Goal: Task Accomplishment & Management: Manage account settings

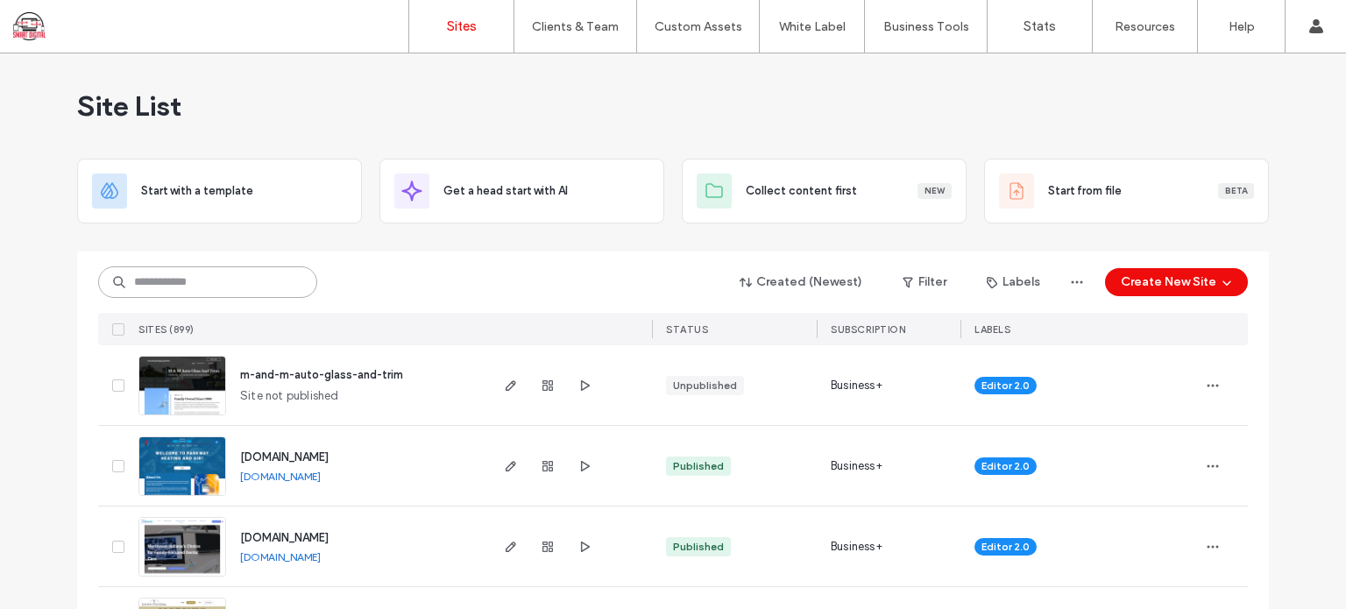
click at [140, 284] on input at bounding box center [207, 282] width 219 height 32
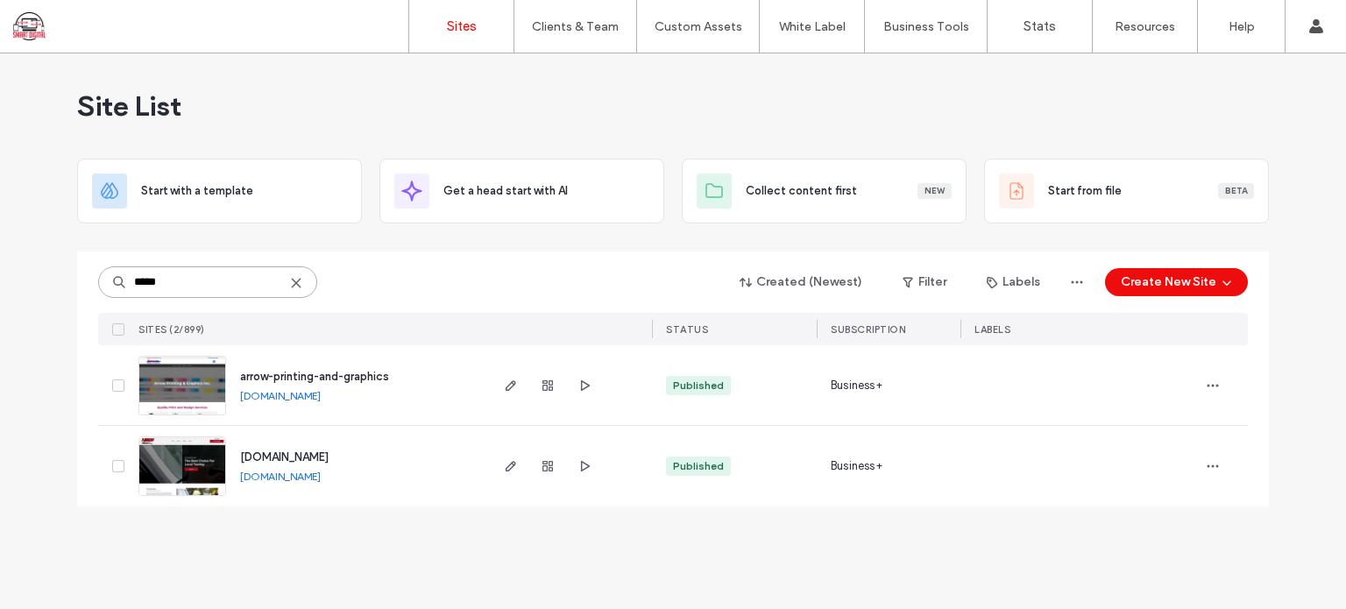
type input "*****"
click at [335, 372] on span "arrow-printing-and-graphics" at bounding box center [314, 376] width 149 height 13
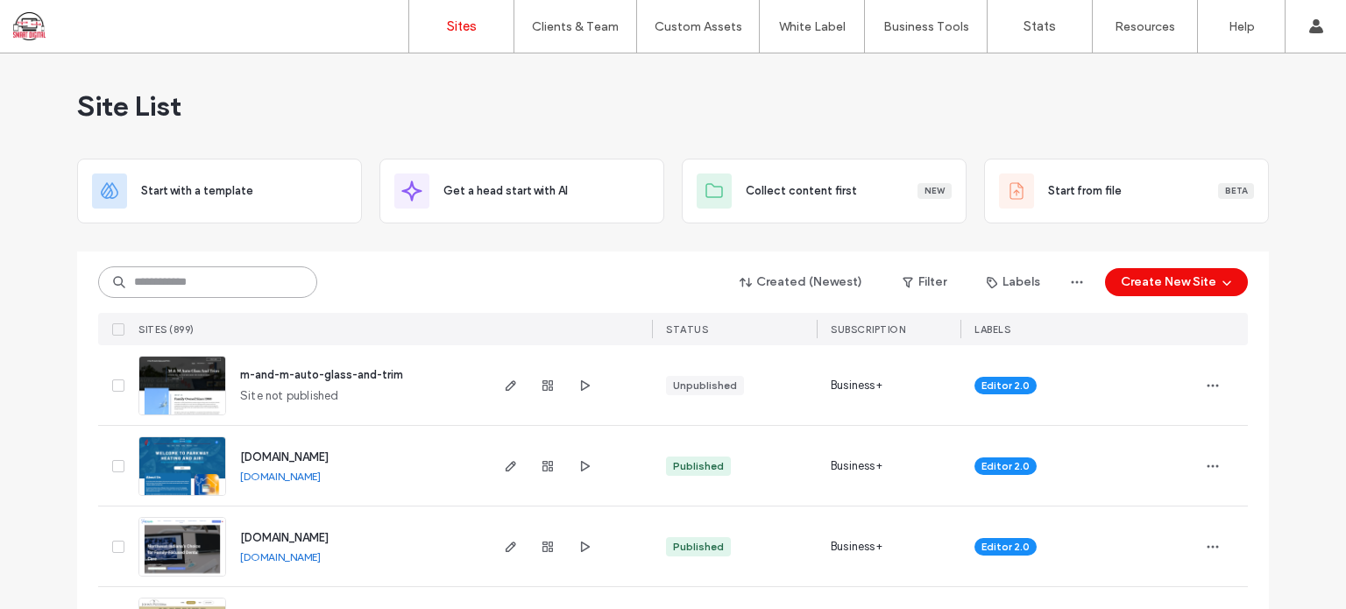
click at [172, 282] on input at bounding box center [207, 282] width 219 height 32
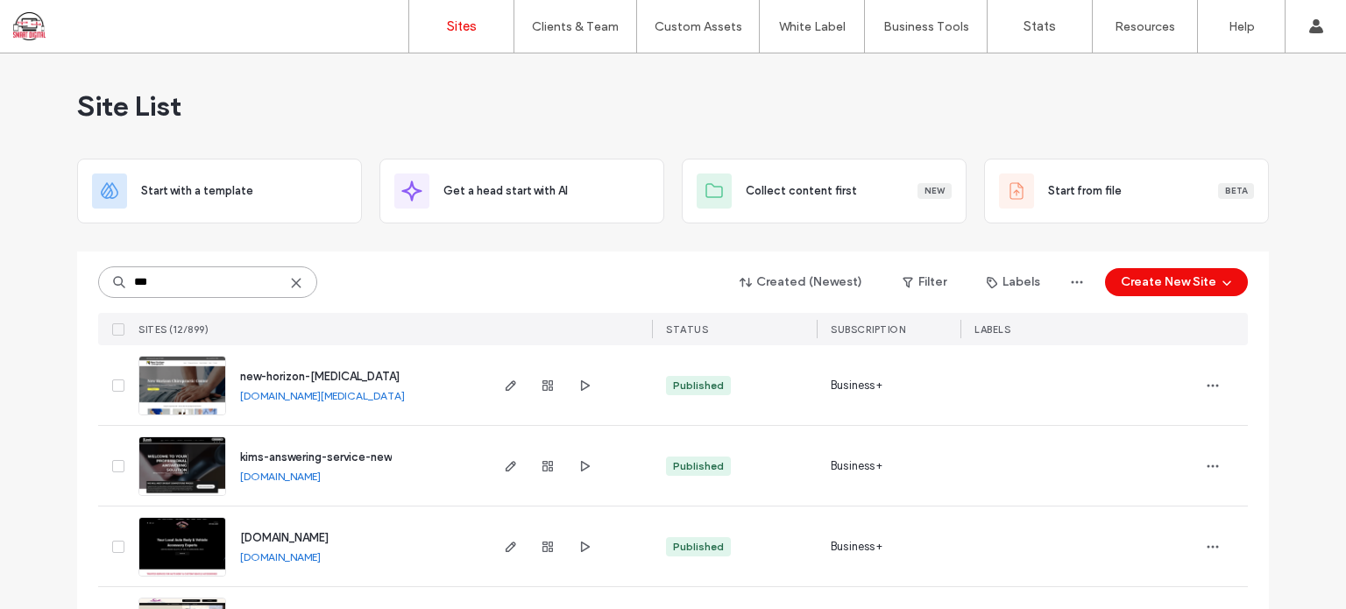
type input "***"
click at [329, 374] on span "new-horizon-[MEDICAL_DATA]" at bounding box center [319, 376] width 159 height 13
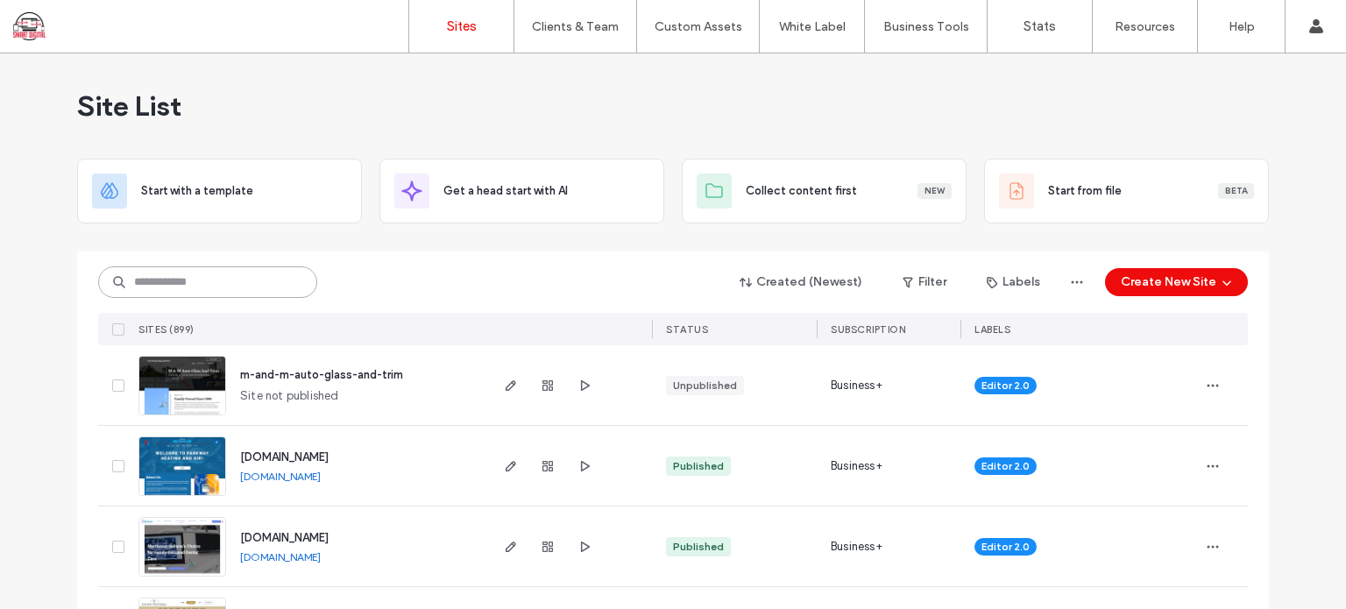
click at [235, 287] on input at bounding box center [207, 282] width 219 height 32
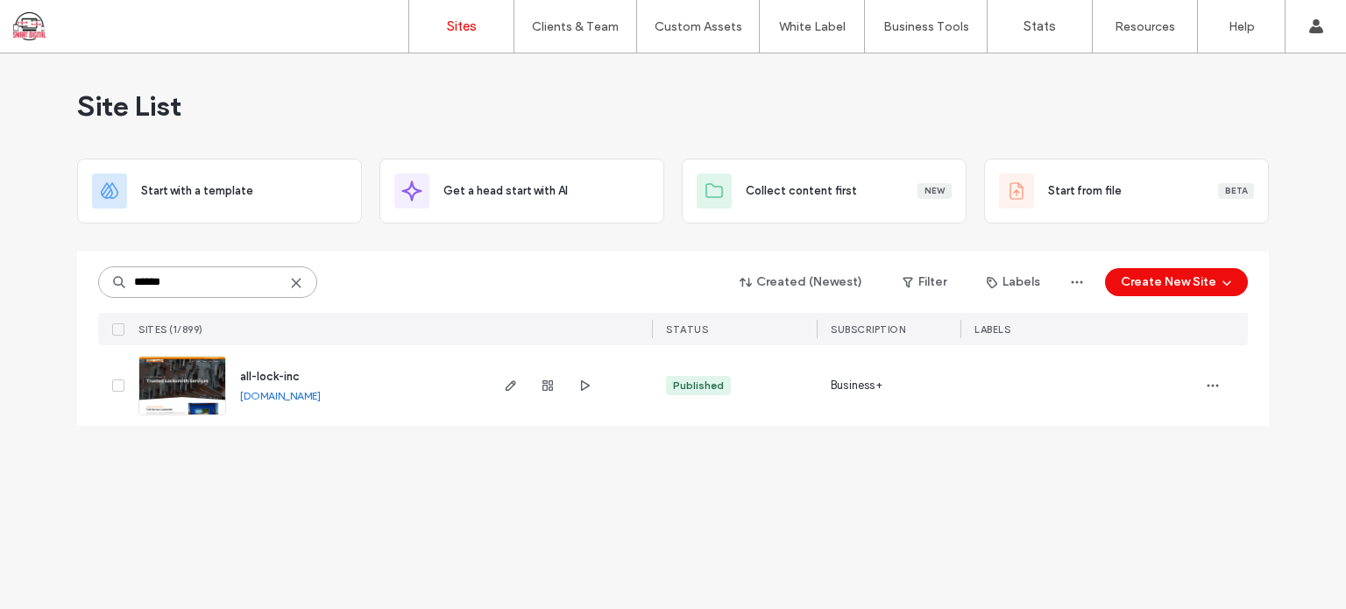
type input "******"
click at [280, 379] on span "all-lock-inc" at bounding box center [270, 376] width 60 height 13
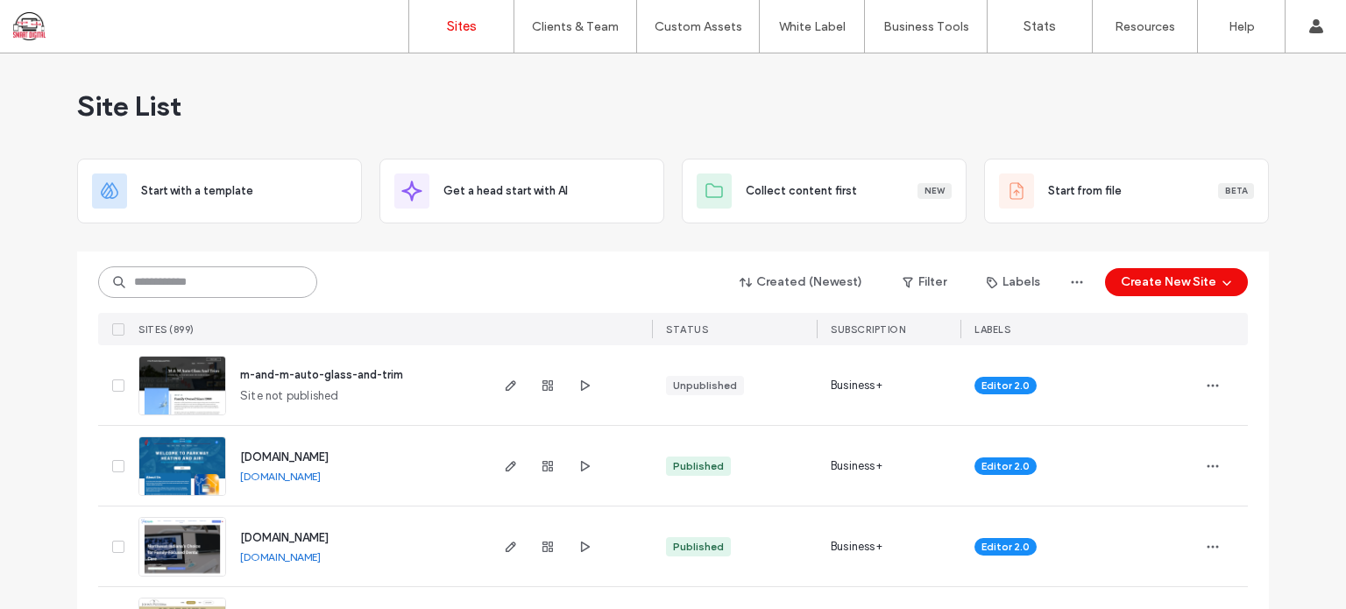
click at [253, 280] on input at bounding box center [207, 282] width 219 height 32
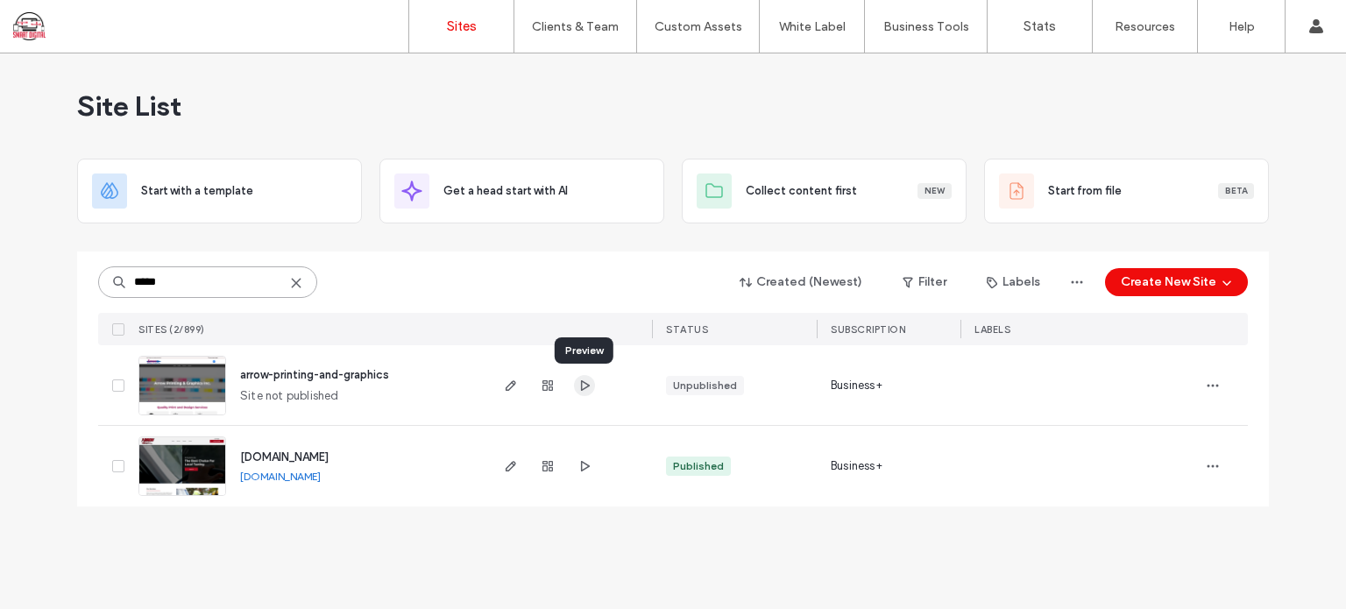
type input "*****"
click at [583, 380] on use "button" at bounding box center [585, 384] width 9 height 11
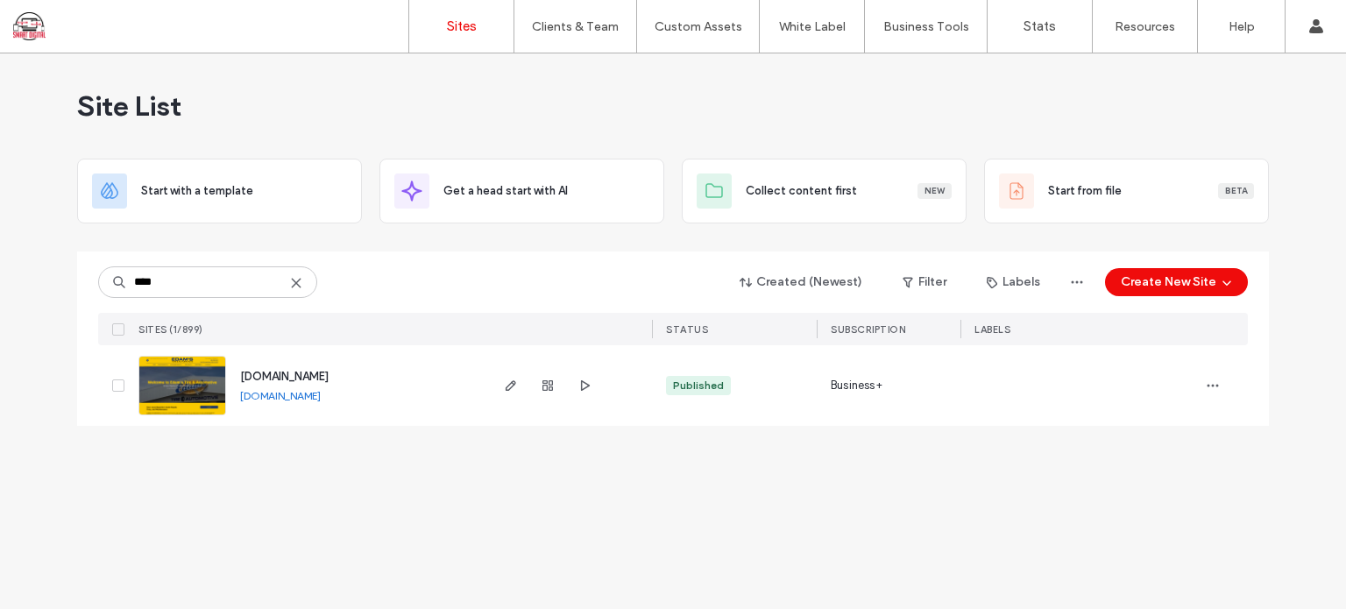
type input "****"
click at [304, 372] on span "www.edamsauto.com" at bounding box center [284, 376] width 89 height 13
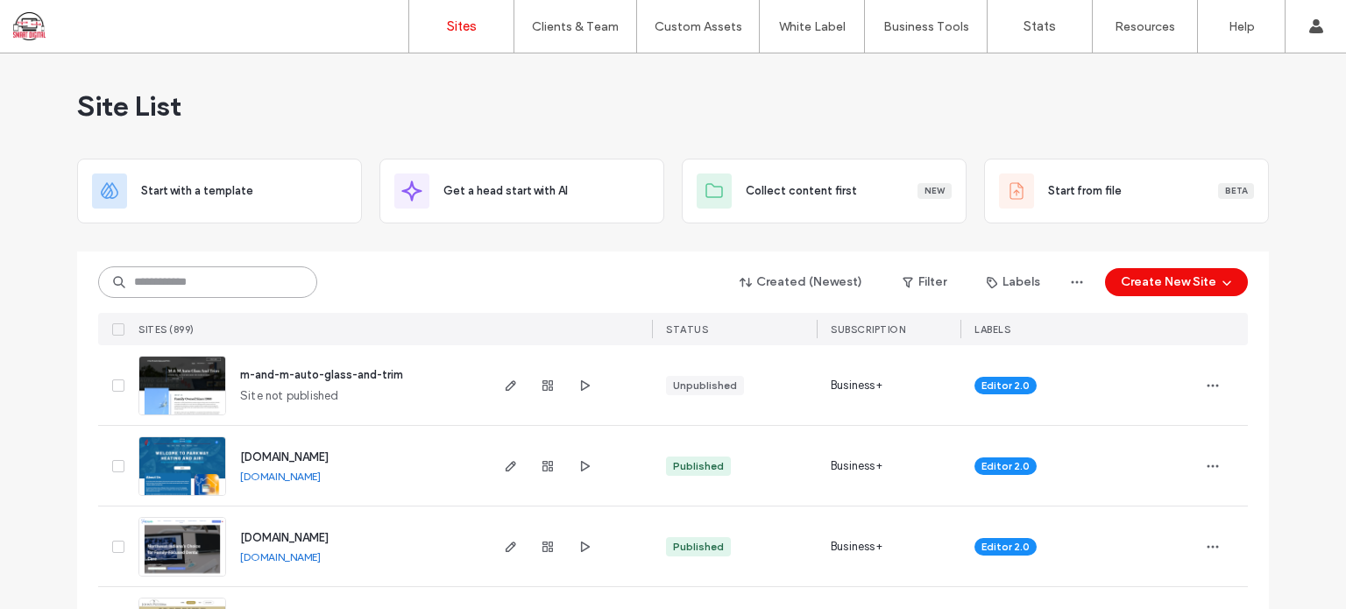
click at [184, 278] on input at bounding box center [207, 282] width 219 height 32
click at [166, 281] on input "*" at bounding box center [207, 282] width 219 height 32
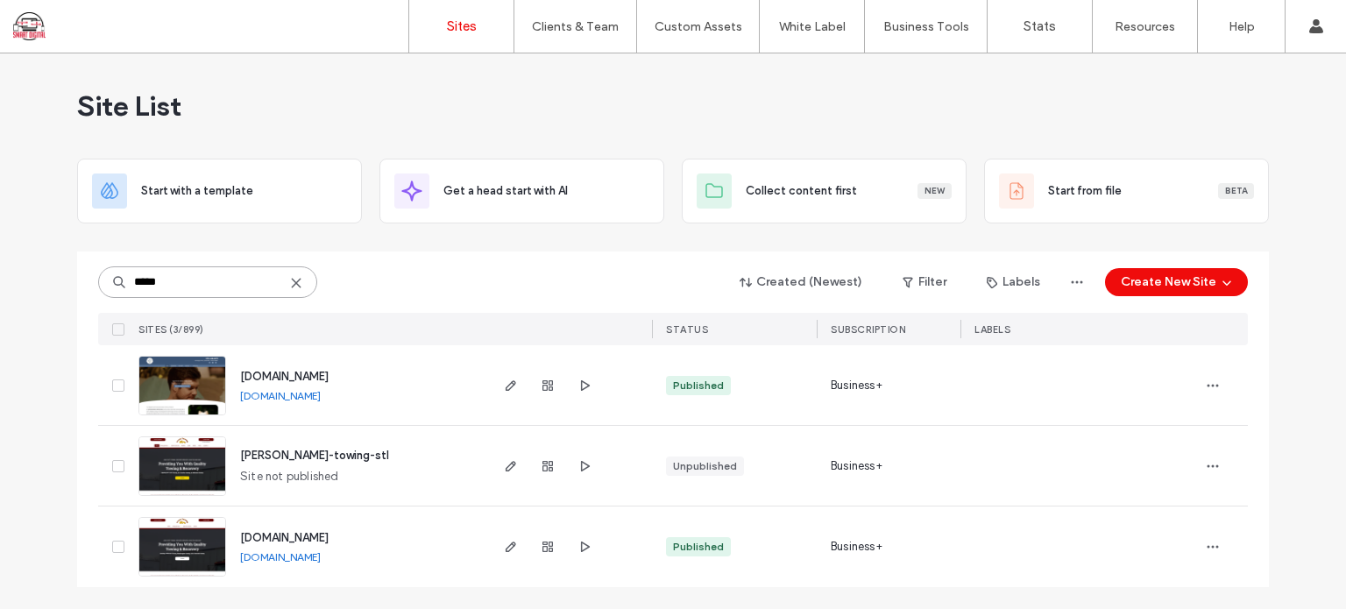
type input "*****"
click at [272, 375] on span "[DOMAIN_NAME]" at bounding box center [284, 376] width 89 height 13
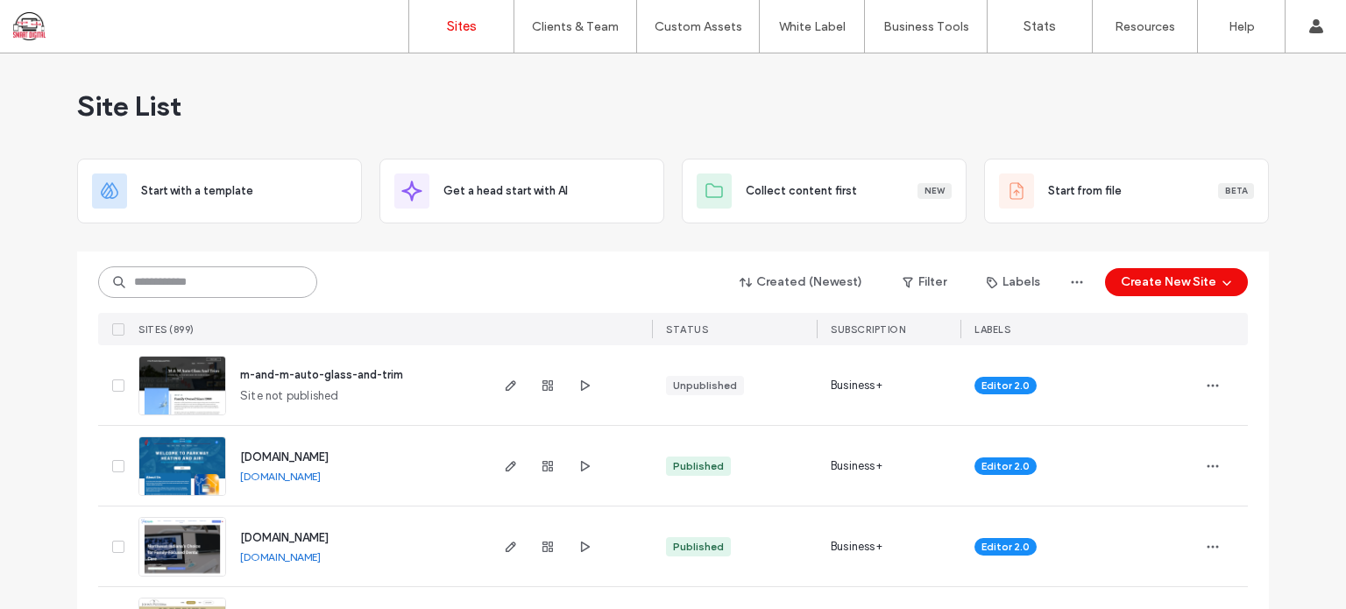
click at [222, 292] on input at bounding box center [207, 282] width 219 height 32
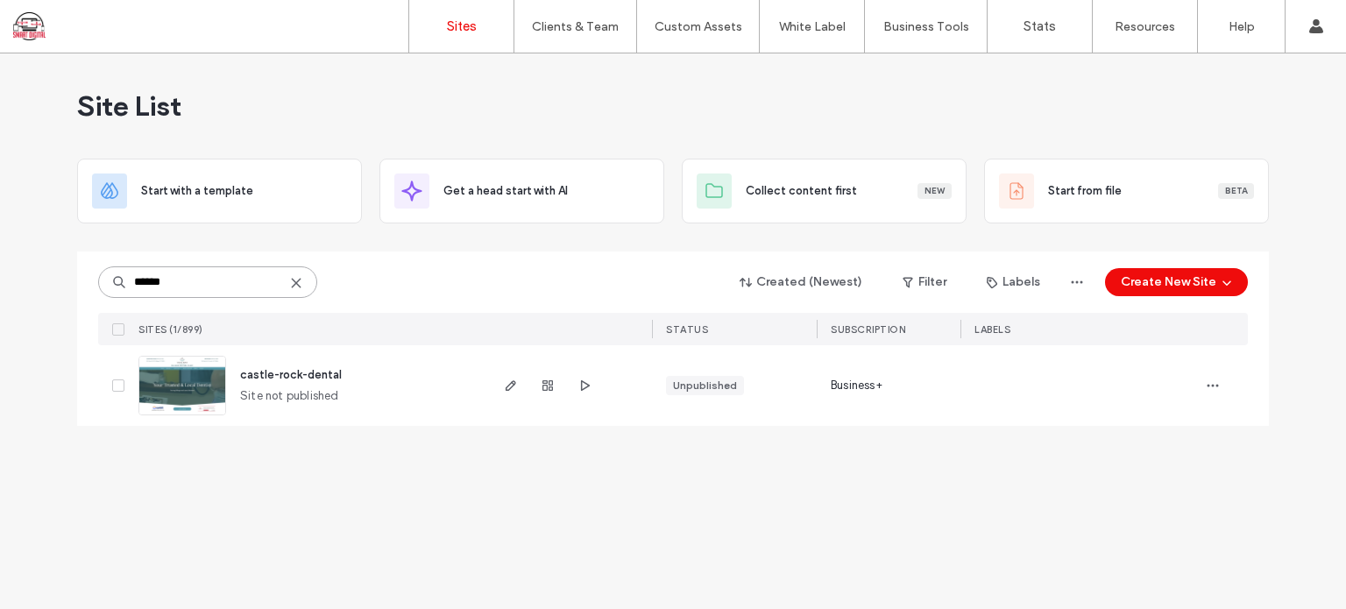
drag, startPoint x: 199, startPoint y: 280, endPoint x: 0, endPoint y: 244, distance: 202.3
click at [0, 245] on div "Site List Start with a template Get a head start with AI Collect content first …" at bounding box center [673, 331] width 1346 height 556
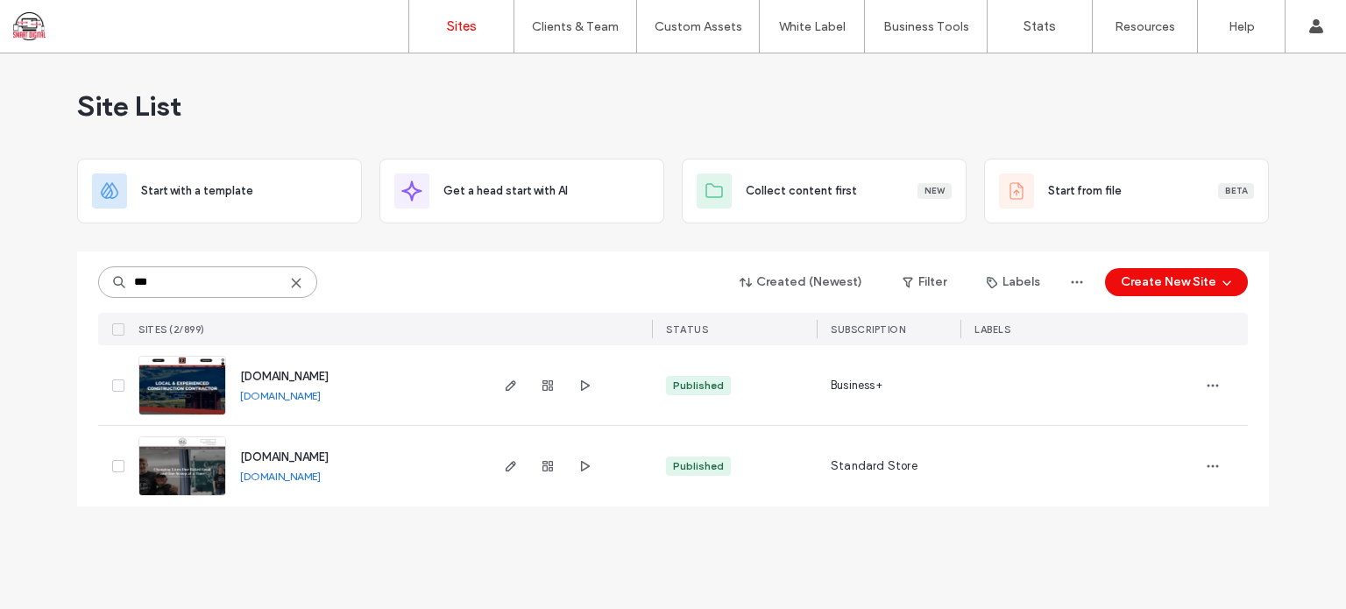
drag, startPoint x: 161, startPoint y: 276, endPoint x: 39, endPoint y: 285, distance: 122.1
click at [39, 285] on div "Site List Start with a template Get a head start with AI Collect content first …" at bounding box center [673, 331] width 1346 height 556
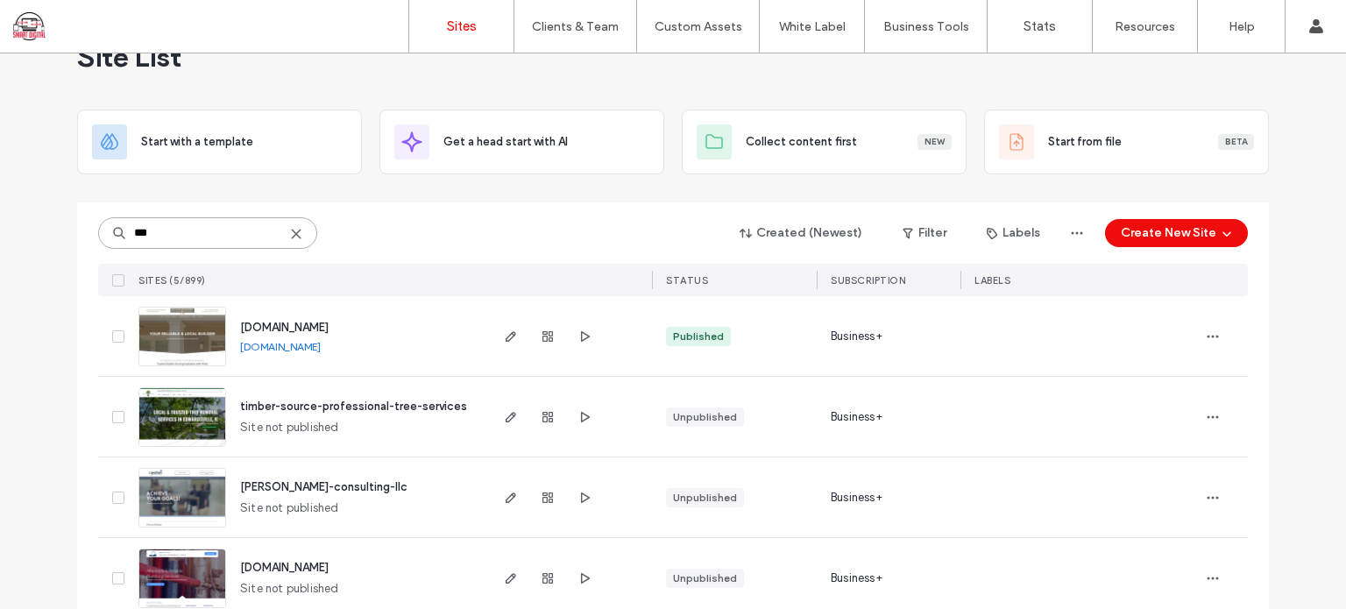
scroll to position [88, 0]
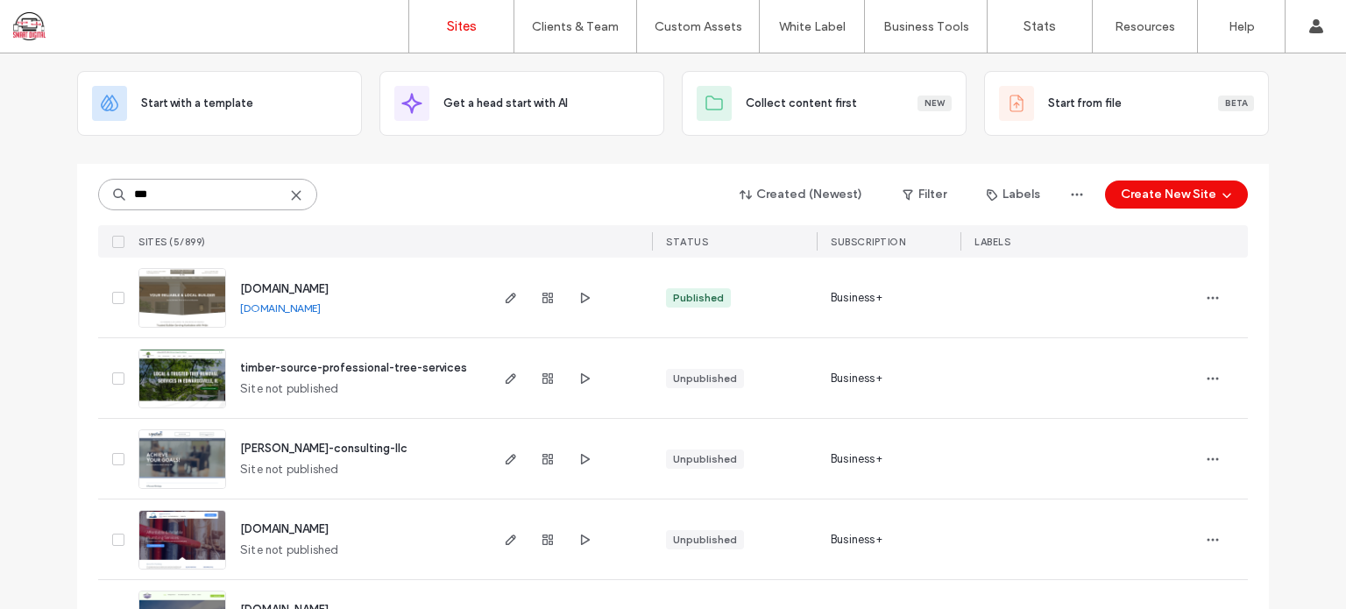
drag, startPoint x: 200, startPoint y: 194, endPoint x: 0, endPoint y: 130, distance: 209.8
click at [0, 130] on div "Site List Start with a template Get a head start with AI Collect content first …" at bounding box center [673, 324] width 1346 height 716
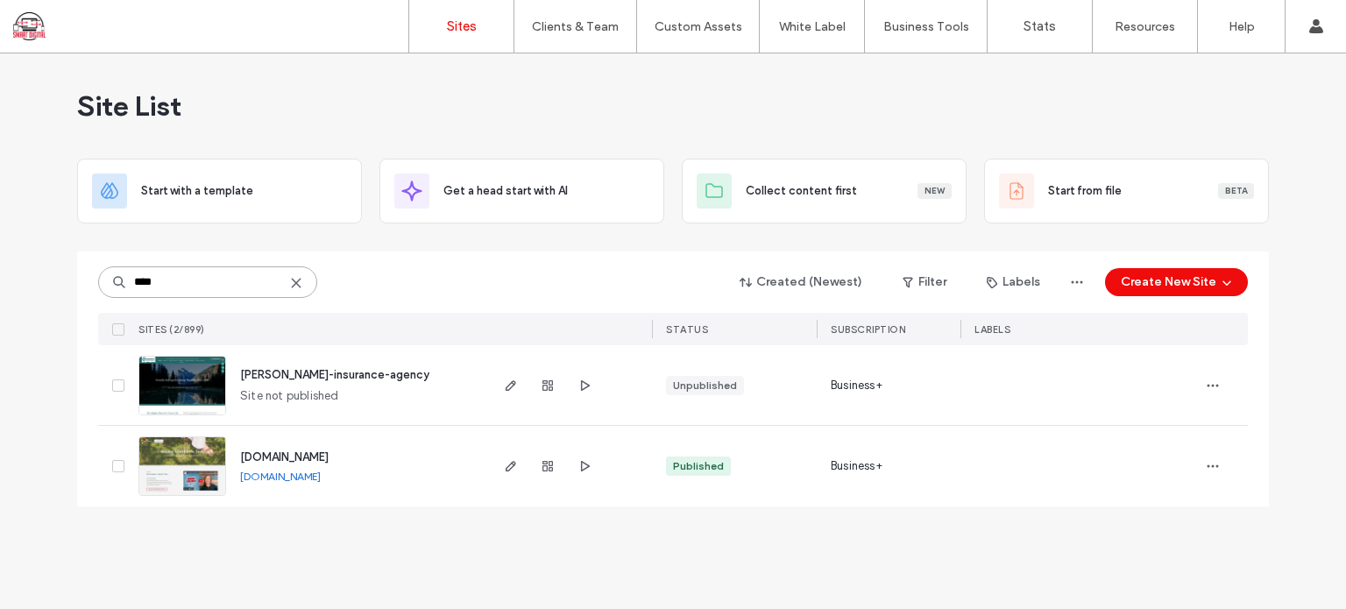
scroll to position [0, 0]
drag, startPoint x: 182, startPoint y: 280, endPoint x: 0, endPoint y: 276, distance: 182.3
click at [0, 276] on div "Site List Start with a template Get a head start with AI Collect content first …" at bounding box center [673, 331] width 1346 height 556
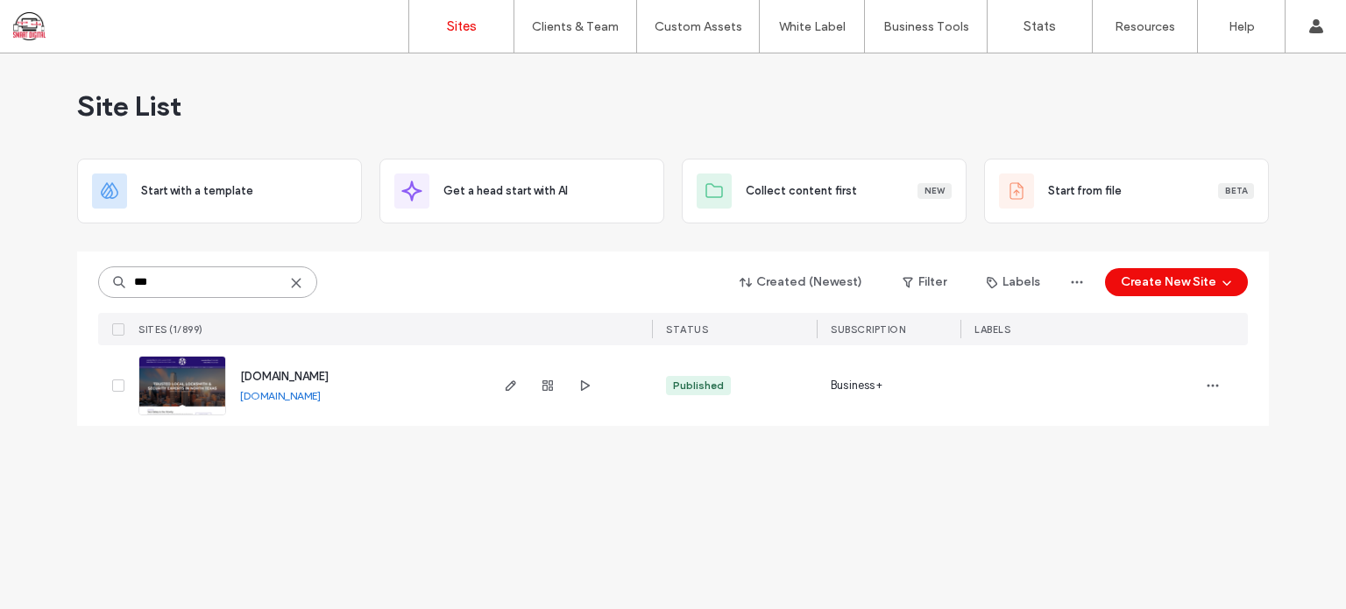
type input "***"
click at [245, 374] on span "www.securitexlocksmith.com" at bounding box center [284, 376] width 89 height 13
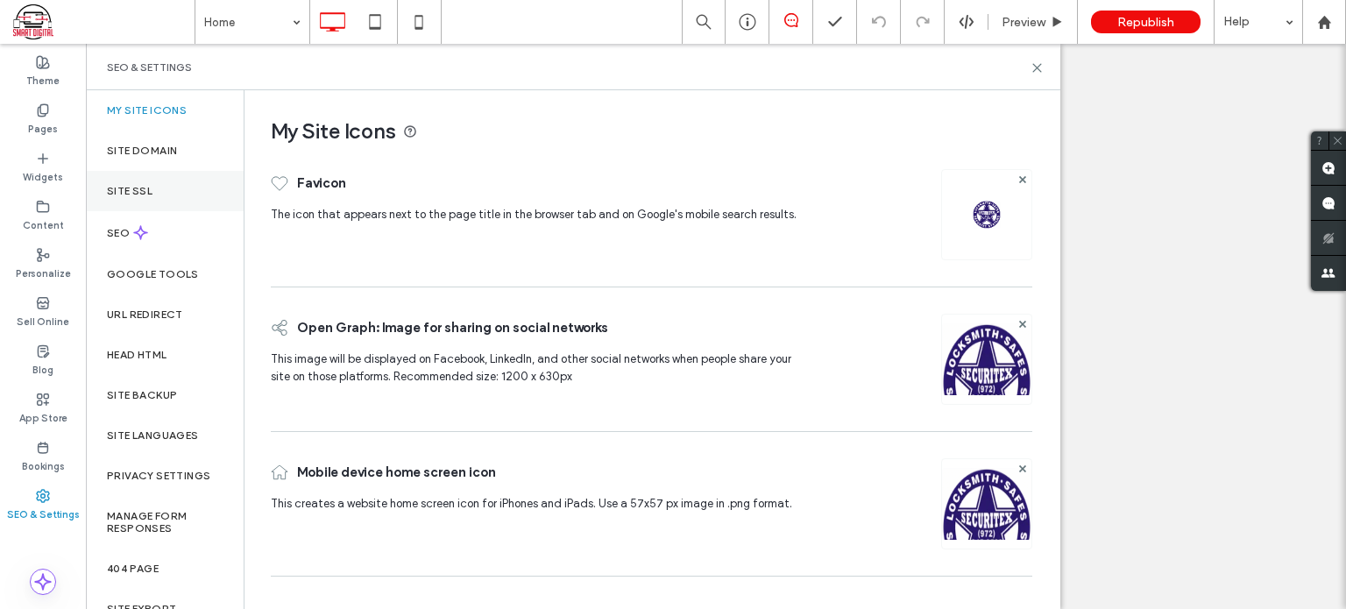
click at [172, 157] on div "Site Domain" at bounding box center [165, 151] width 158 height 40
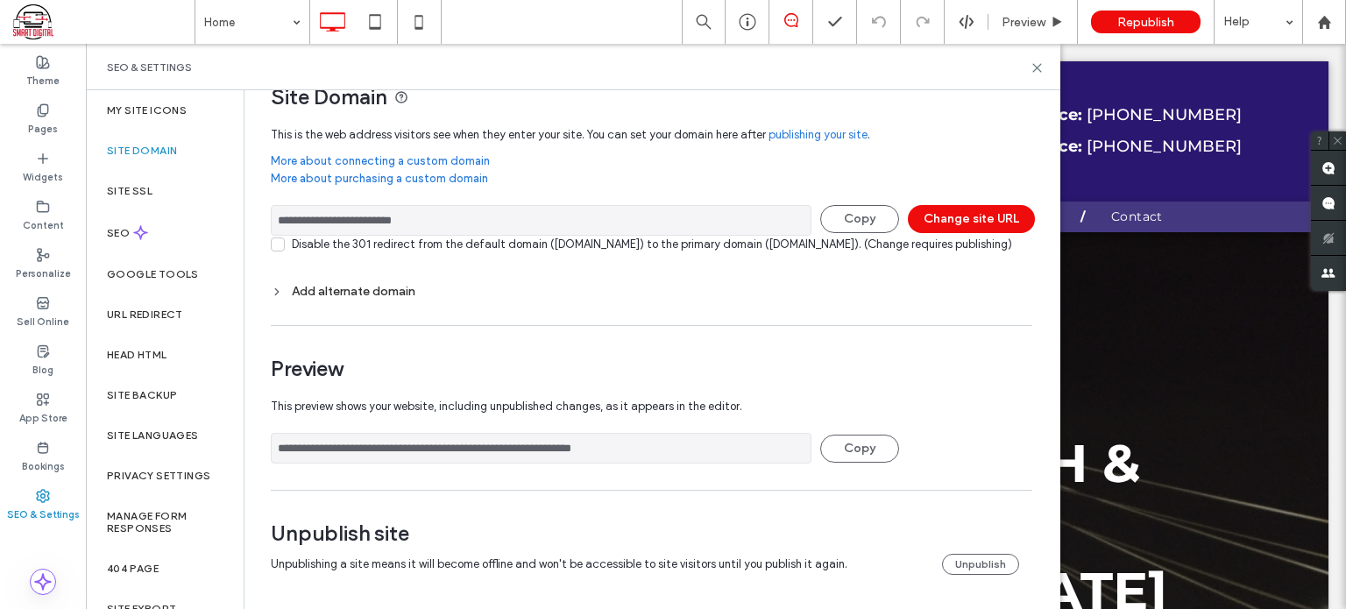
scroll to position [53, 0]
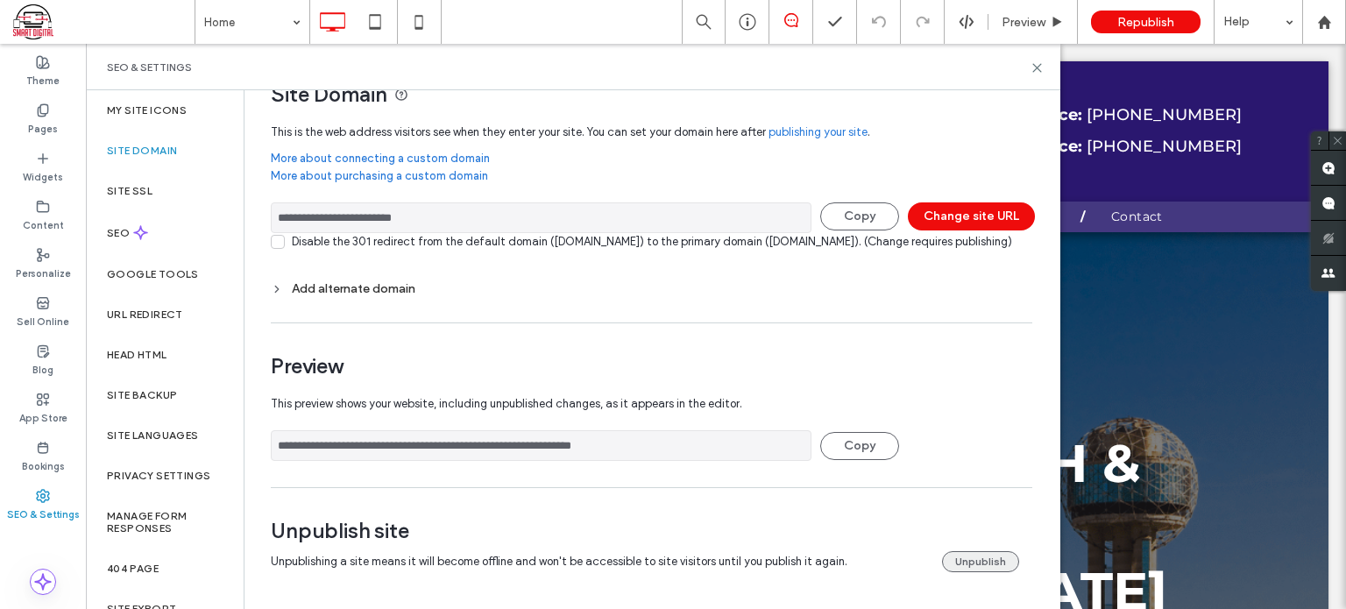
click at [975, 562] on button "Unpublish" at bounding box center [980, 561] width 77 height 21
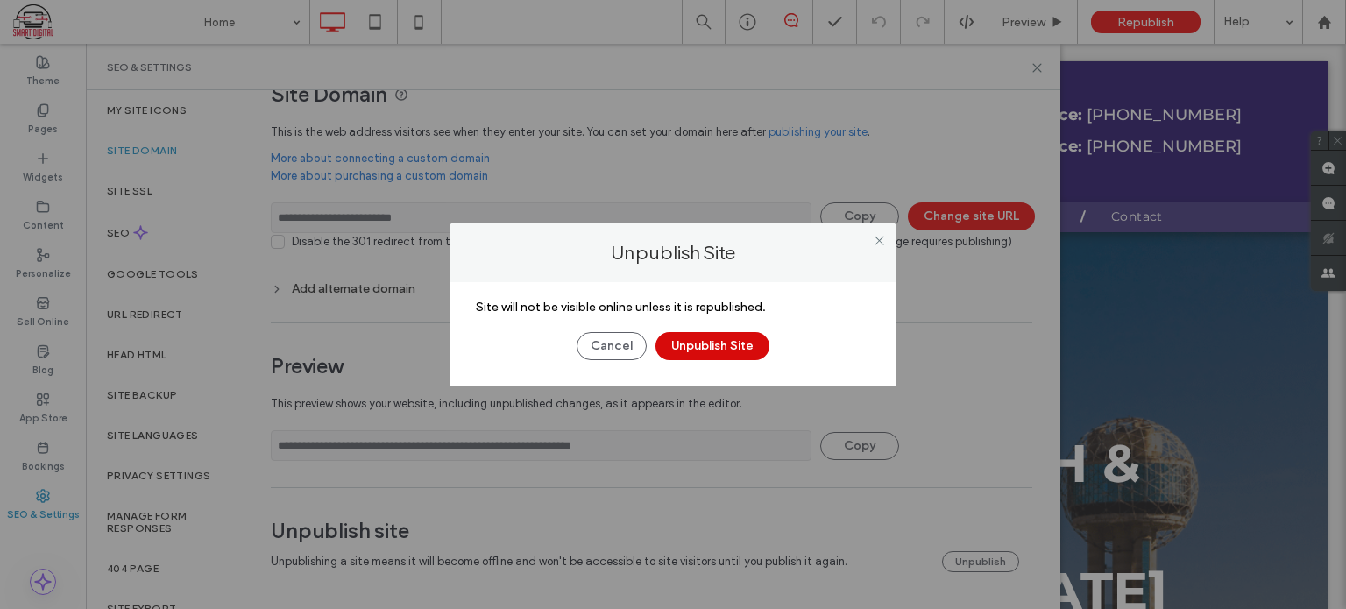
click at [719, 343] on button "Unpublish Site" at bounding box center [713, 346] width 114 height 28
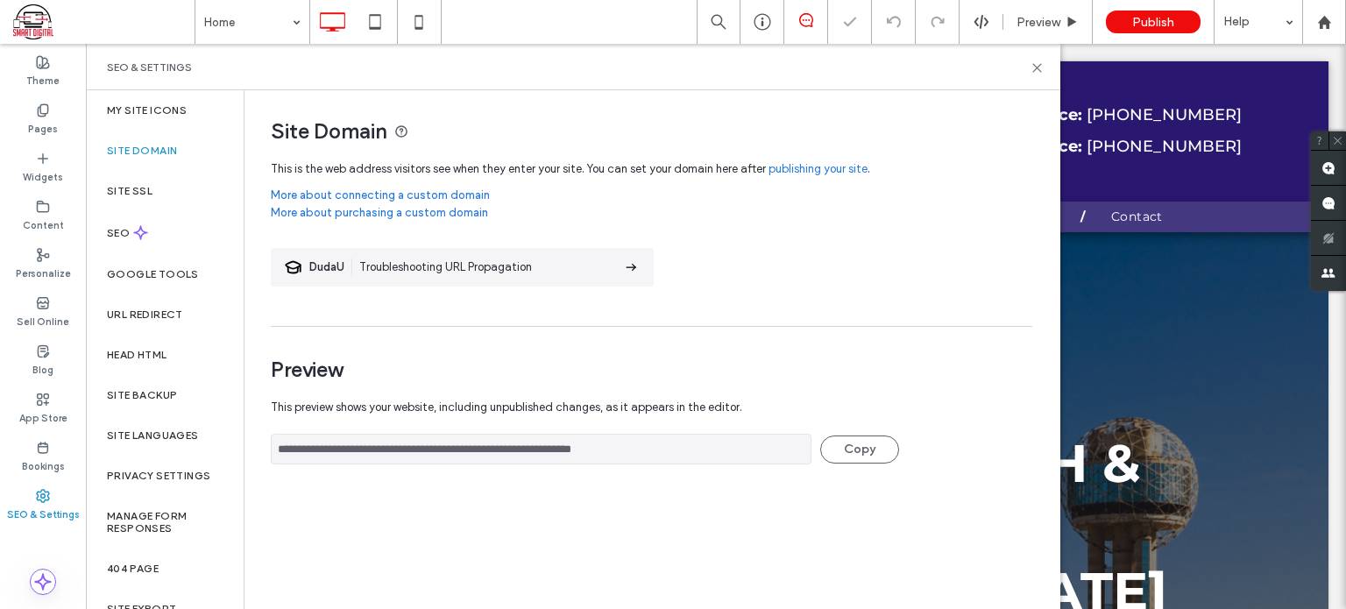
scroll to position [0, 0]
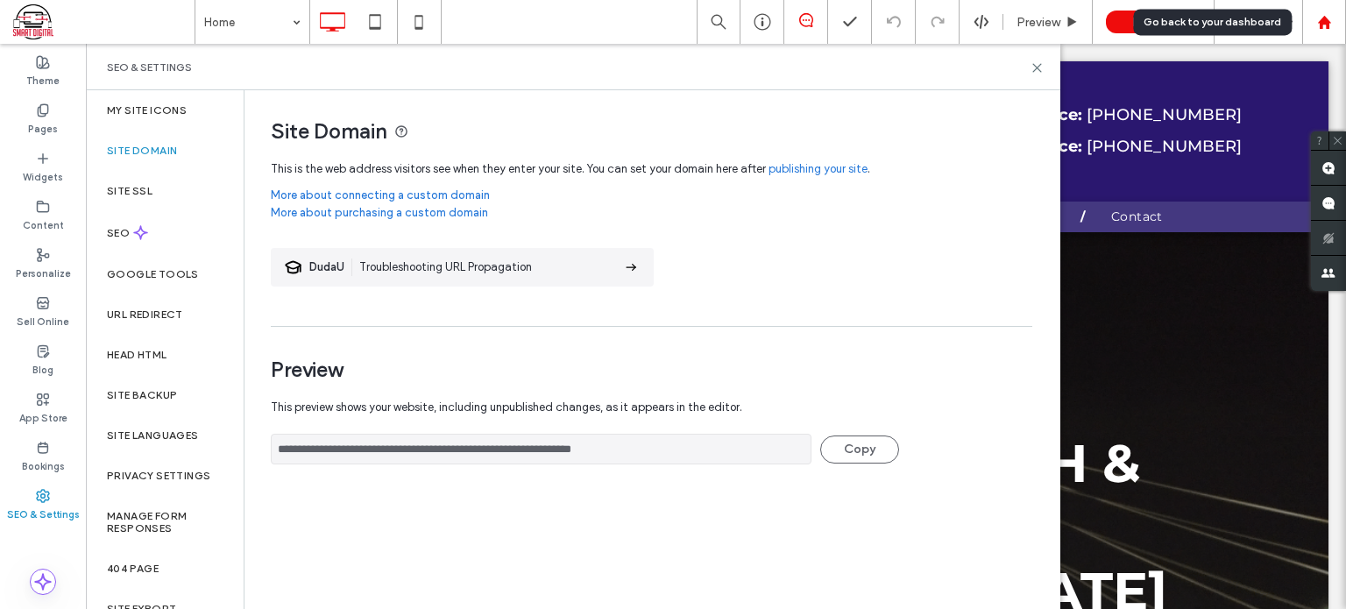
drag, startPoint x: 1336, startPoint y: 18, endPoint x: 1322, endPoint y: 25, distance: 14.5
click at [1336, 18] on div at bounding box center [1324, 22] width 42 height 15
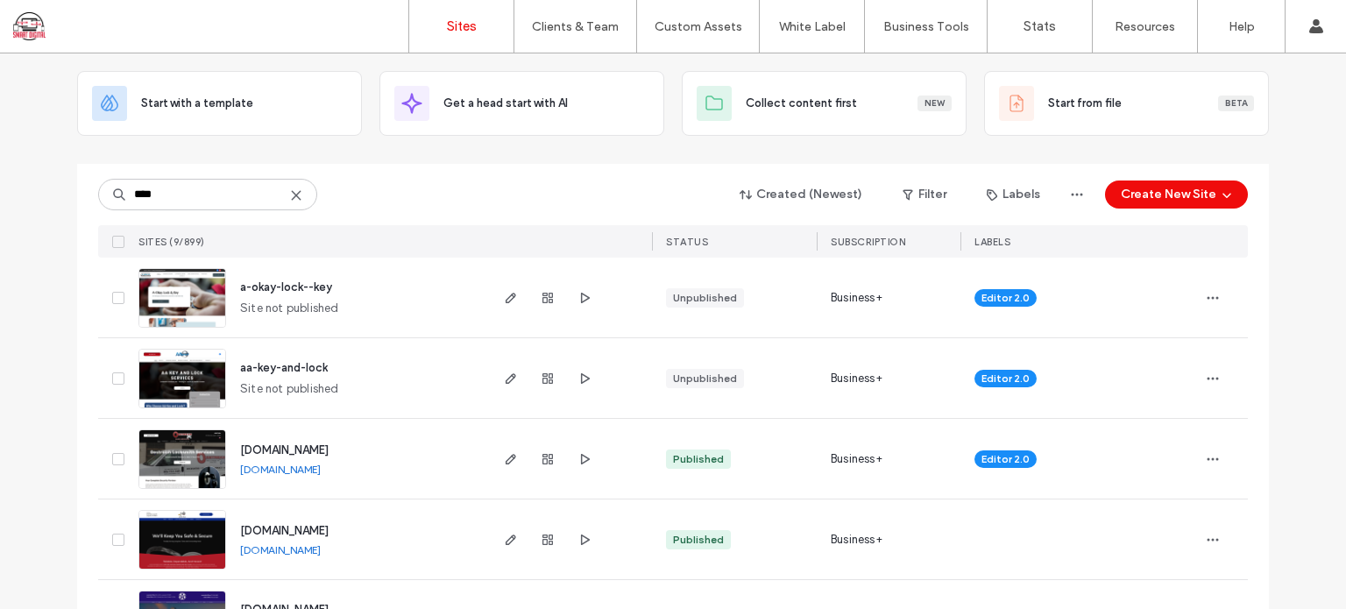
scroll to position [175, 0]
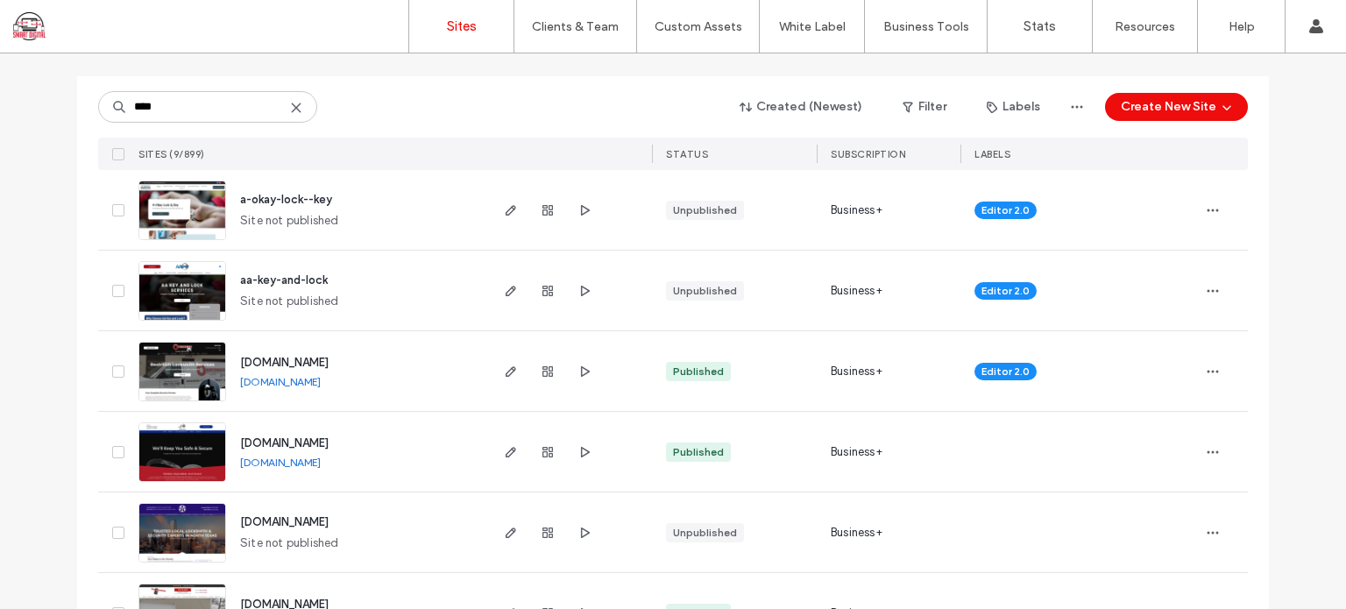
type input "****"
click at [329, 440] on span "www.lockdoclongview.com" at bounding box center [284, 442] width 89 height 13
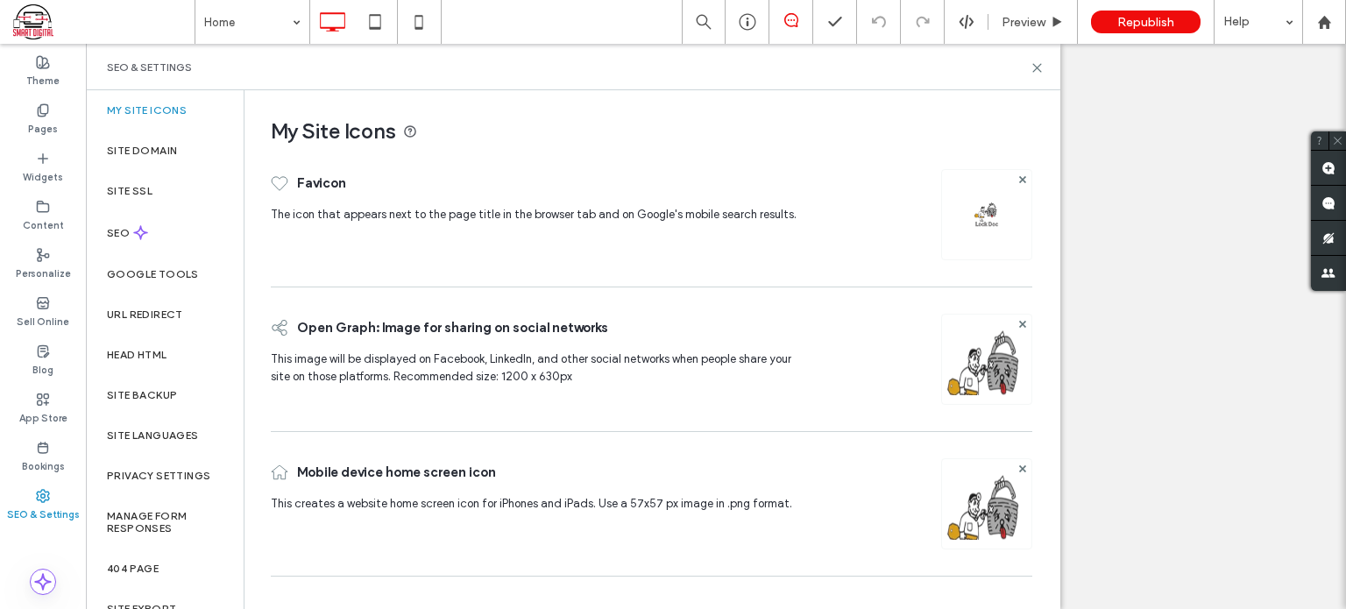
click at [144, 145] on label "Site Domain" at bounding box center [142, 151] width 70 height 12
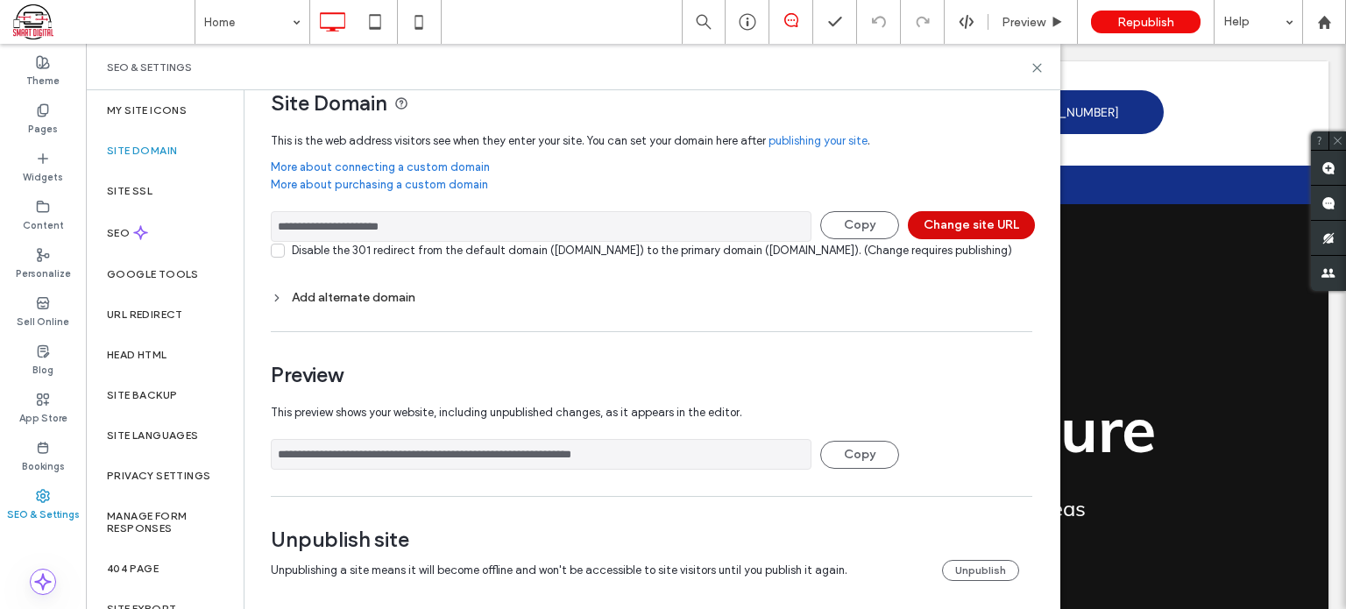
scroll to position [53, 0]
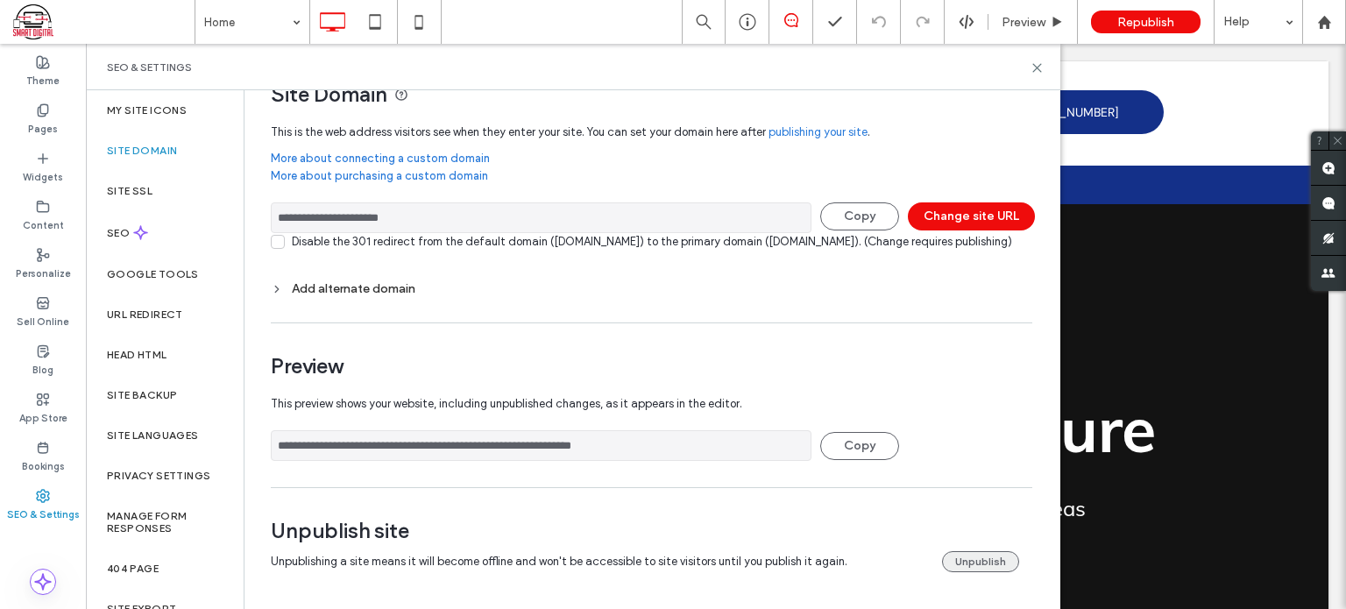
click at [952, 558] on button "Unpublish" at bounding box center [980, 561] width 77 height 21
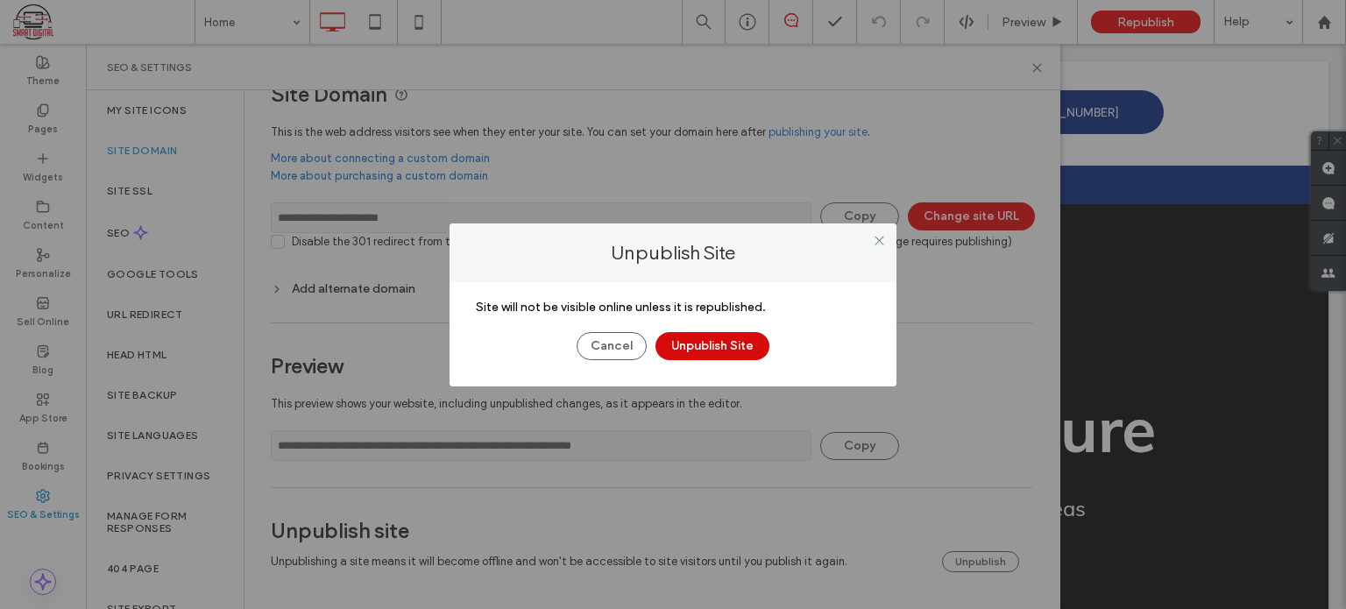
click at [722, 349] on button "Unpublish Site" at bounding box center [713, 346] width 114 height 28
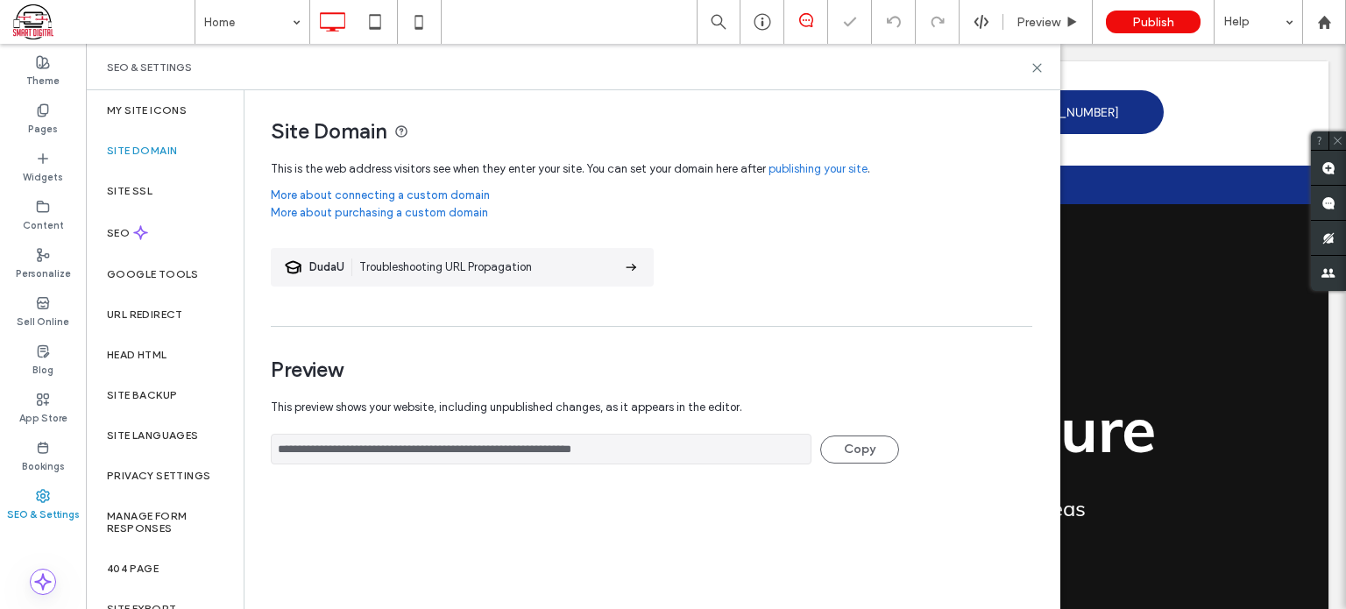
scroll to position [0, 0]
click at [1321, 16] on icon at bounding box center [1324, 22] width 15 height 15
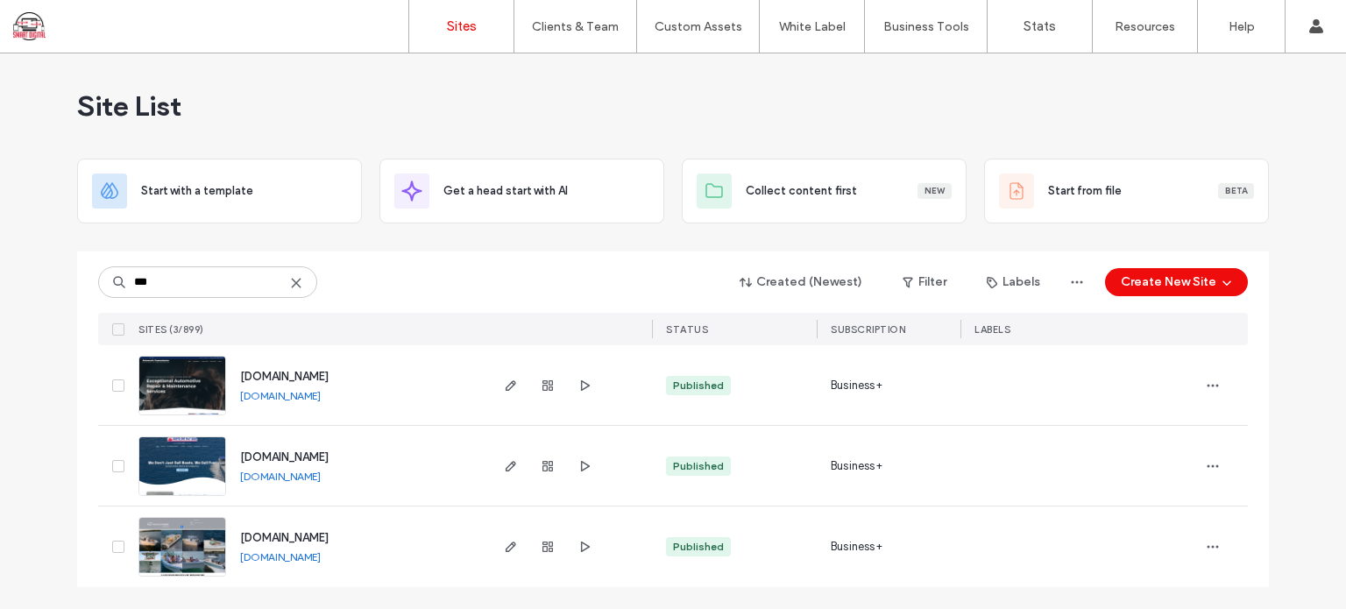
type input "***"
click at [283, 374] on span "www.atsdwy.com" at bounding box center [284, 376] width 89 height 13
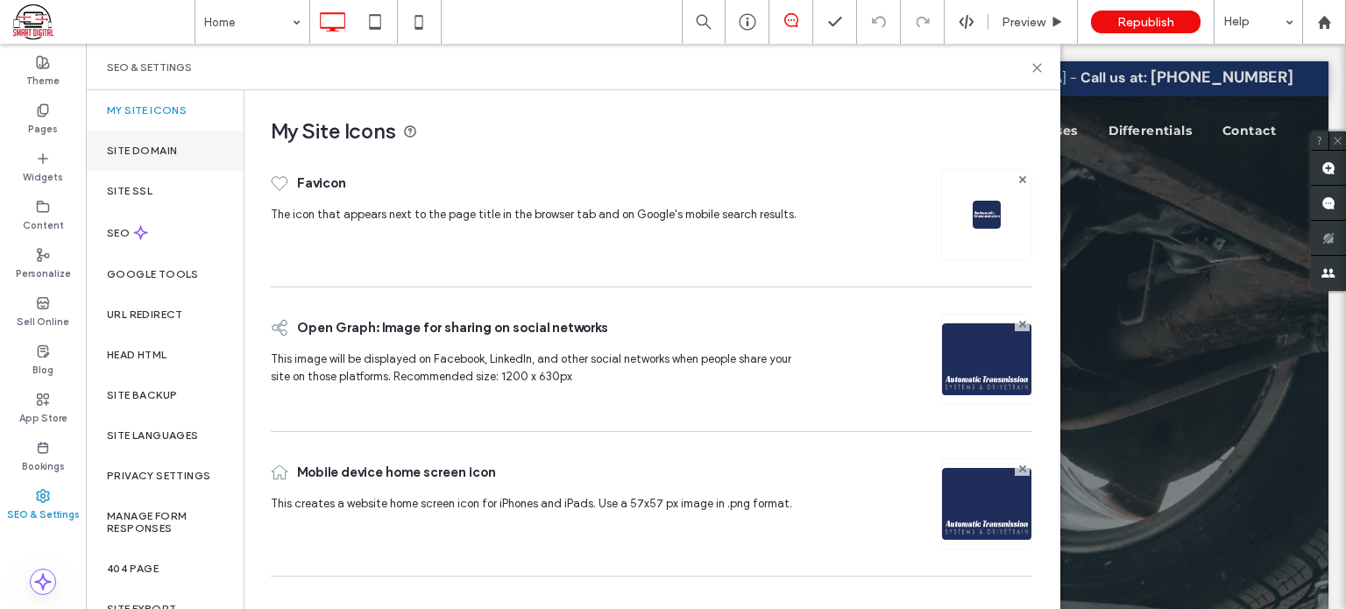
click at [172, 153] on label "Site Domain" at bounding box center [142, 151] width 70 height 12
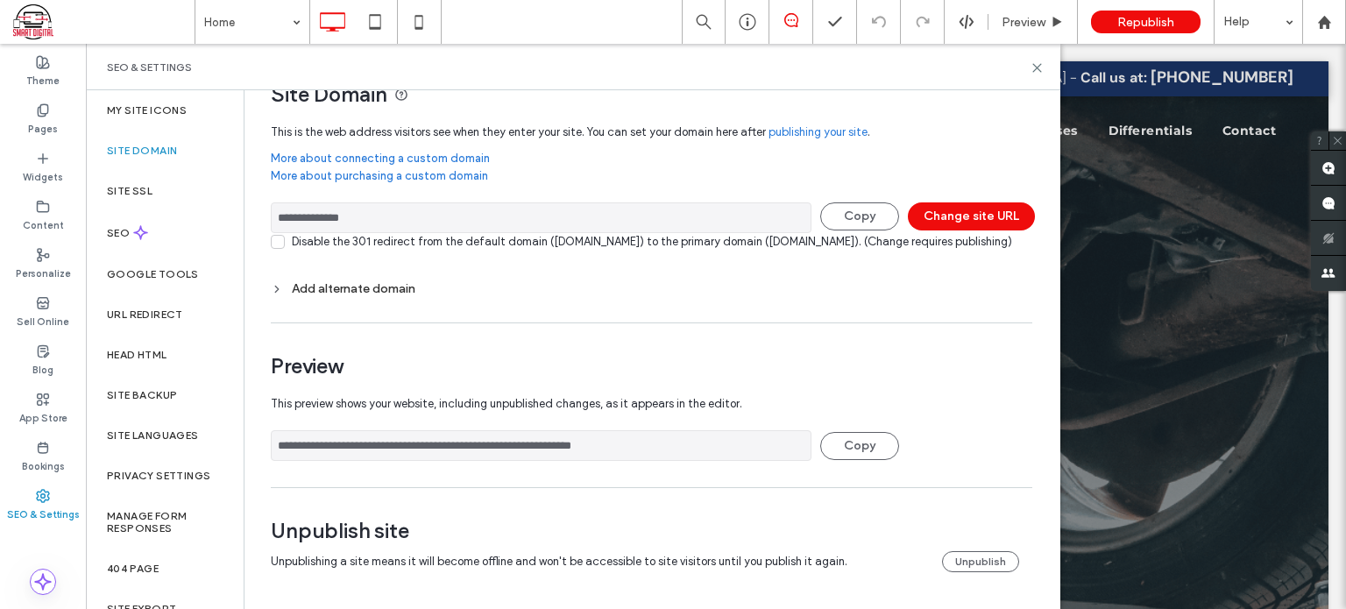
scroll to position [53, 0]
click at [978, 551] on button "Unpublish" at bounding box center [980, 561] width 77 height 21
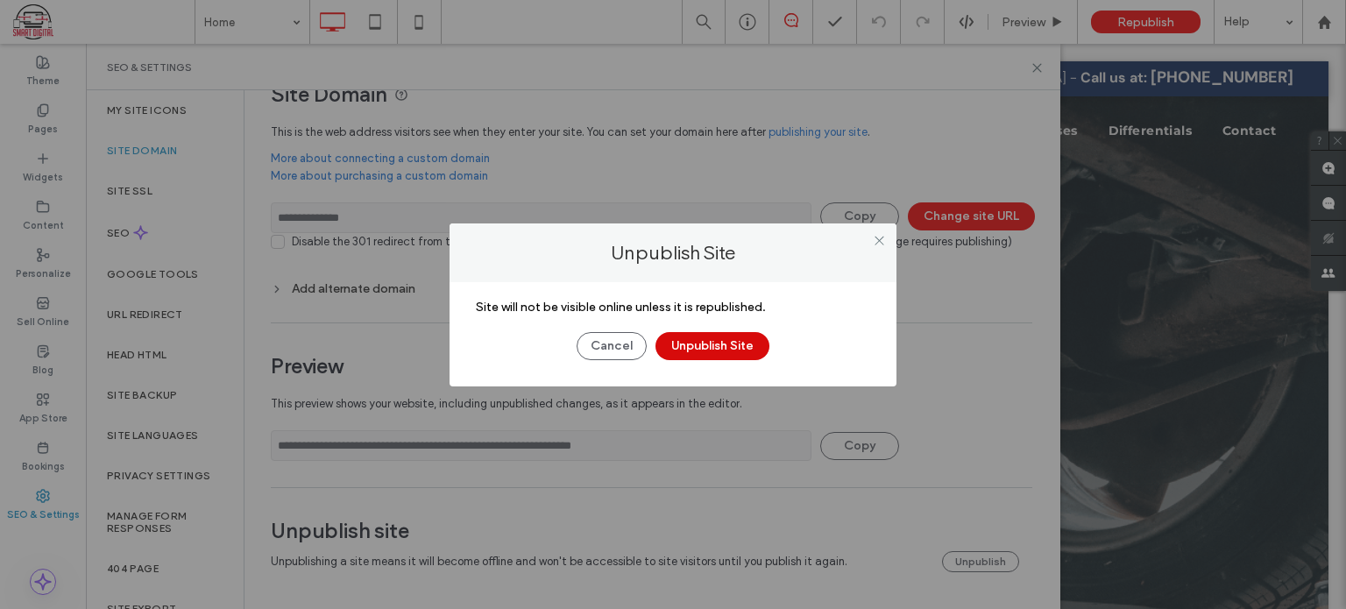
click at [715, 349] on button "Unpublish Site" at bounding box center [713, 346] width 114 height 28
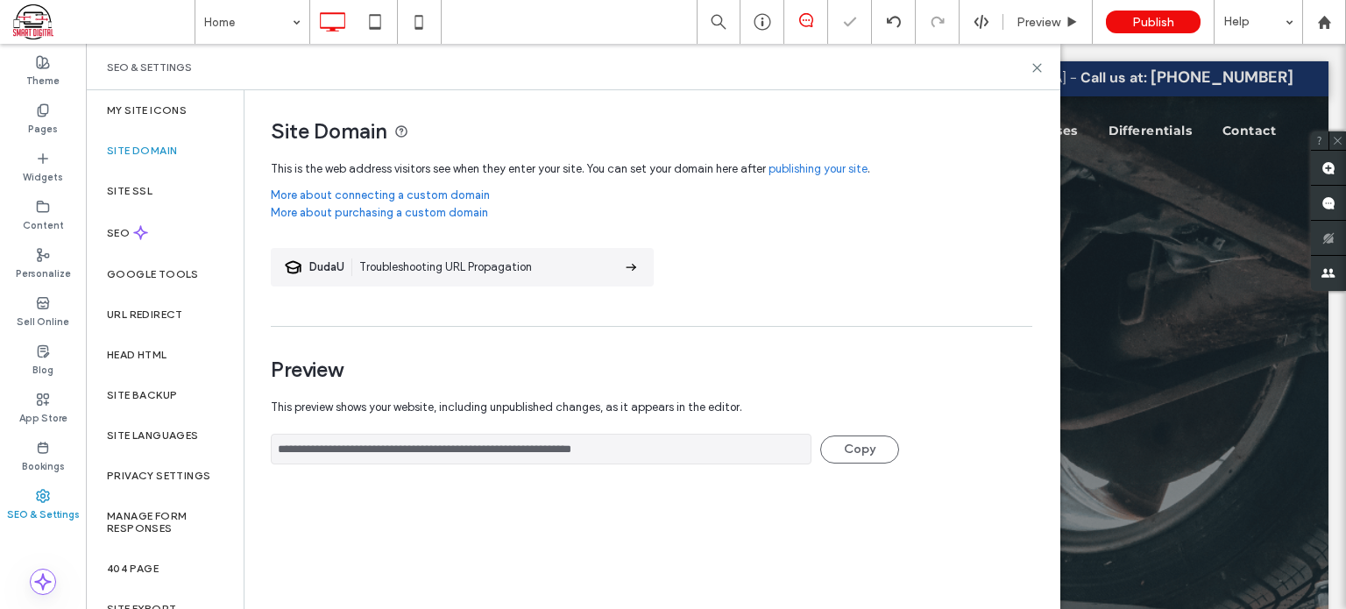
scroll to position [0, 0]
click at [1318, 18] on icon at bounding box center [1324, 22] width 15 height 15
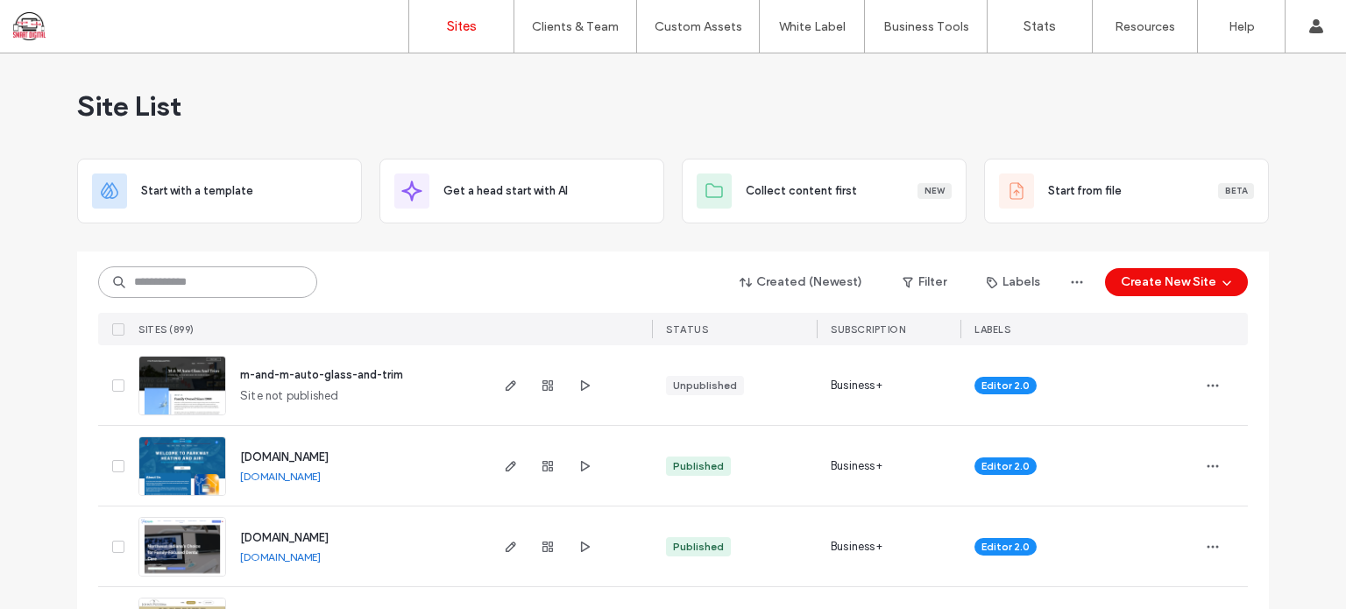
click at [140, 277] on input at bounding box center [207, 282] width 219 height 32
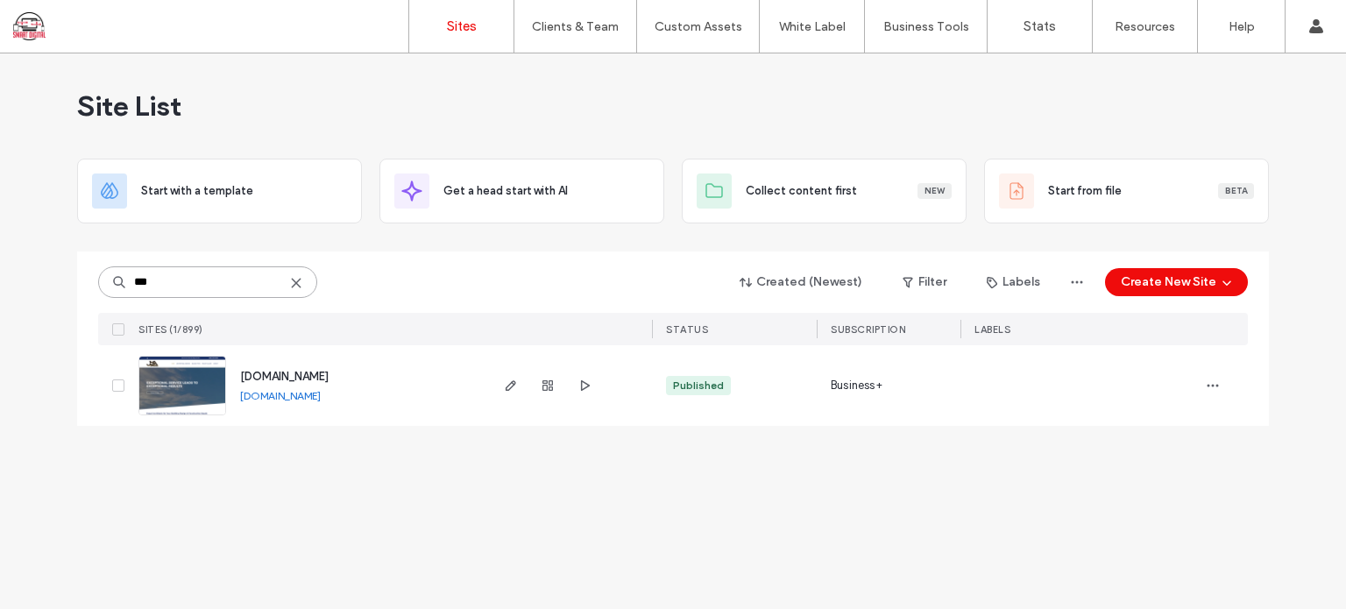
type input "***"
click at [308, 377] on span "www.jgaarchitects.com" at bounding box center [284, 376] width 89 height 13
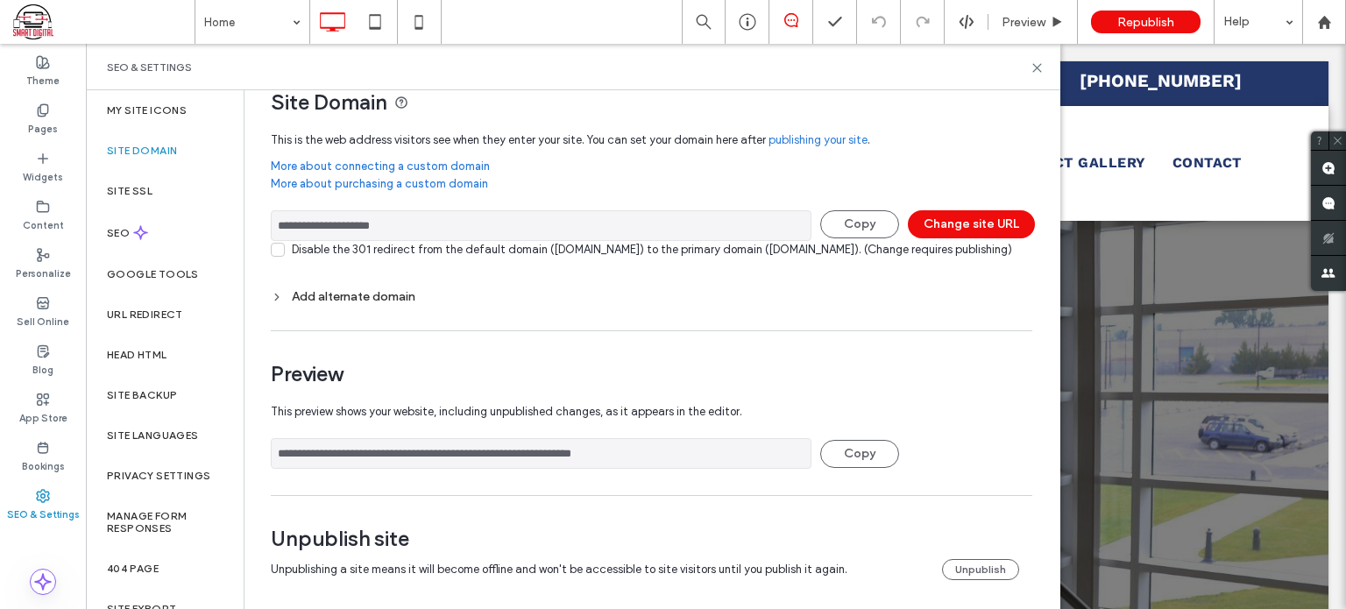
scroll to position [53, 0]
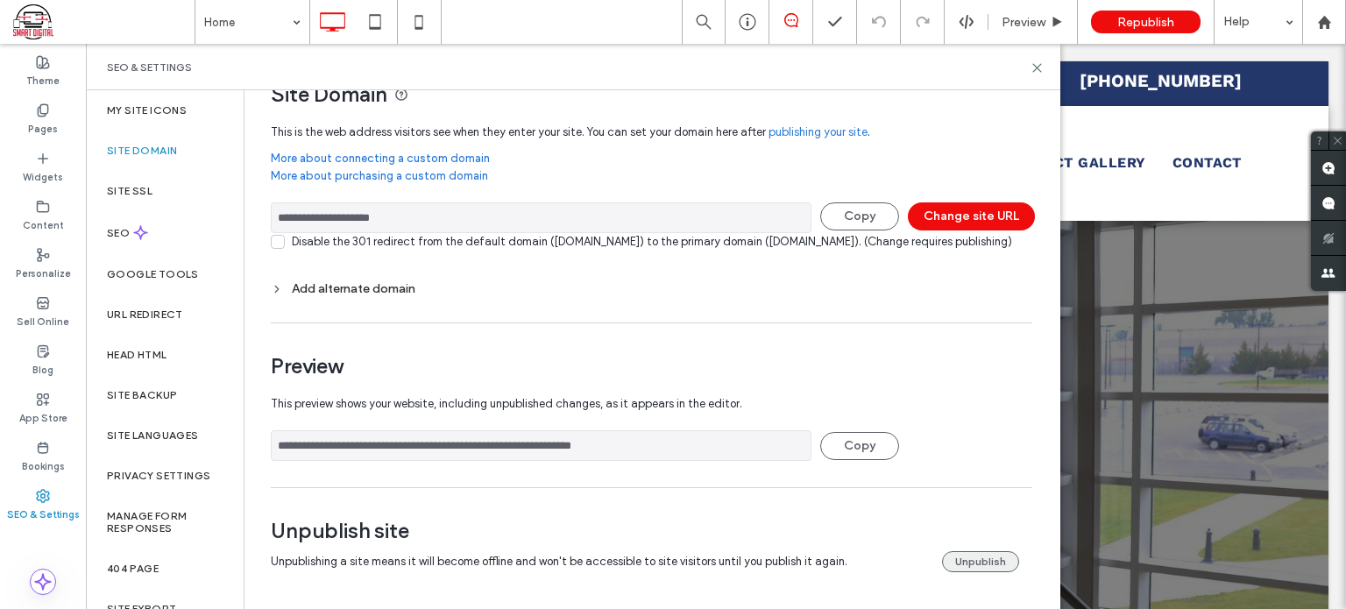
click at [978, 568] on button "Unpublish" at bounding box center [980, 561] width 77 height 21
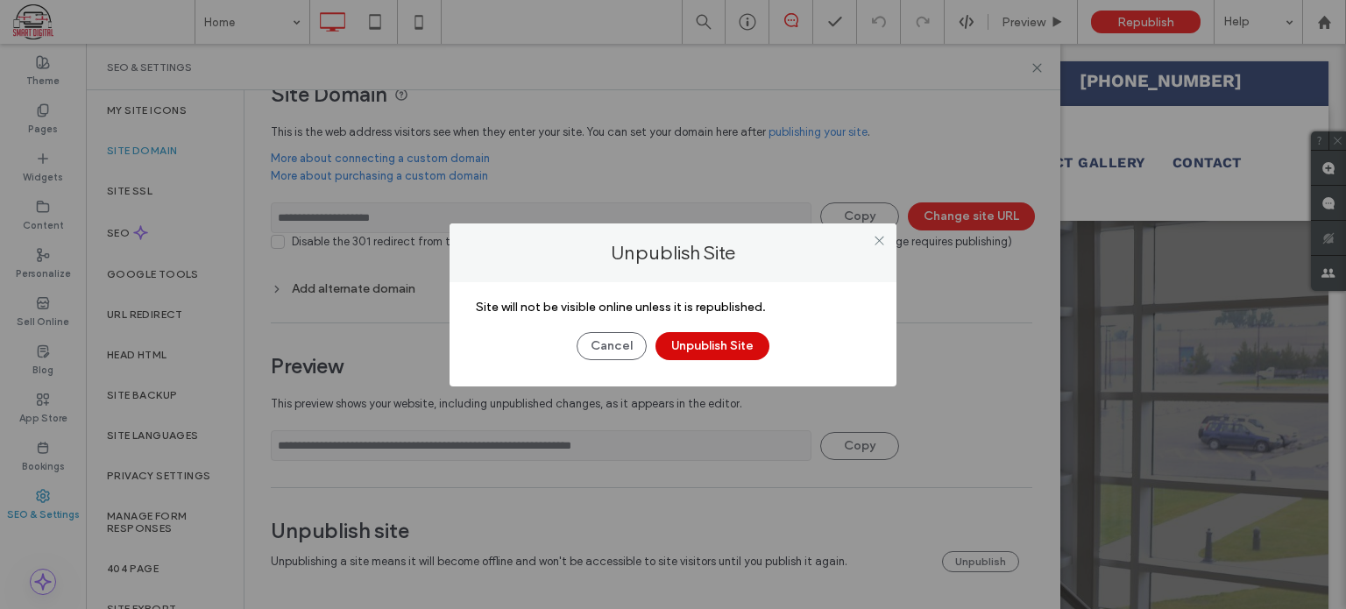
click at [685, 350] on button "Unpublish Site" at bounding box center [713, 346] width 114 height 28
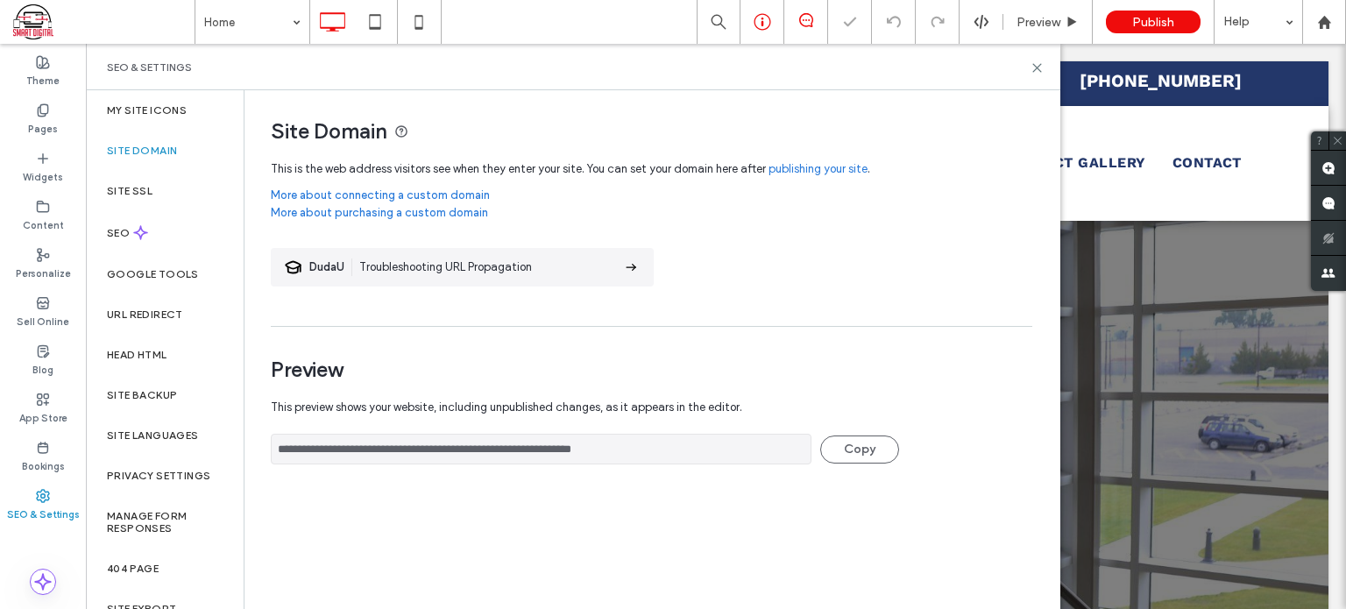
scroll to position [0, 0]
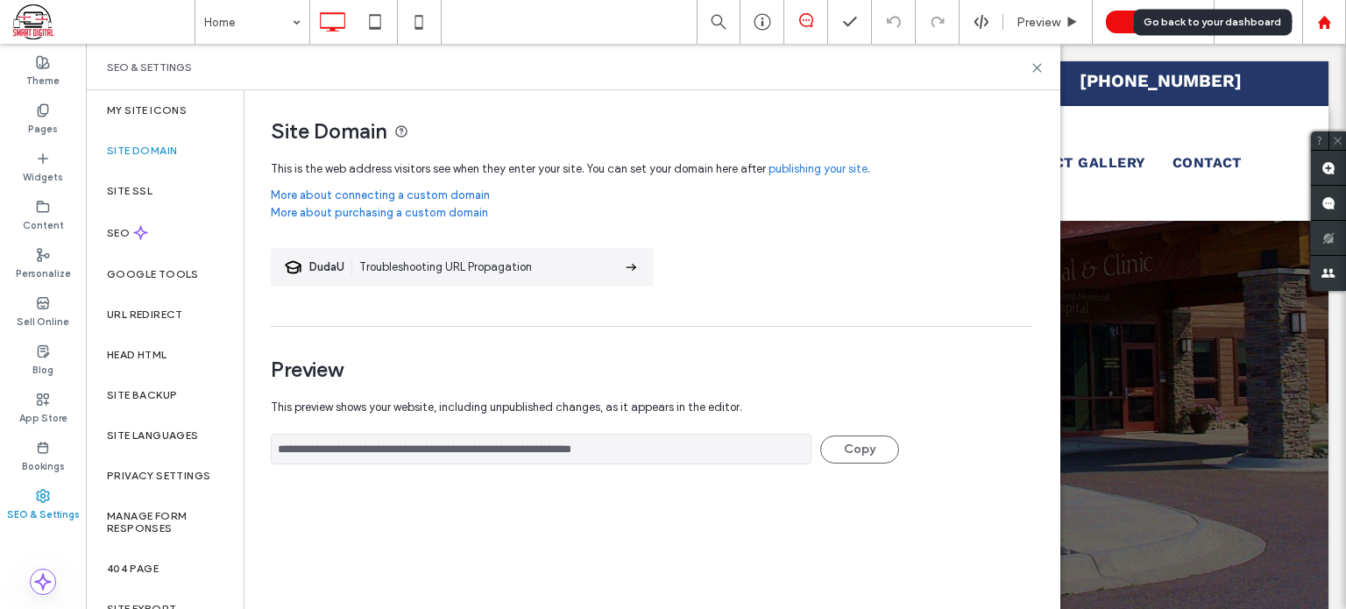
click at [1329, 13] on div at bounding box center [1324, 22] width 44 height 44
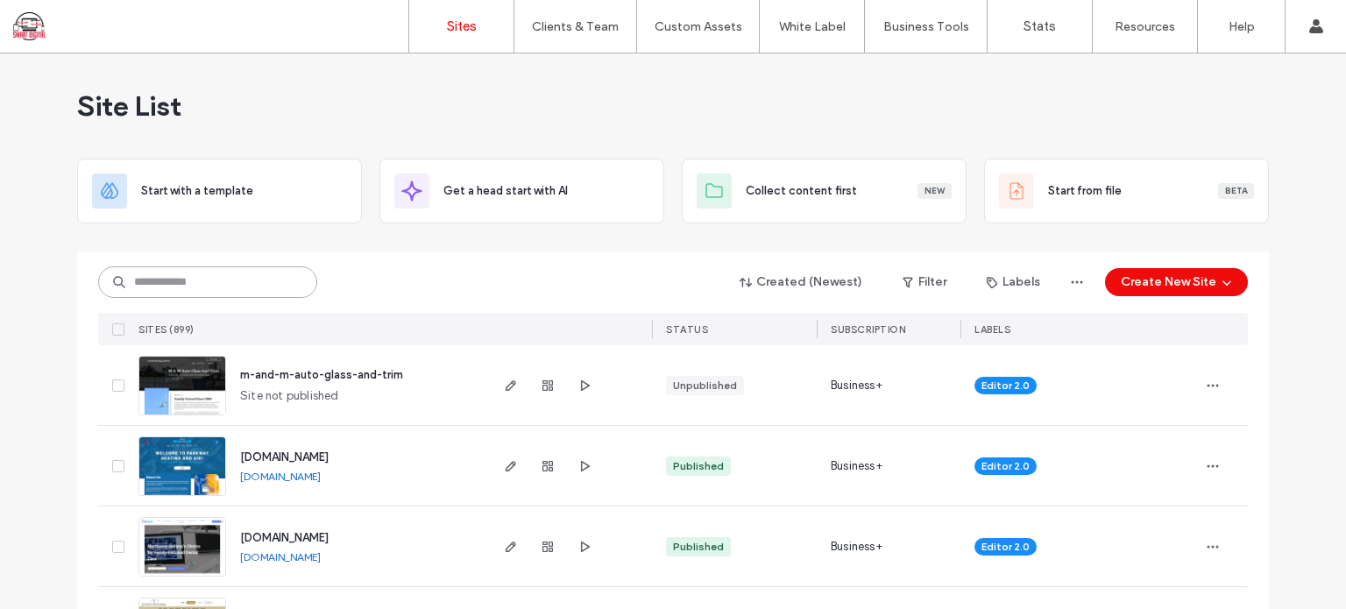
click at [195, 281] on input at bounding box center [207, 282] width 219 height 32
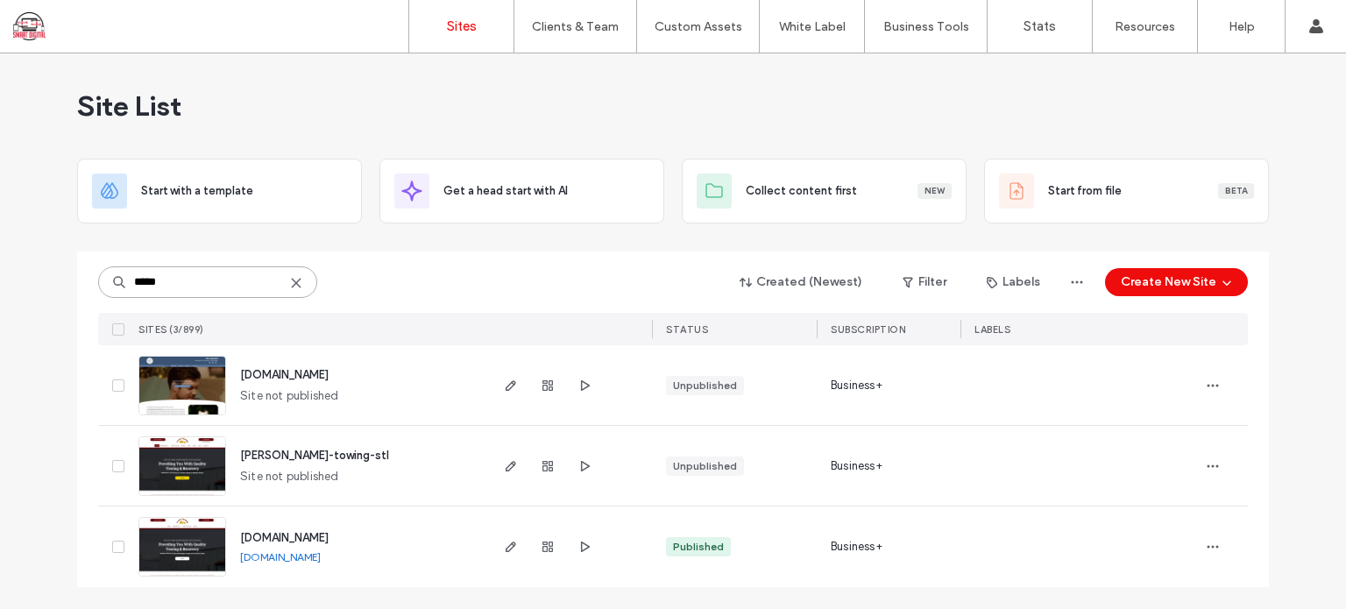
drag, startPoint x: 177, startPoint y: 280, endPoint x: 0, endPoint y: 273, distance: 177.2
click at [0, 273] on div "Site List Start with a template Get a head start with AI Collect content first …" at bounding box center [673, 331] width 1346 height 556
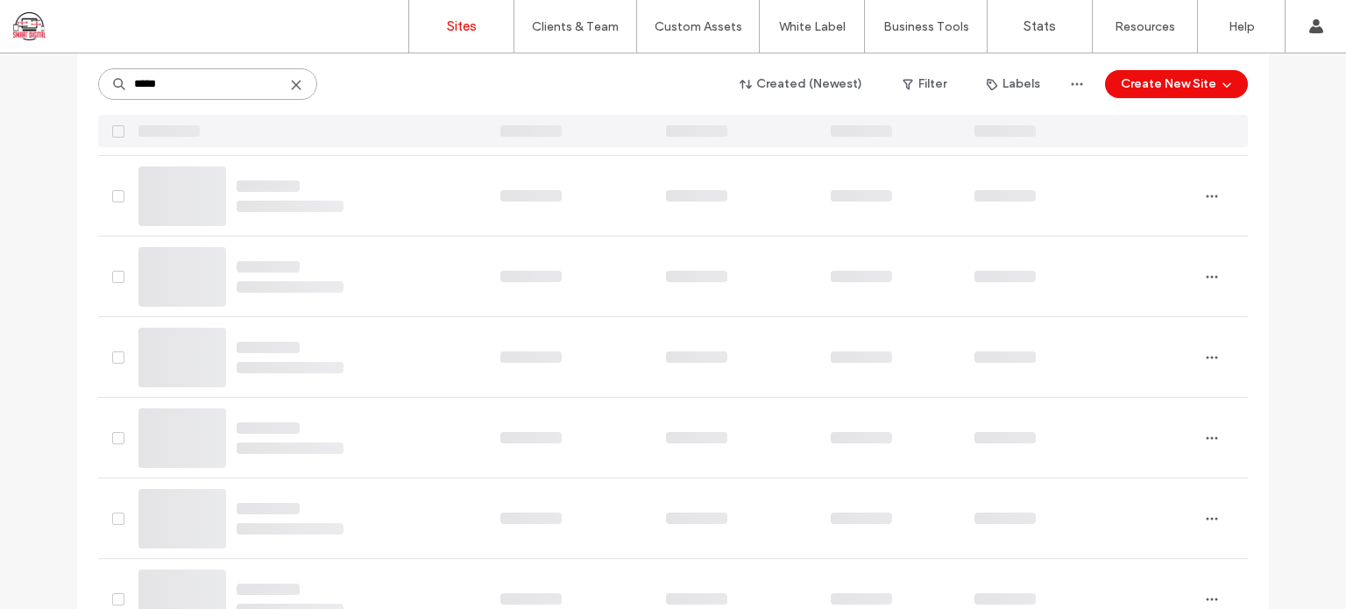
scroll to position [53, 0]
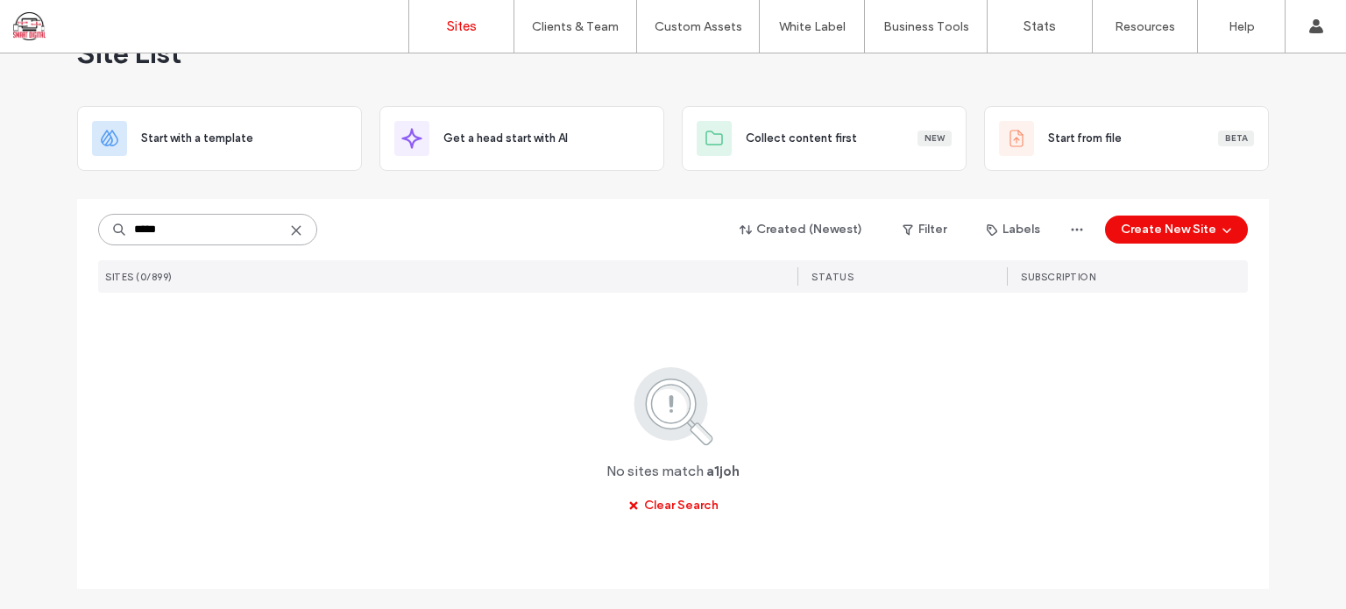
drag, startPoint x: 167, startPoint y: 226, endPoint x: 35, endPoint y: 224, distance: 132.3
click at [35, 224] on div "Site List Start with a template Get a head start with AI Collect content first …" at bounding box center [673, 305] width 1346 height 609
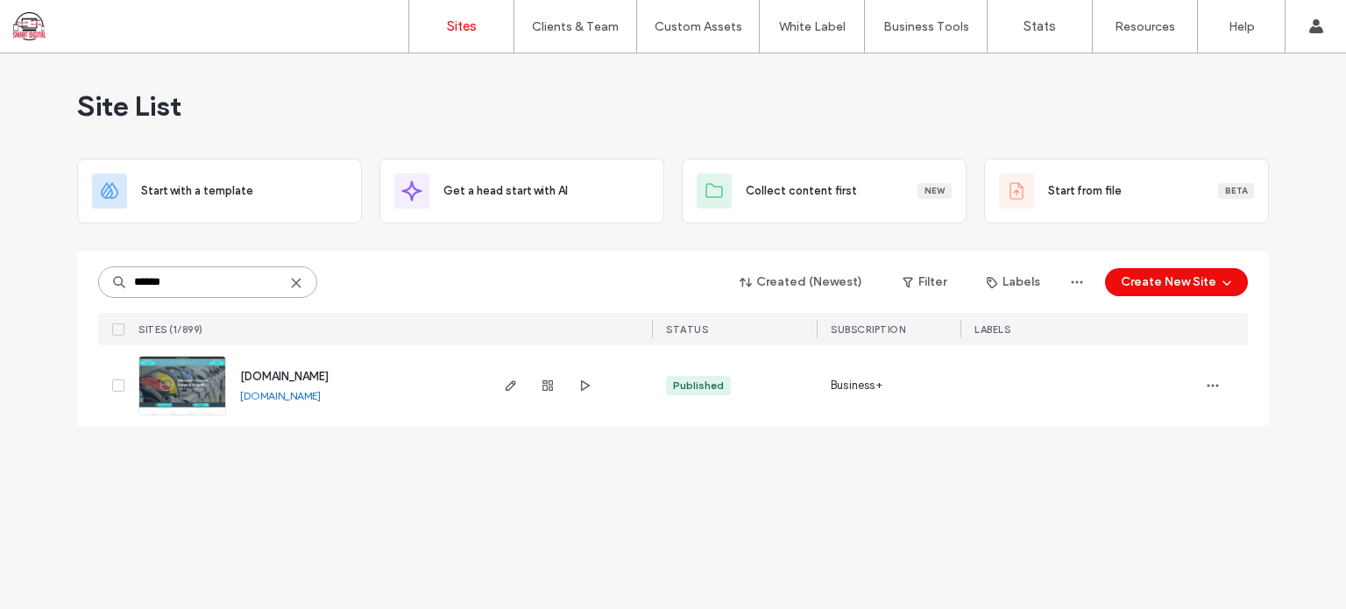
scroll to position [0, 0]
type input "******"
click at [300, 280] on icon at bounding box center [296, 283] width 14 height 14
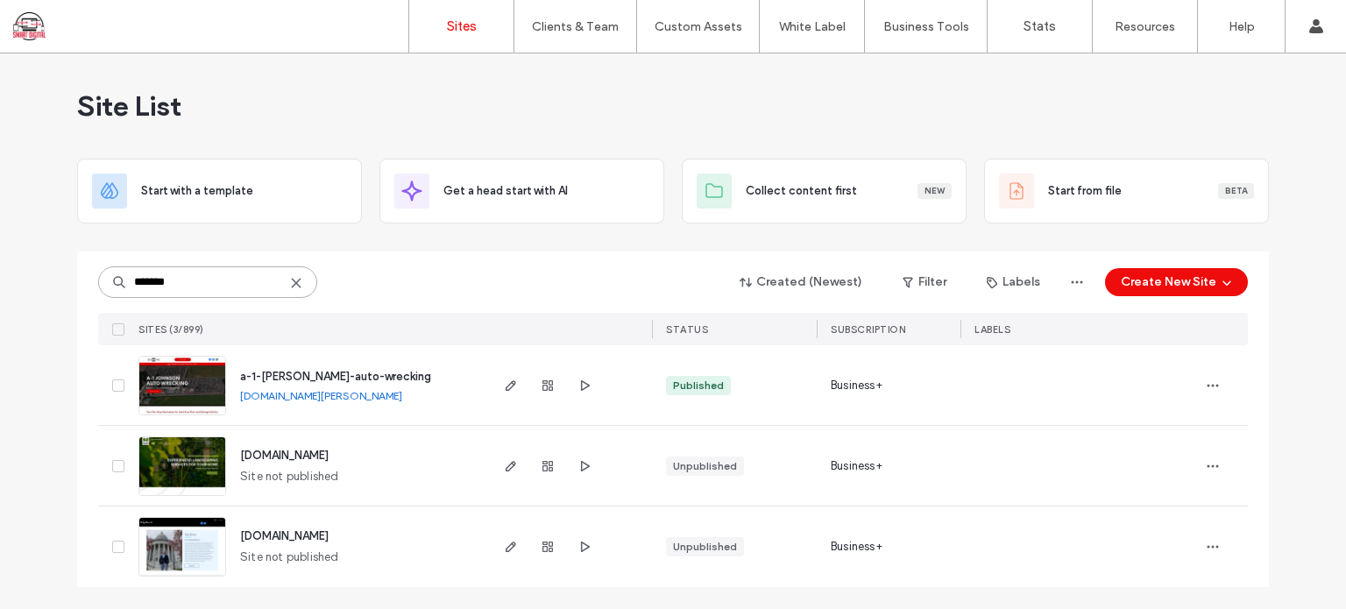
type input "*******"
click at [284, 371] on span "a-1-[PERSON_NAME]-auto-wrecking" at bounding box center [335, 376] width 191 height 13
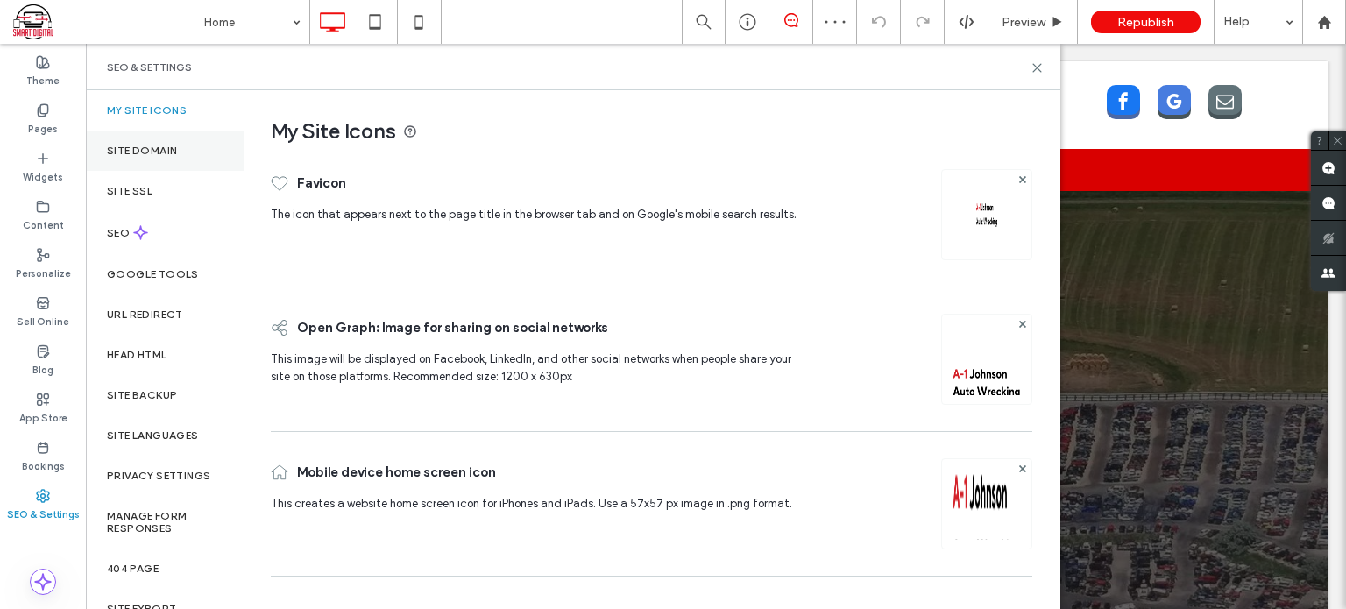
click at [171, 139] on div "Site Domain" at bounding box center [165, 151] width 158 height 40
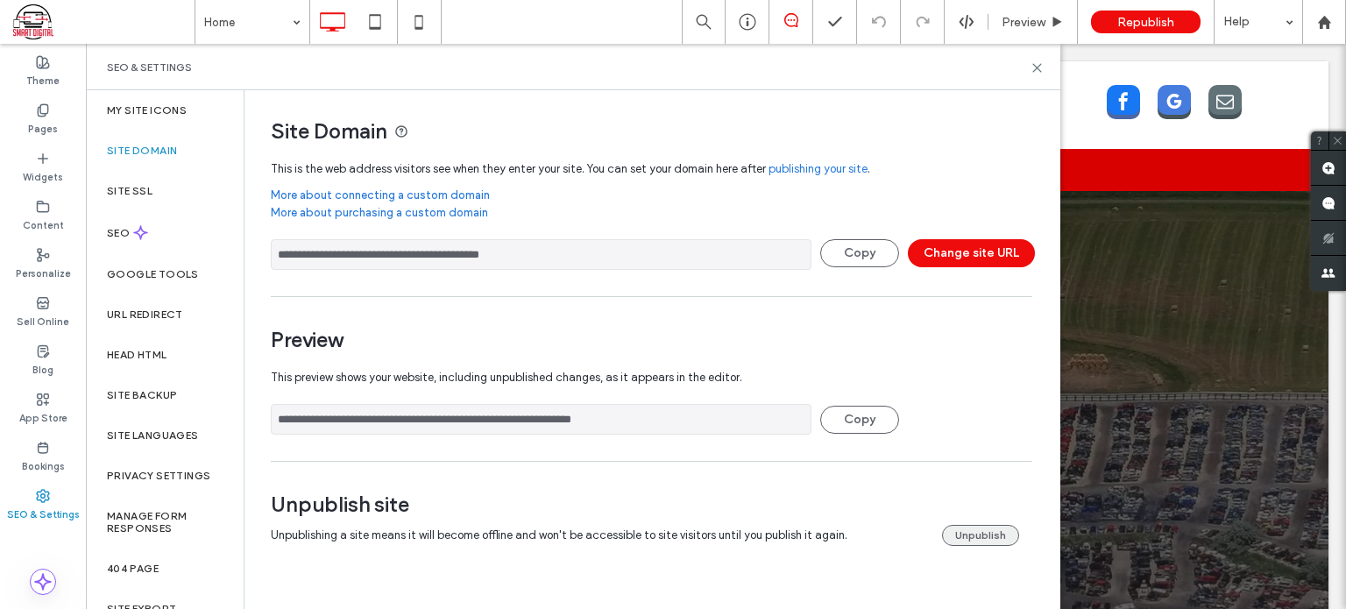
click at [975, 535] on button "Unpublish" at bounding box center [980, 535] width 77 height 21
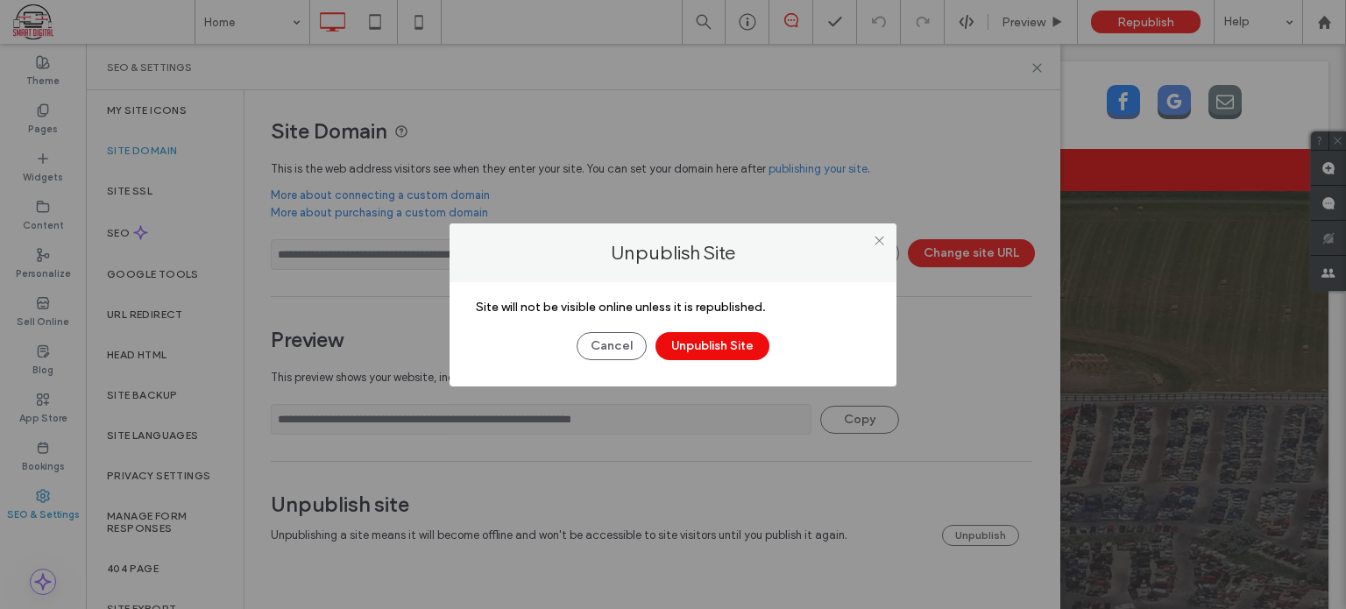
click at [715, 329] on div "Cancel Unpublish Site" at bounding box center [673, 338] width 394 height 46
click at [715, 348] on button "Unpublish Site" at bounding box center [713, 346] width 114 height 28
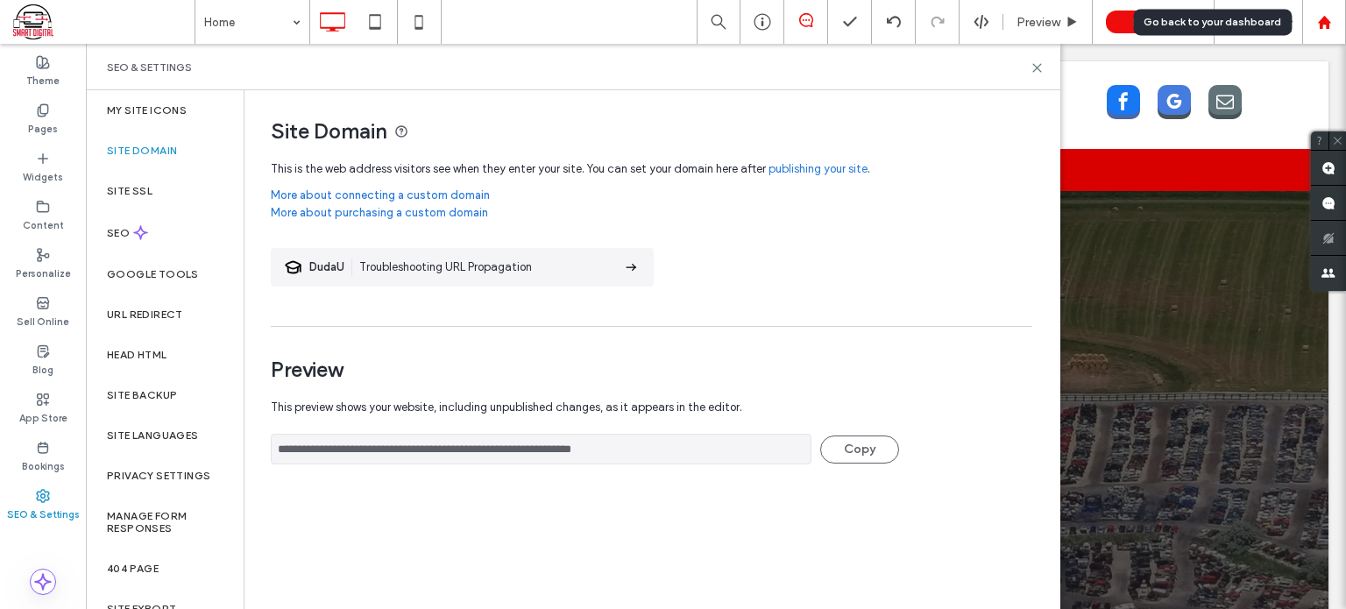
click at [1334, 23] on div at bounding box center [1324, 22] width 42 height 15
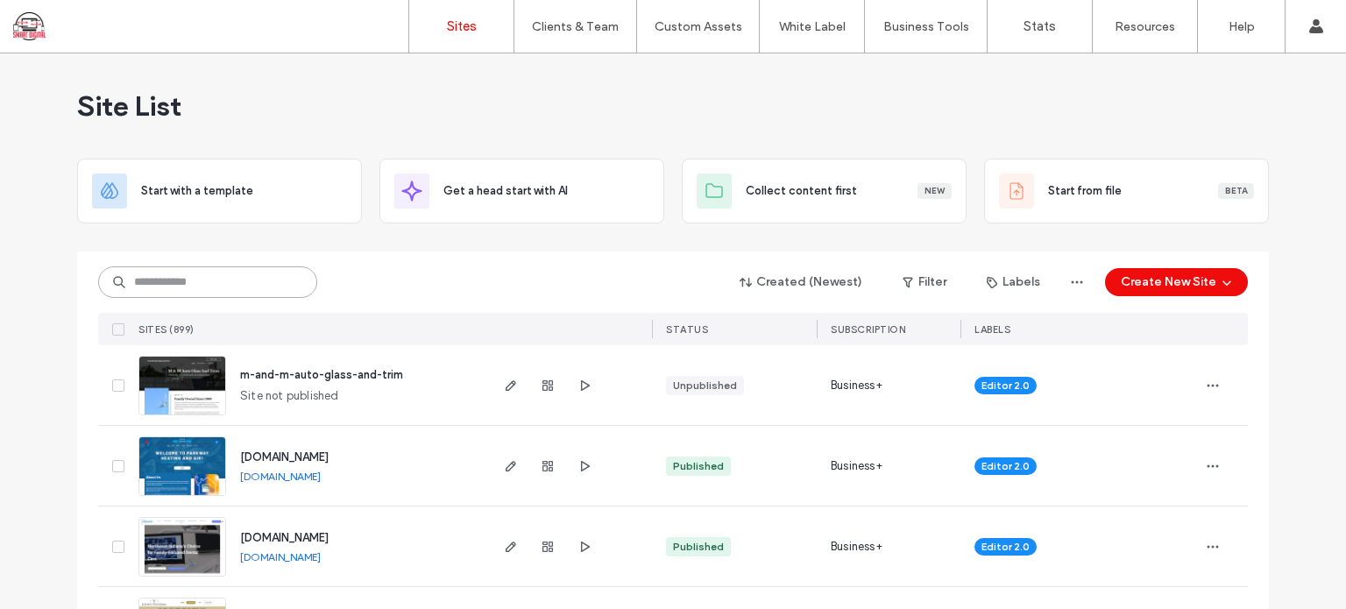
click at [138, 273] on input at bounding box center [207, 282] width 219 height 32
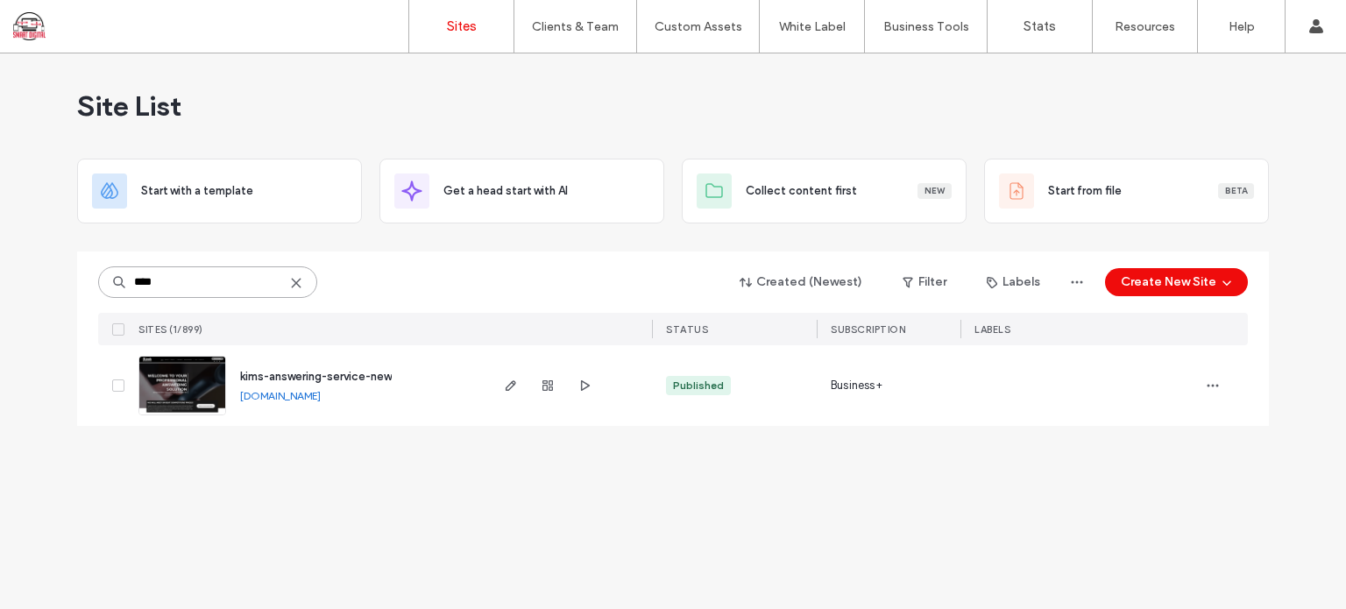
type input "****"
click at [248, 376] on span "kims-answering-service-new" at bounding box center [316, 376] width 152 height 13
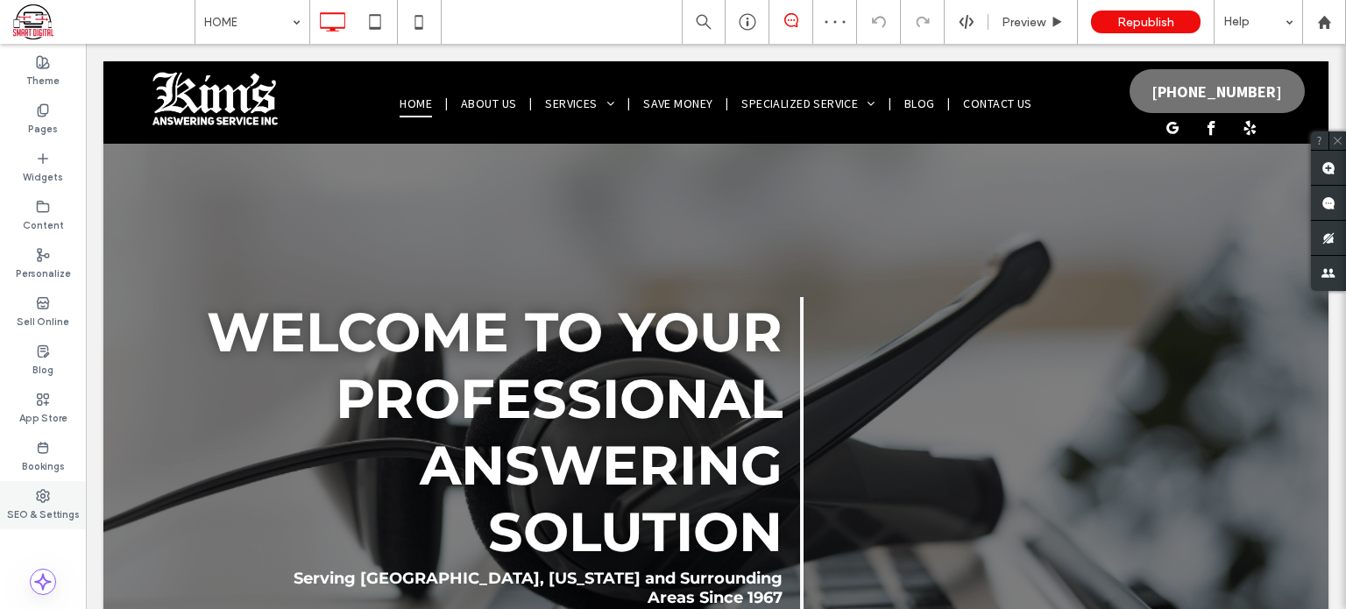
click at [42, 500] on icon at bounding box center [43, 496] width 14 height 14
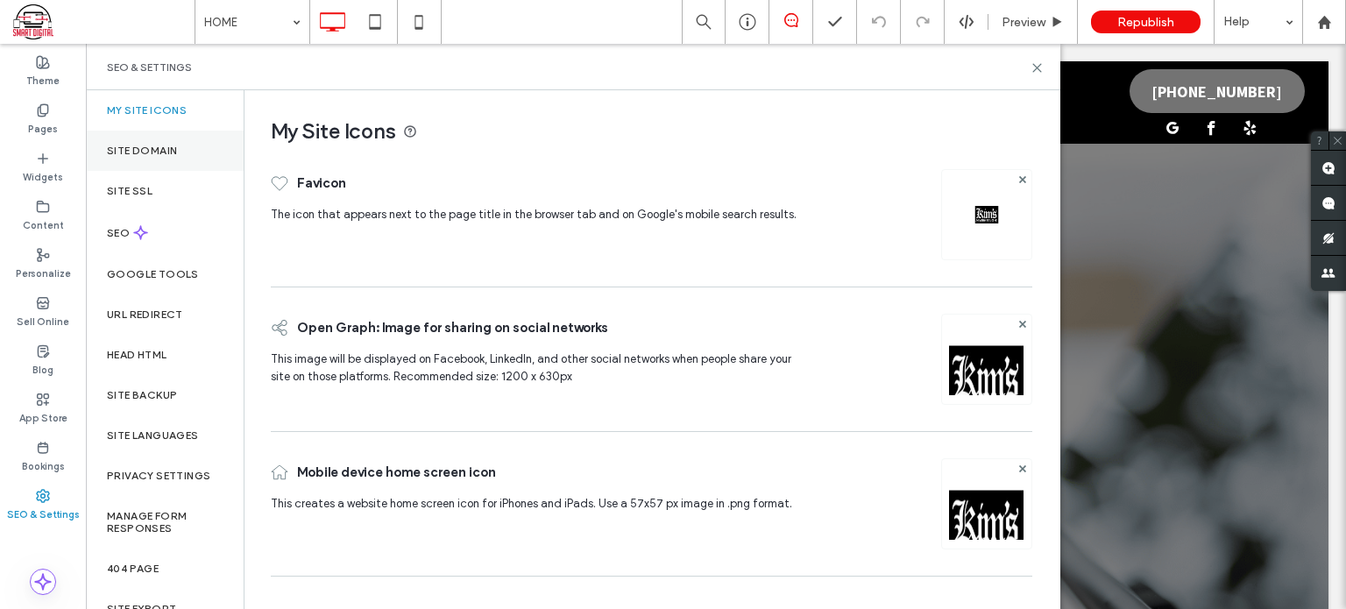
click at [129, 142] on div "Site Domain" at bounding box center [165, 151] width 158 height 40
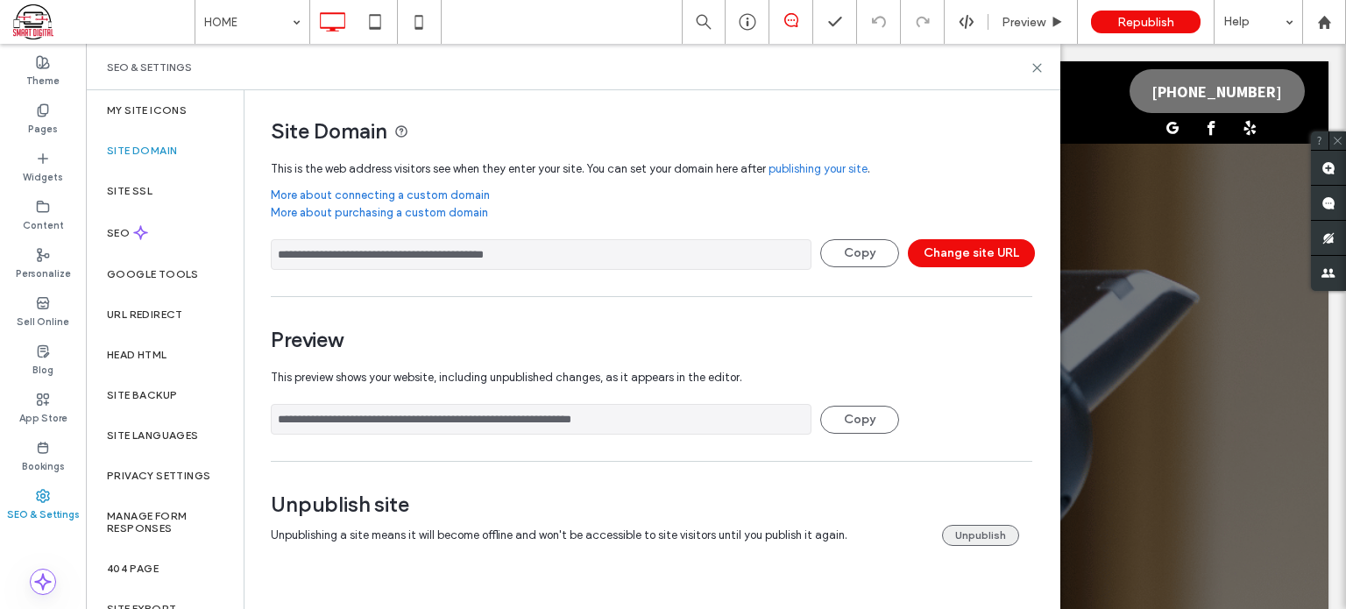
click at [987, 525] on button "Unpublish" at bounding box center [980, 535] width 77 height 21
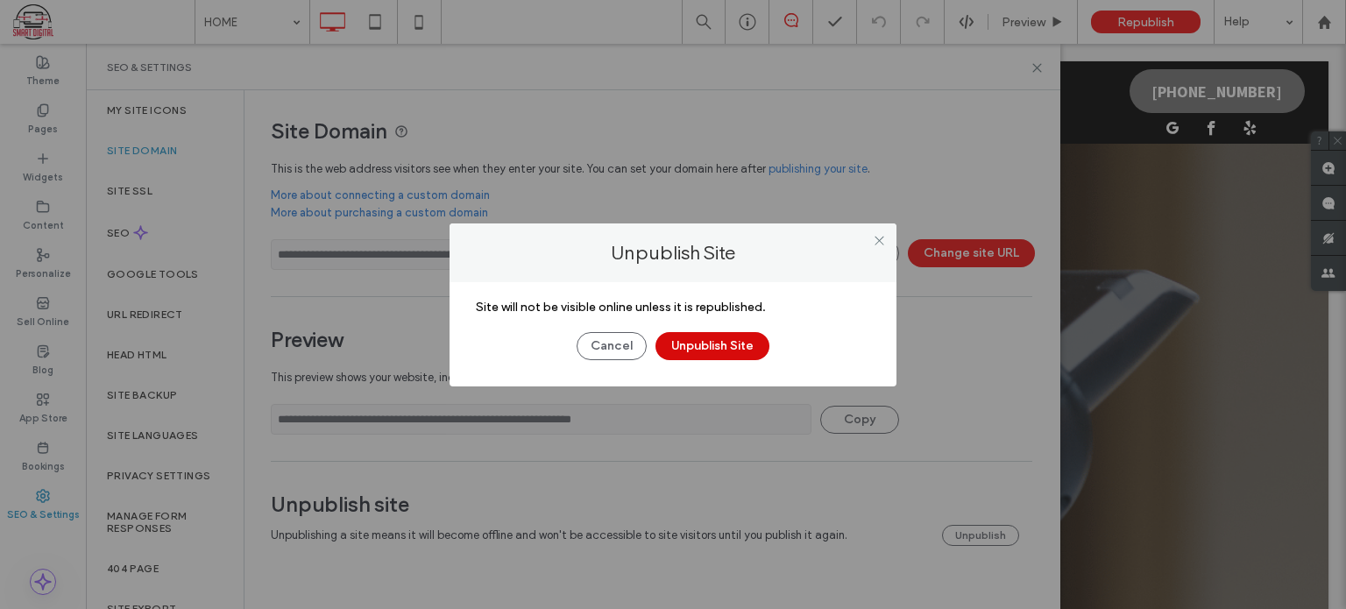
click at [668, 346] on button "Unpublish Site" at bounding box center [713, 346] width 114 height 28
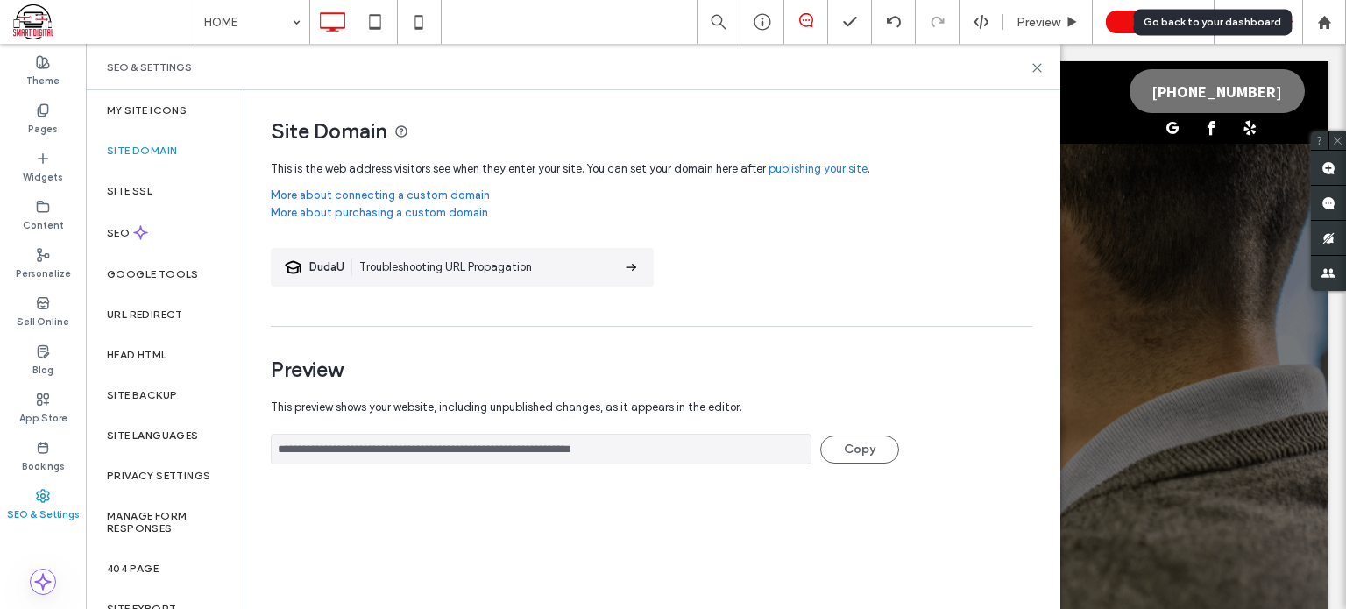
drag, startPoint x: 1322, startPoint y: 16, endPoint x: 1300, endPoint y: 31, distance: 26.5
click at [1322, 16] on icon at bounding box center [1324, 22] width 15 height 15
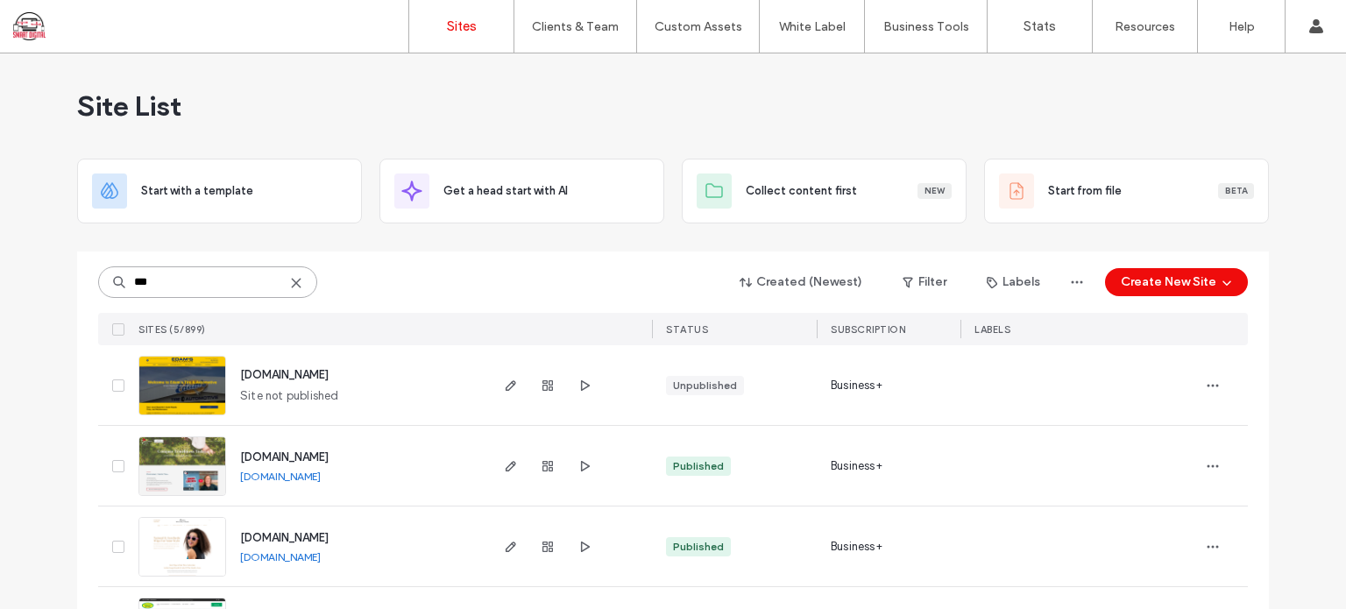
drag, startPoint x: 202, startPoint y: 290, endPoint x: 49, endPoint y: 291, distance: 153.4
click at [49, 291] on div "Site List Start with a template Get a head start with AI Collect content first …" at bounding box center [673, 411] width 1346 height 716
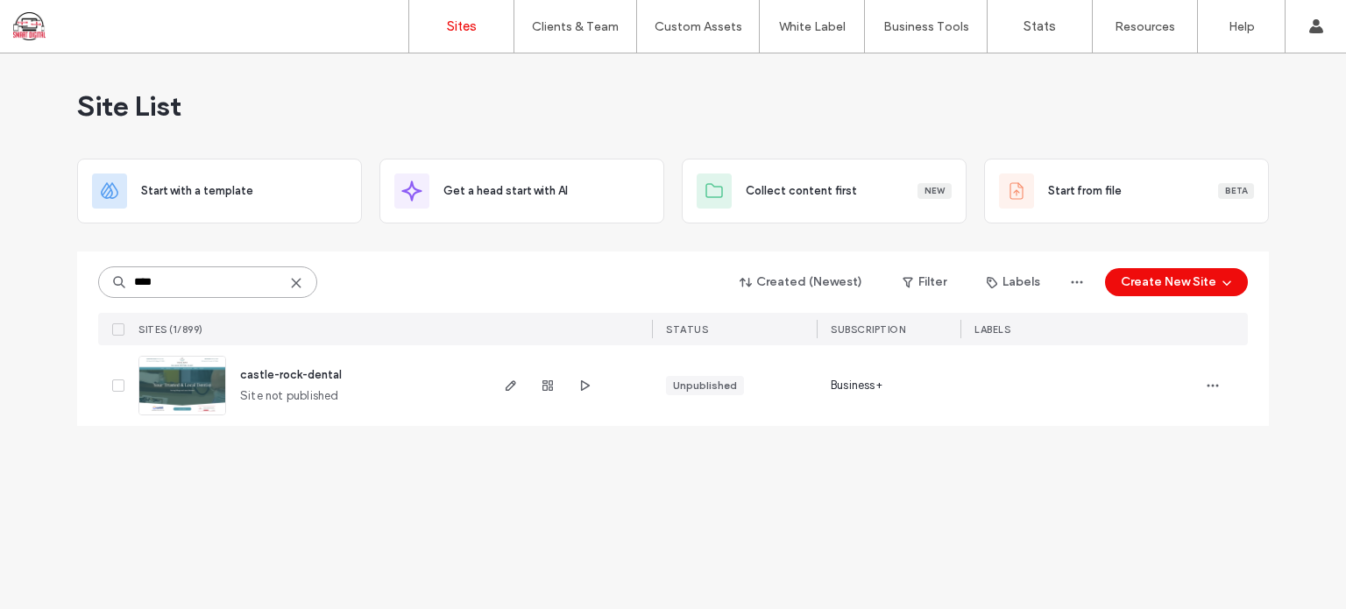
drag, startPoint x: 171, startPoint y: 292, endPoint x: 20, endPoint y: 285, distance: 150.9
click at [45, 285] on div "Site List Start with a template Get a head start with AI Collect content first …" at bounding box center [673, 331] width 1346 height 556
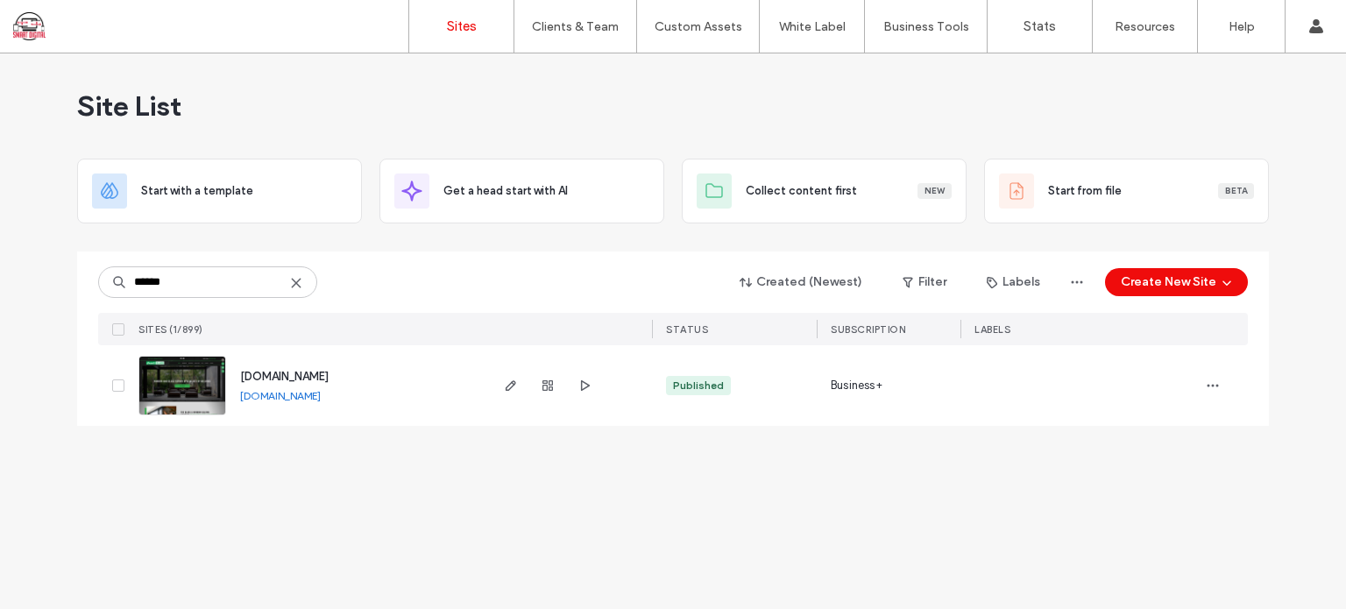
click at [303, 392] on link "www.critelliglass.com" at bounding box center [280, 395] width 81 height 13
drag, startPoint x: 212, startPoint y: 276, endPoint x: 0, endPoint y: 266, distance: 212.3
click at [0, 266] on div "Site List Start with a template Get a head start with AI Collect content first …" at bounding box center [673, 331] width 1346 height 556
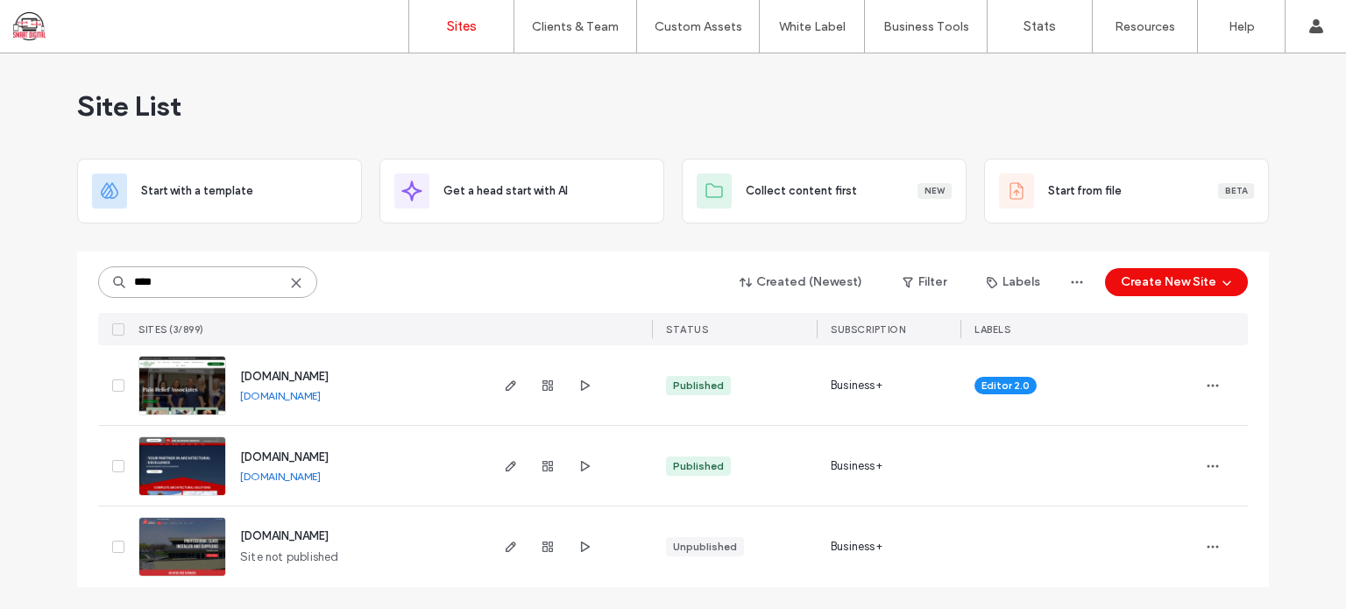
type input "****"
click at [326, 539] on span "www.associatedglass.com" at bounding box center [284, 535] width 89 height 13
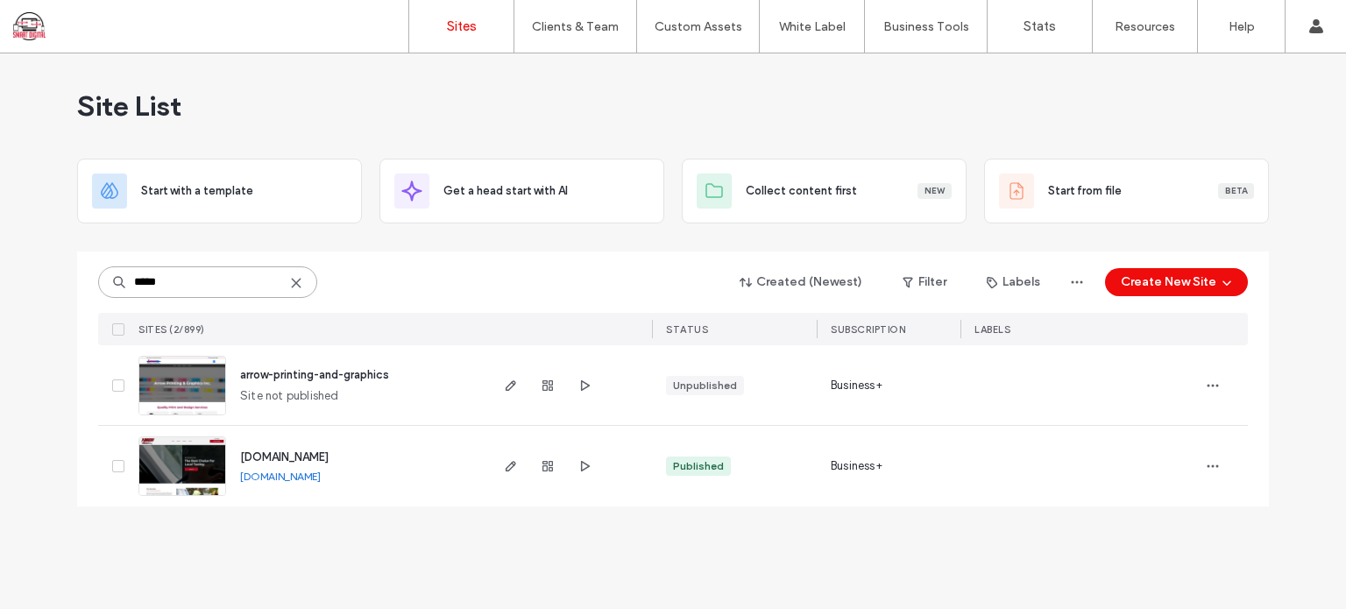
drag, startPoint x: 178, startPoint y: 280, endPoint x: 0, endPoint y: 237, distance: 183.2
click at [0, 237] on div "Site List Start with a template Get a head start with AI Collect content first …" at bounding box center [673, 331] width 1346 height 556
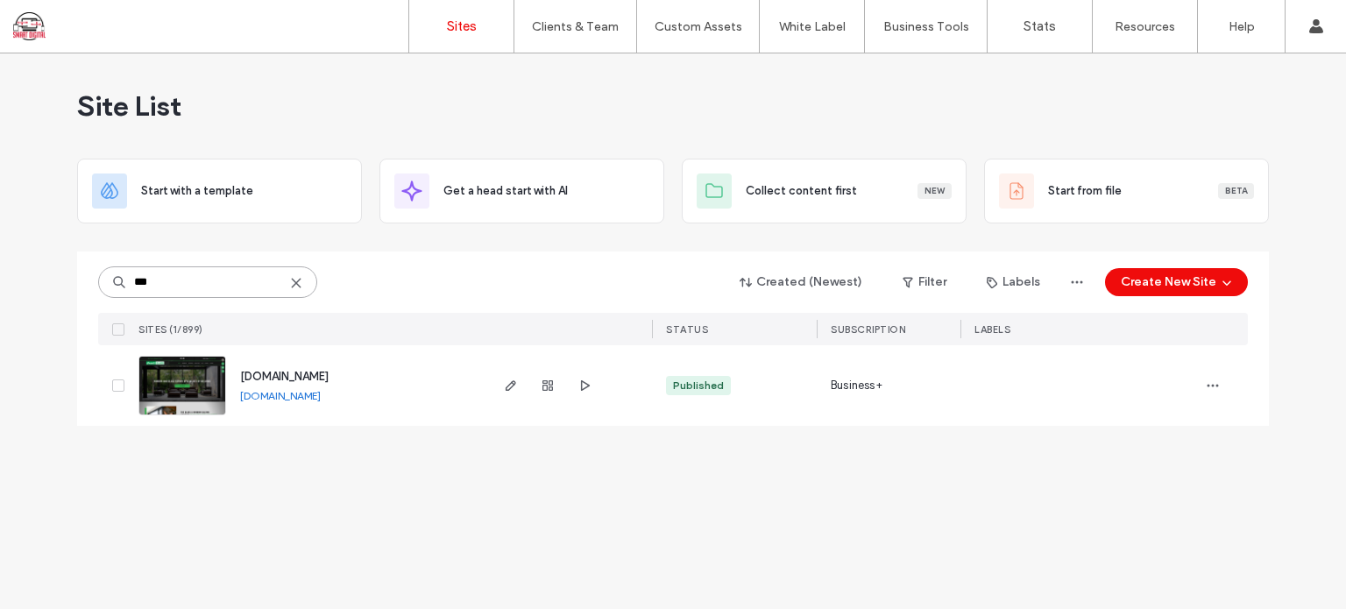
drag, startPoint x: 88, startPoint y: 287, endPoint x: 0, endPoint y: 259, distance: 92.0
click at [0, 259] on div "Site List Start with a template Get a head start with AI Collect content first …" at bounding box center [673, 331] width 1346 height 556
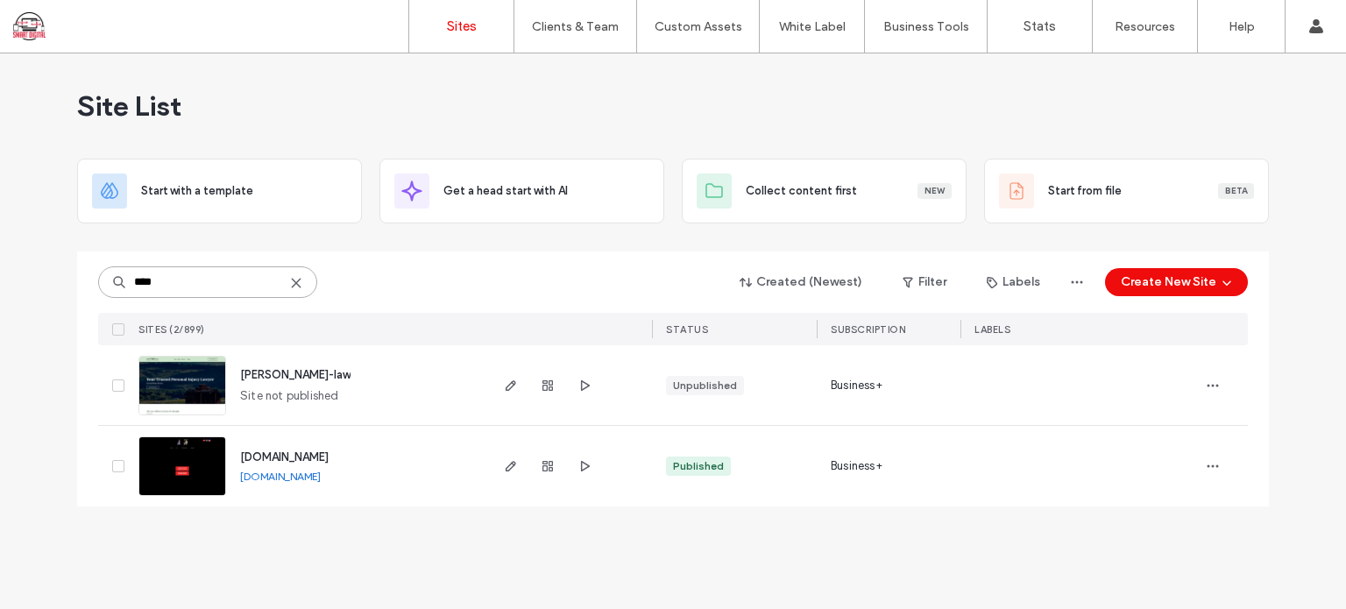
drag, startPoint x: 167, startPoint y: 286, endPoint x: 0, endPoint y: 251, distance: 171.0
click at [0, 253] on div "Site List Start with a template Get a head start with AI Collect content first …" at bounding box center [673, 331] width 1346 height 556
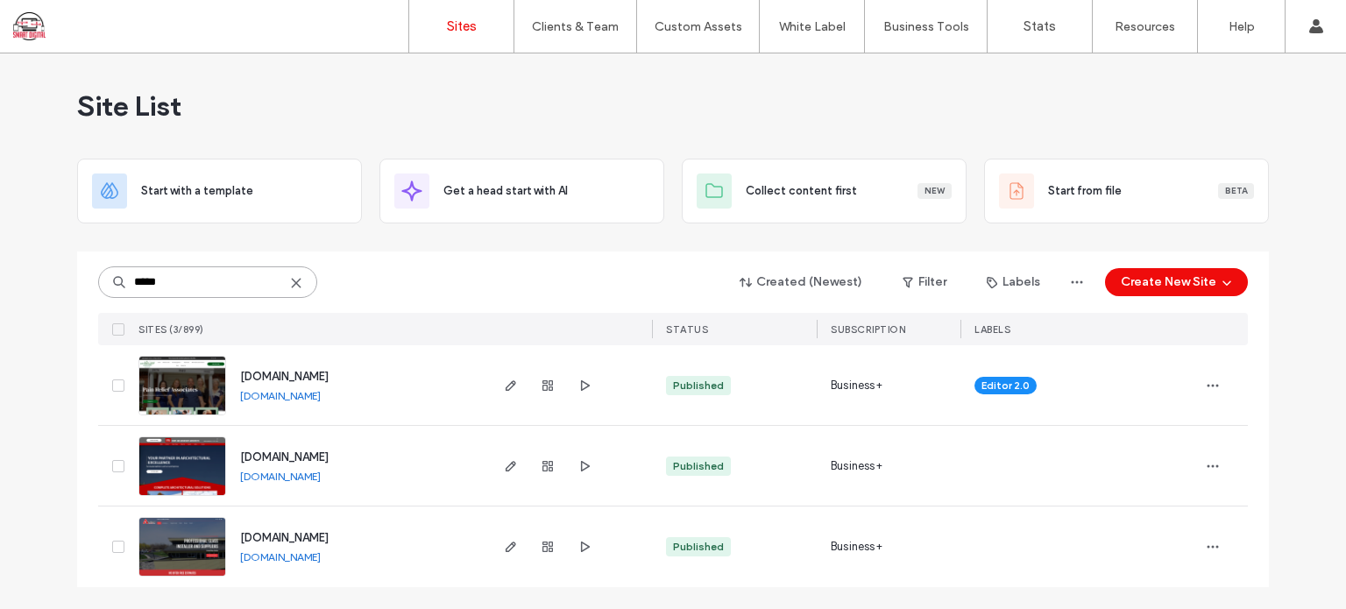
type input "*****"
click at [292, 535] on span "www.associatedglass.com" at bounding box center [284, 537] width 89 height 13
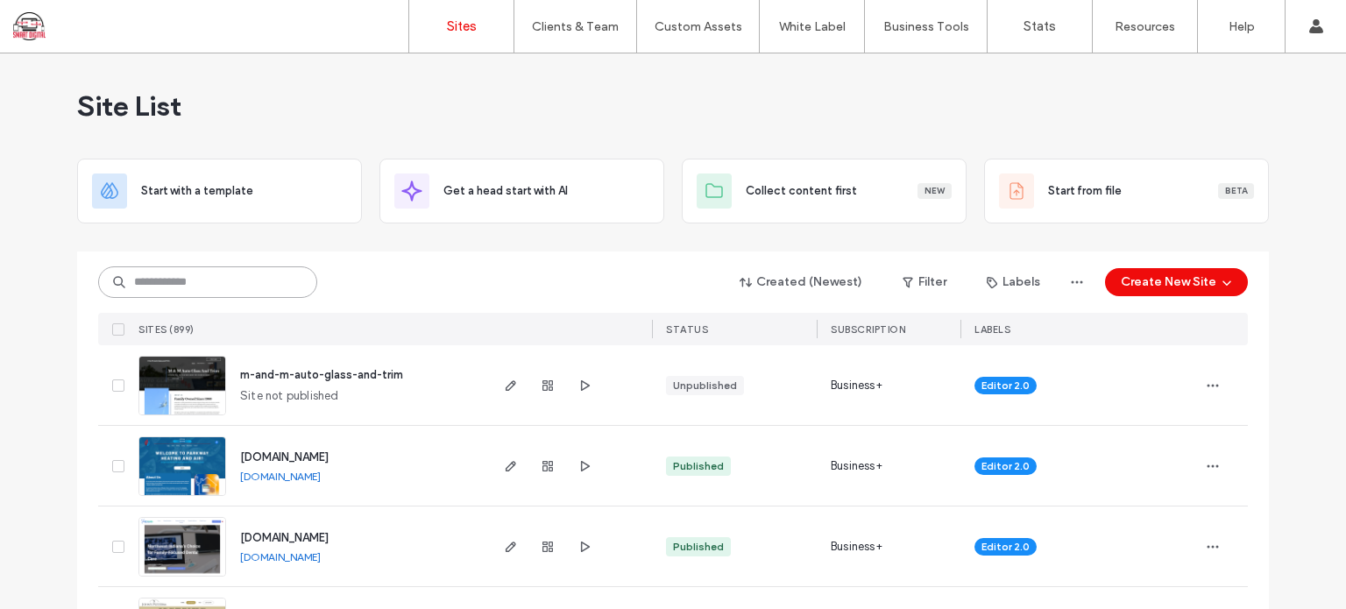
click at [179, 282] on input at bounding box center [207, 282] width 219 height 32
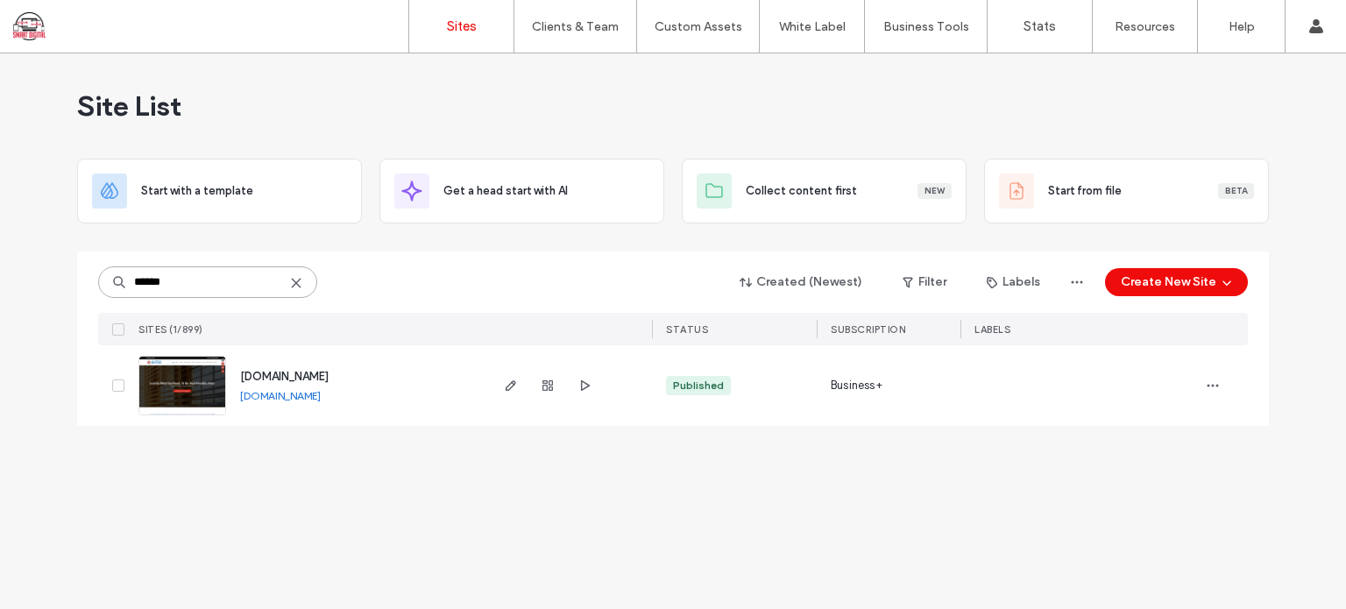
type input "******"
click at [301, 384] on div "www.allkindsofblindsmt.com" at bounding box center [284, 377] width 89 height 18
click at [307, 379] on span "www.allkindsofblindsmt.com" at bounding box center [284, 376] width 89 height 13
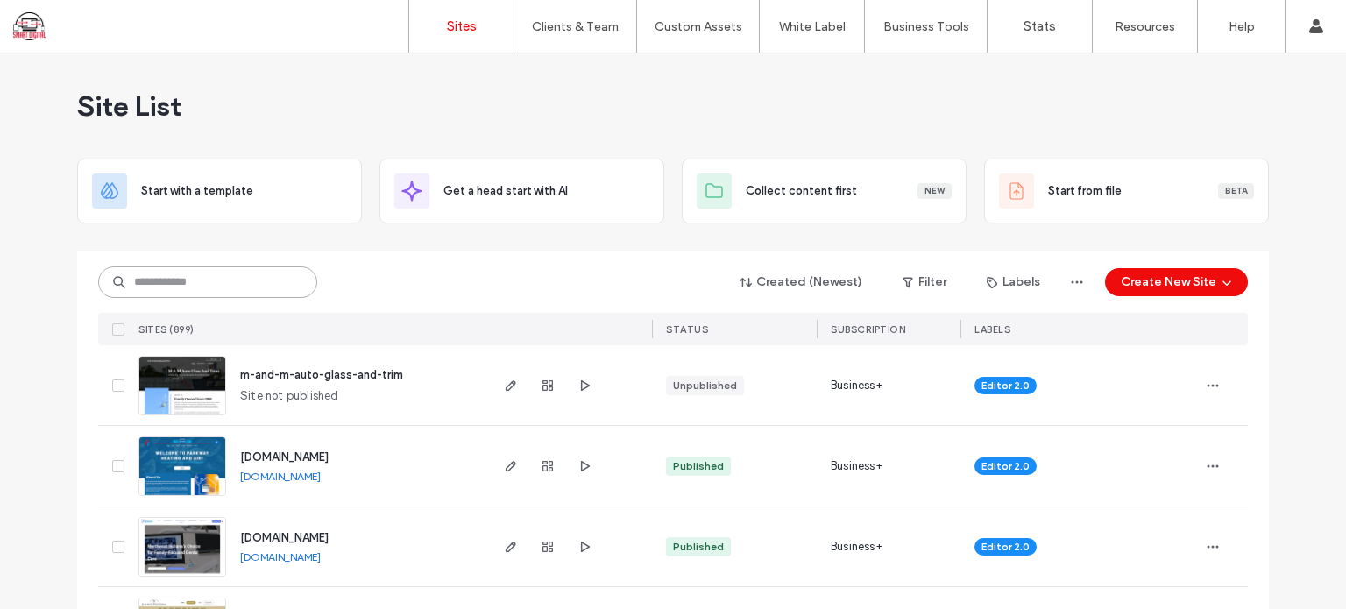
click at [190, 286] on input at bounding box center [207, 282] width 219 height 32
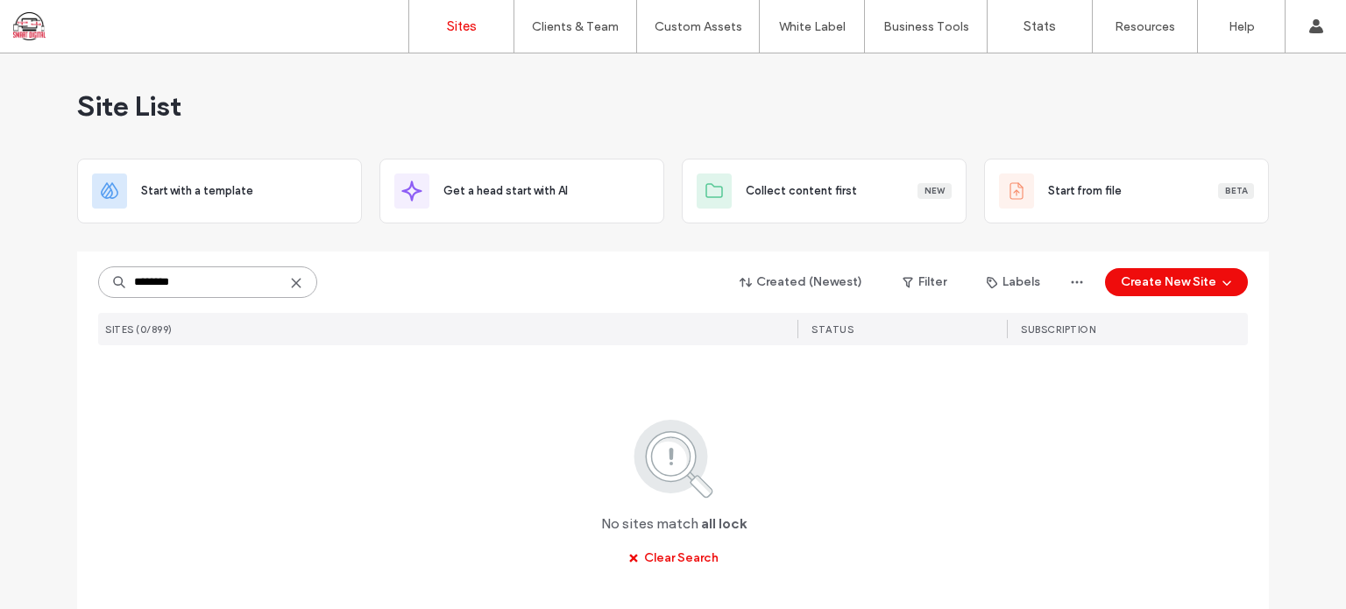
drag, startPoint x: 195, startPoint y: 282, endPoint x: 0, endPoint y: 252, distance: 197.7
click at [0, 252] on div "Site List Start with a template Get a head start with AI Collect content first …" at bounding box center [673, 357] width 1346 height 609
type input "*"
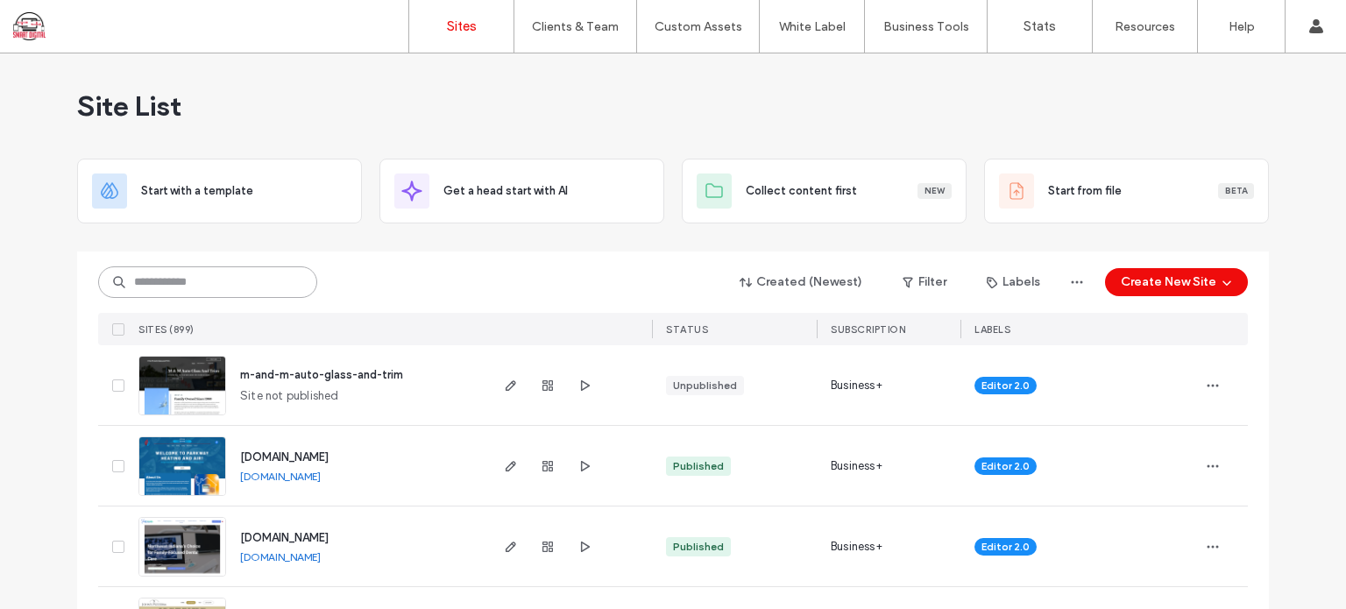
click at [170, 273] on input at bounding box center [207, 282] width 219 height 32
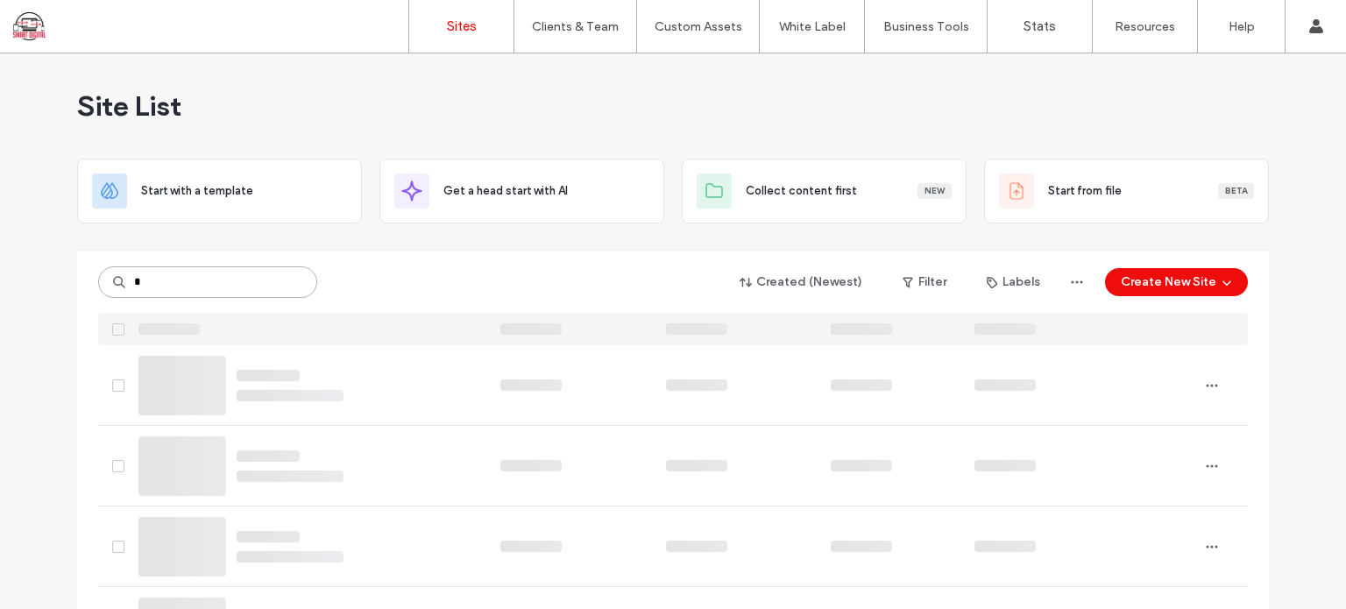
type input "*"
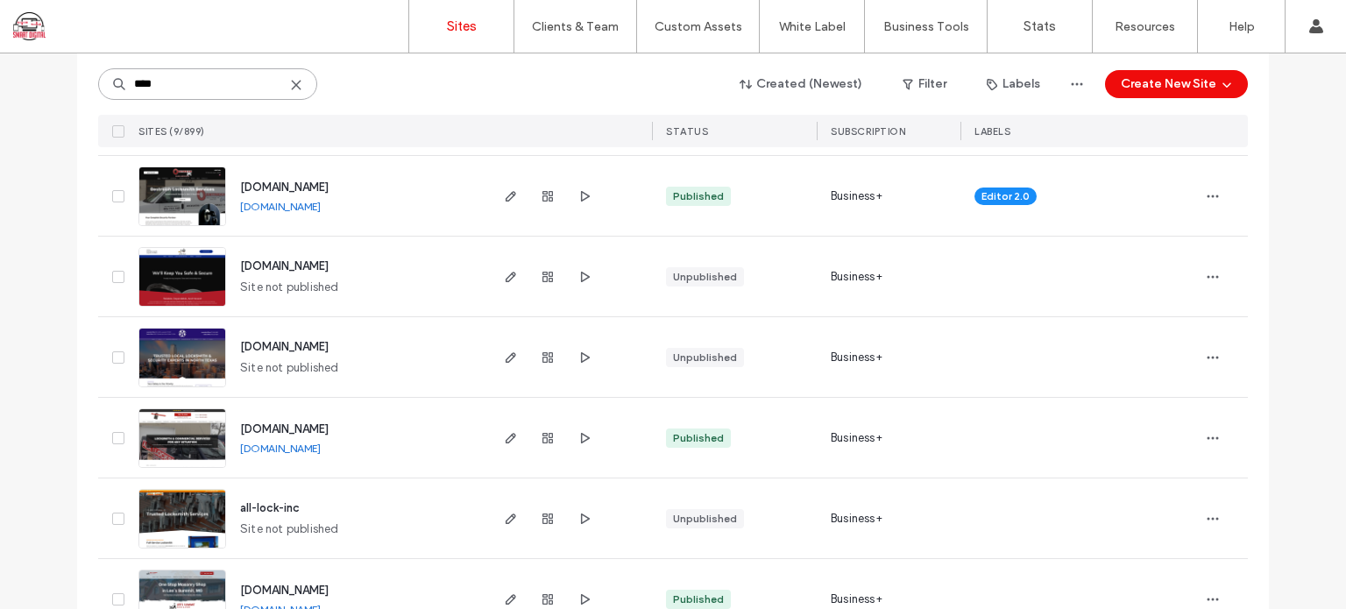
scroll to position [438, 0]
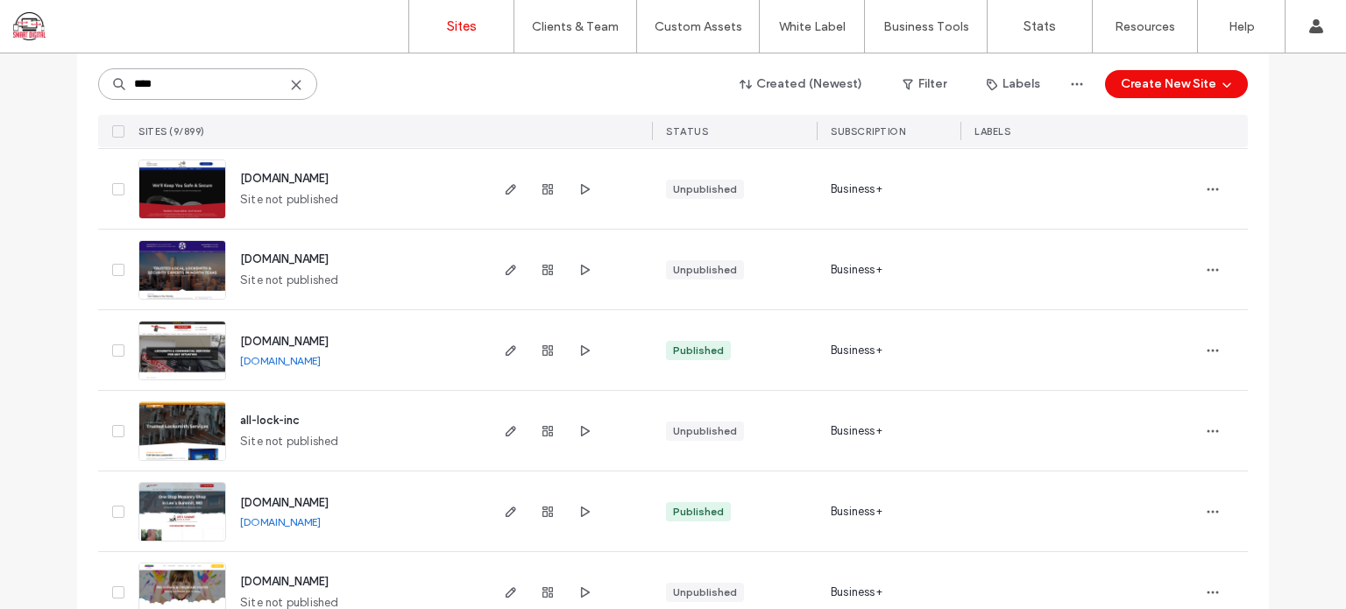
drag, startPoint x: 179, startPoint y: 81, endPoint x: 0, endPoint y: 64, distance: 179.6
click at [0, 64] on div "Site List Start with a template Get a head start with AI Collect content first …" at bounding box center [673, 134] width 1346 height 1038
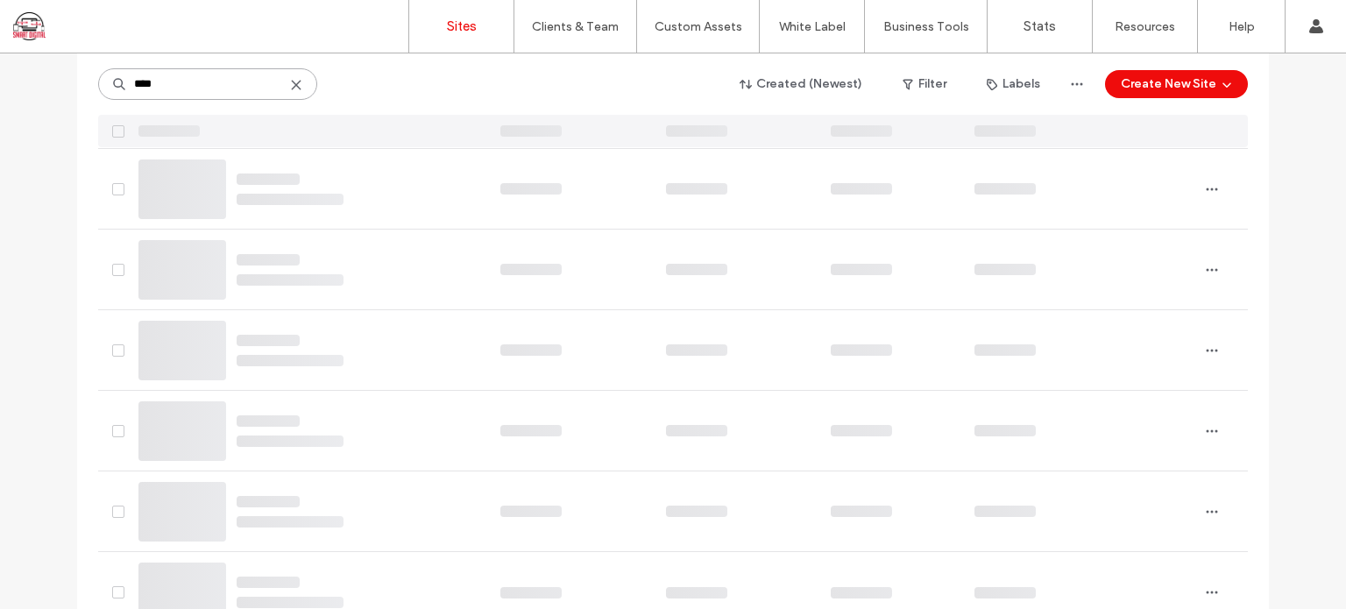
scroll to position [0, 0]
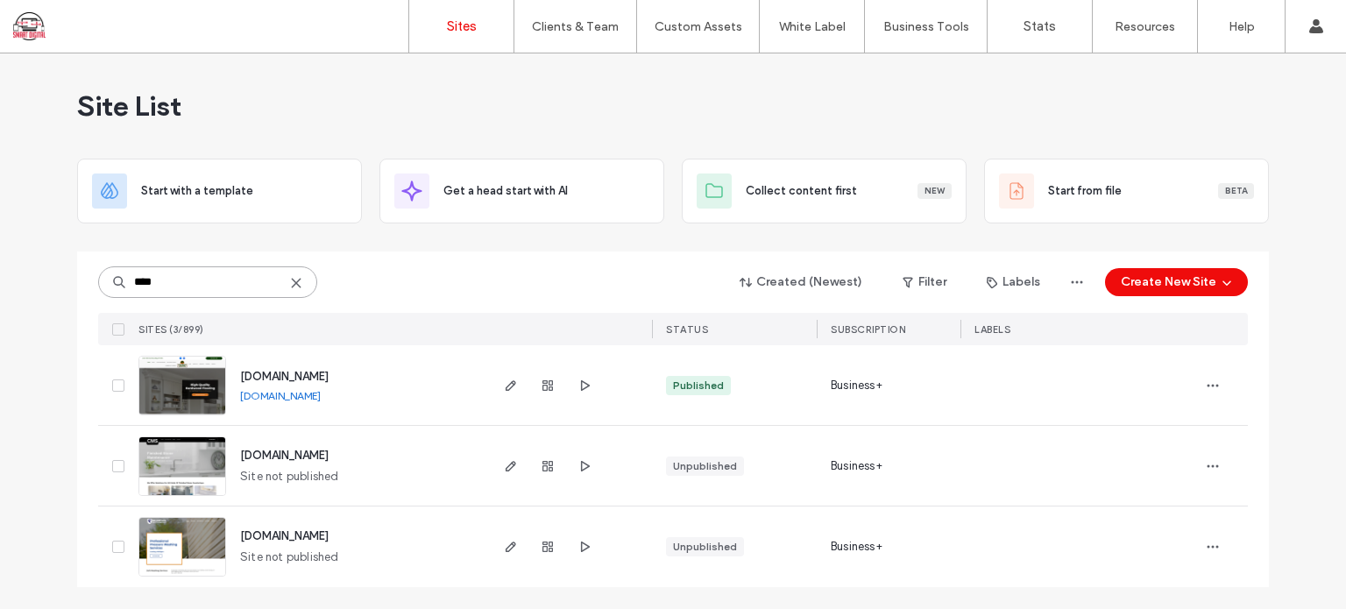
drag, startPoint x: 140, startPoint y: 280, endPoint x: 0, endPoint y: 224, distance: 150.7
click at [0, 228] on div "Site List Start with a template Get a head start with AI Collect content first …" at bounding box center [673, 331] width 1346 height 556
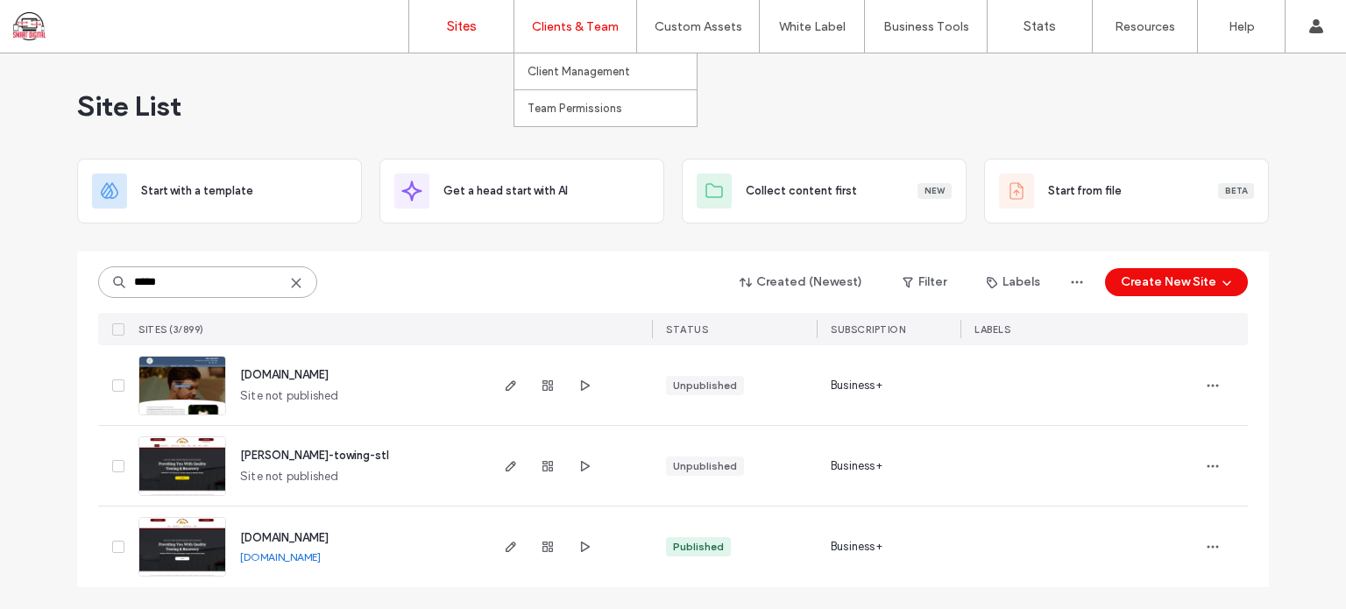
type input "*****"
drag, startPoint x: 207, startPoint y: 284, endPoint x: -161, endPoint y: 268, distance: 368.4
click at [0, 268] on html ".wqwq-1{fill:#231f20;} .cls-1q, .cls-2q { fill-rule: evenodd; } .cls-2q { fill:…" at bounding box center [673, 304] width 1346 height 609
click at [295, 281] on use at bounding box center [296, 283] width 8 height 8
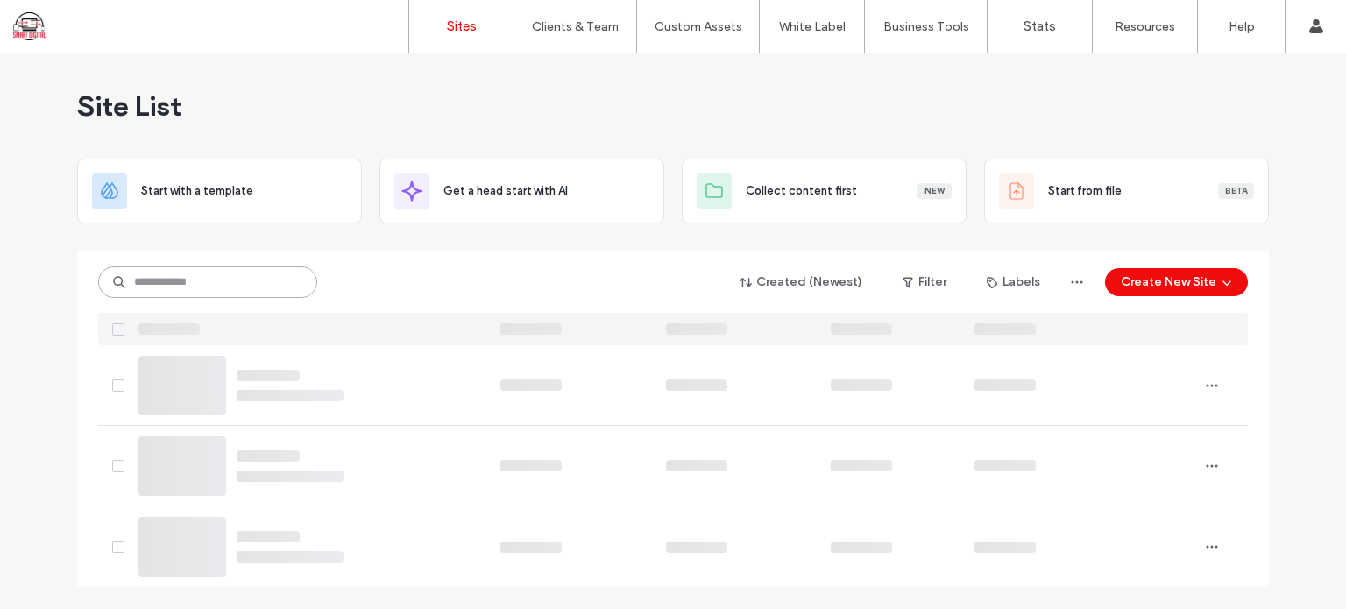
click at [260, 280] on input at bounding box center [207, 282] width 219 height 32
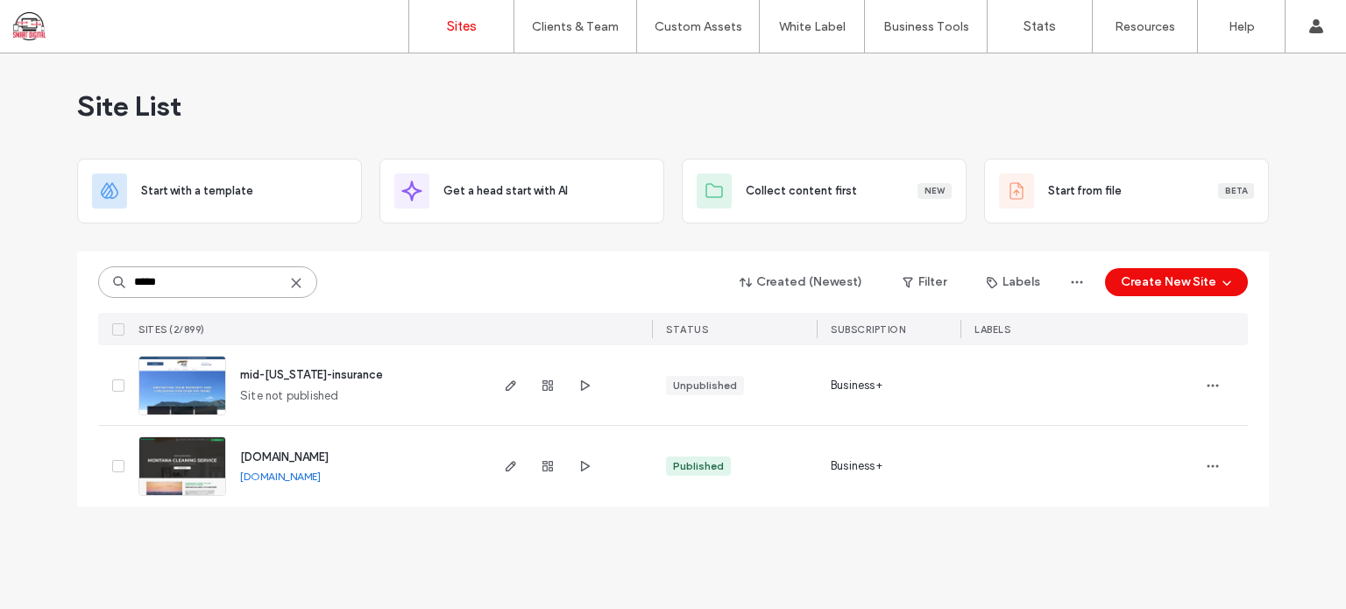
type input "*****"
click at [296, 282] on use at bounding box center [296, 283] width 8 height 8
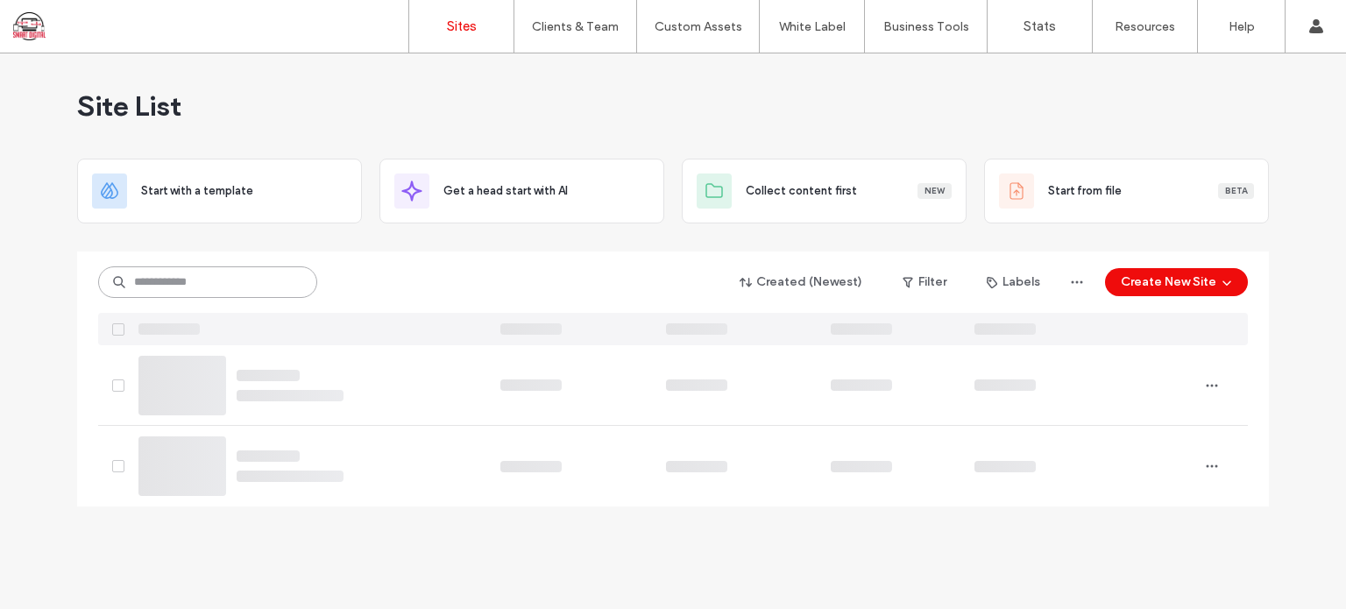
click at [232, 287] on input at bounding box center [207, 282] width 219 height 32
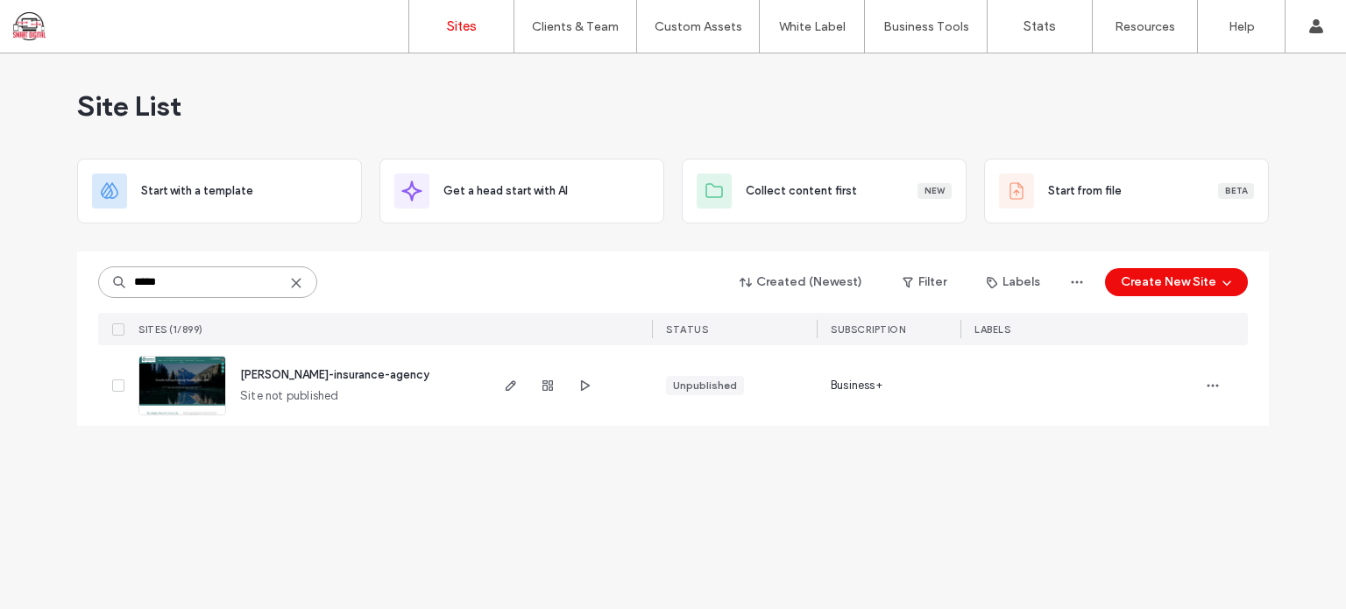
type input "*****"
click at [307, 381] on div "quesenberry-insurance-agency" at bounding box center [334, 375] width 189 height 18
click at [310, 379] on span "quesenberry-insurance-agency" at bounding box center [334, 374] width 189 height 13
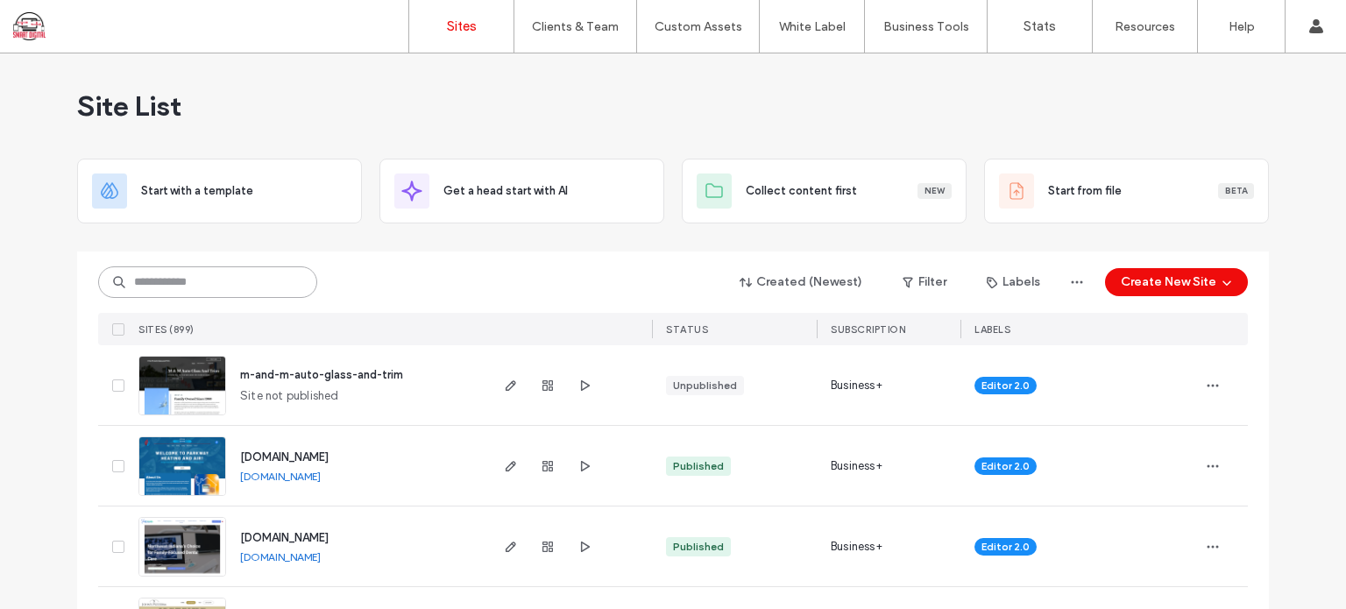
click at [234, 276] on input at bounding box center [207, 282] width 219 height 32
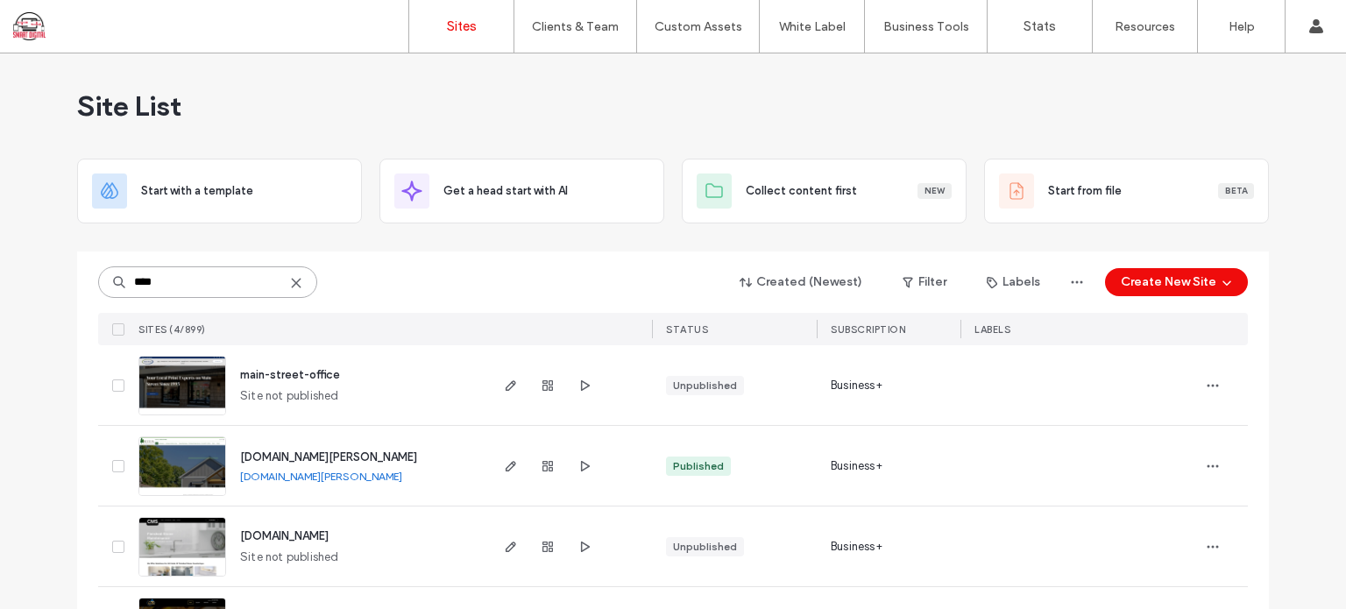
type input "****"
click at [275, 372] on span "main-street-office" at bounding box center [290, 374] width 100 height 13
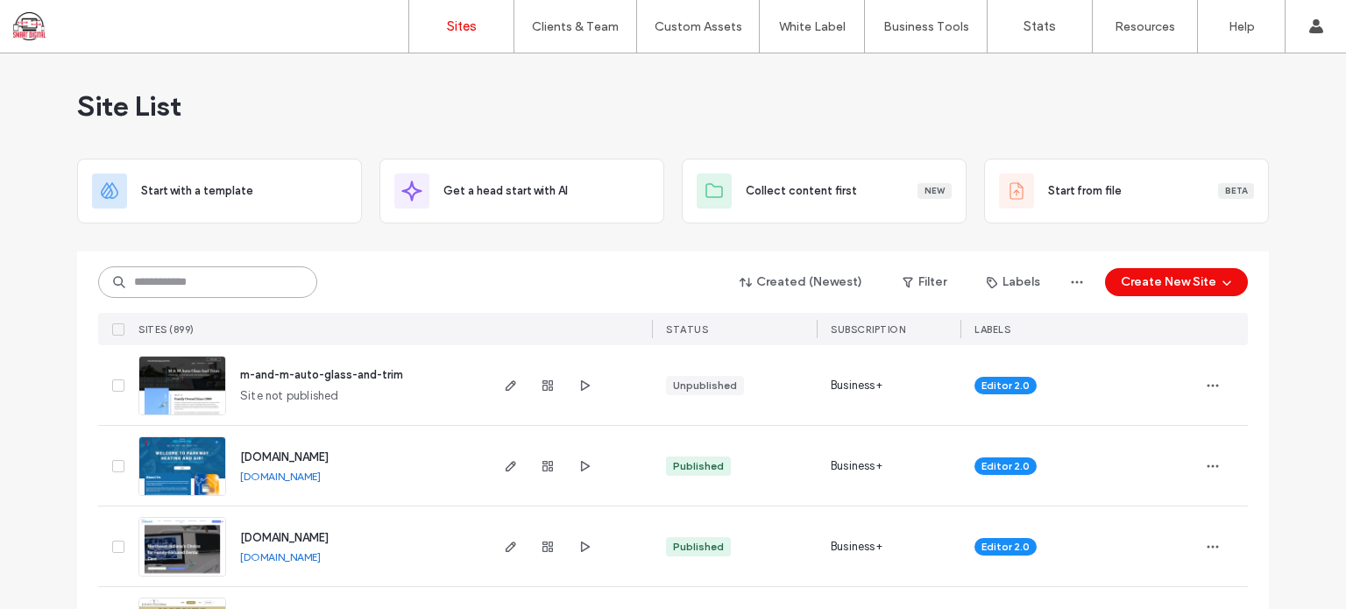
click at [230, 287] on input at bounding box center [207, 282] width 219 height 32
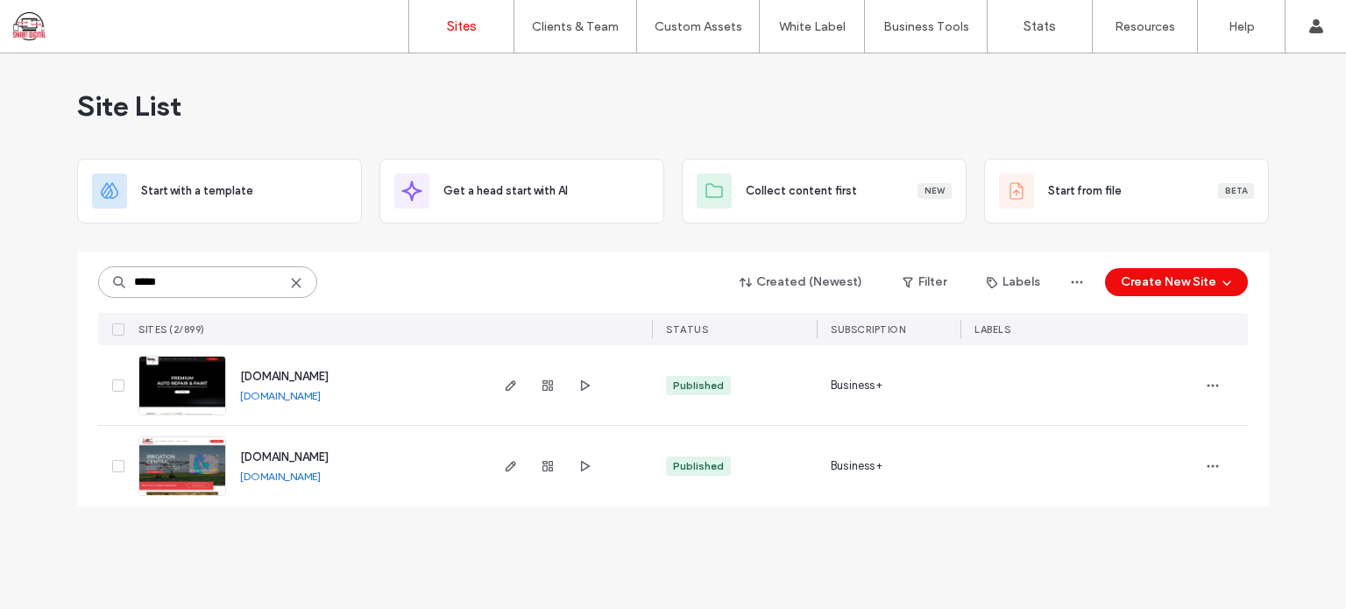
type input "*****"
click at [301, 282] on icon at bounding box center [296, 283] width 14 height 14
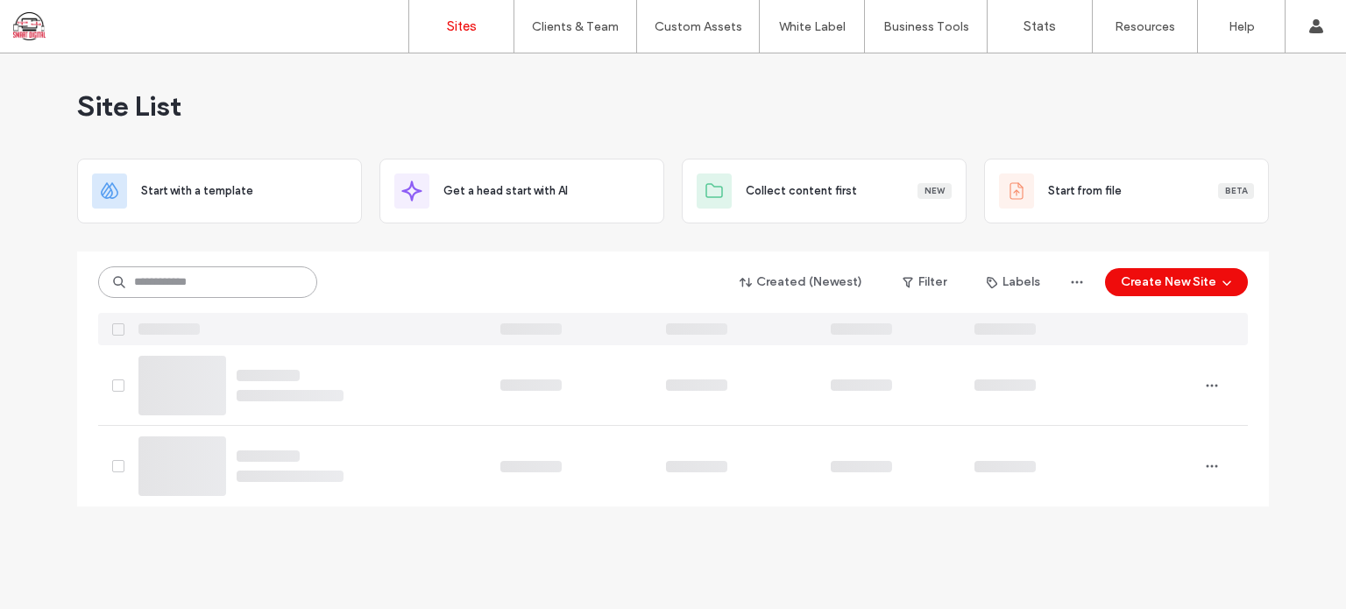
click at [266, 282] on input at bounding box center [207, 282] width 219 height 32
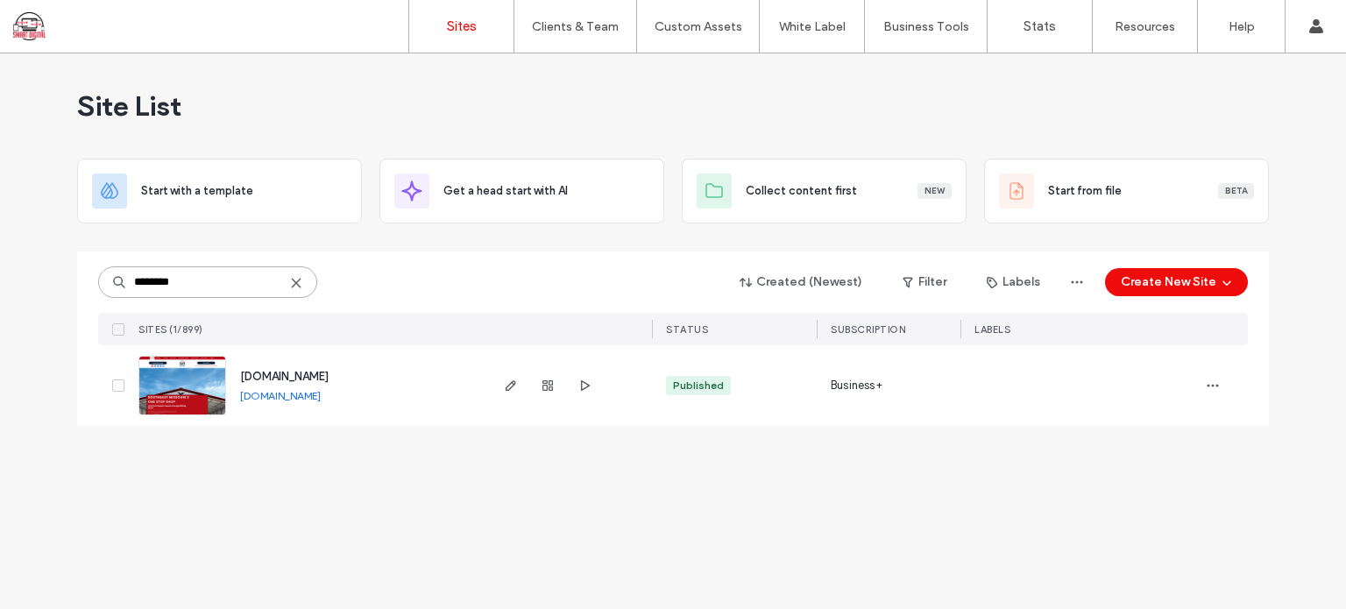
type input "********"
click at [301, 370] on span "[DOMAIN_NAME]" at bounding box center [284, 376] width 89 height 13
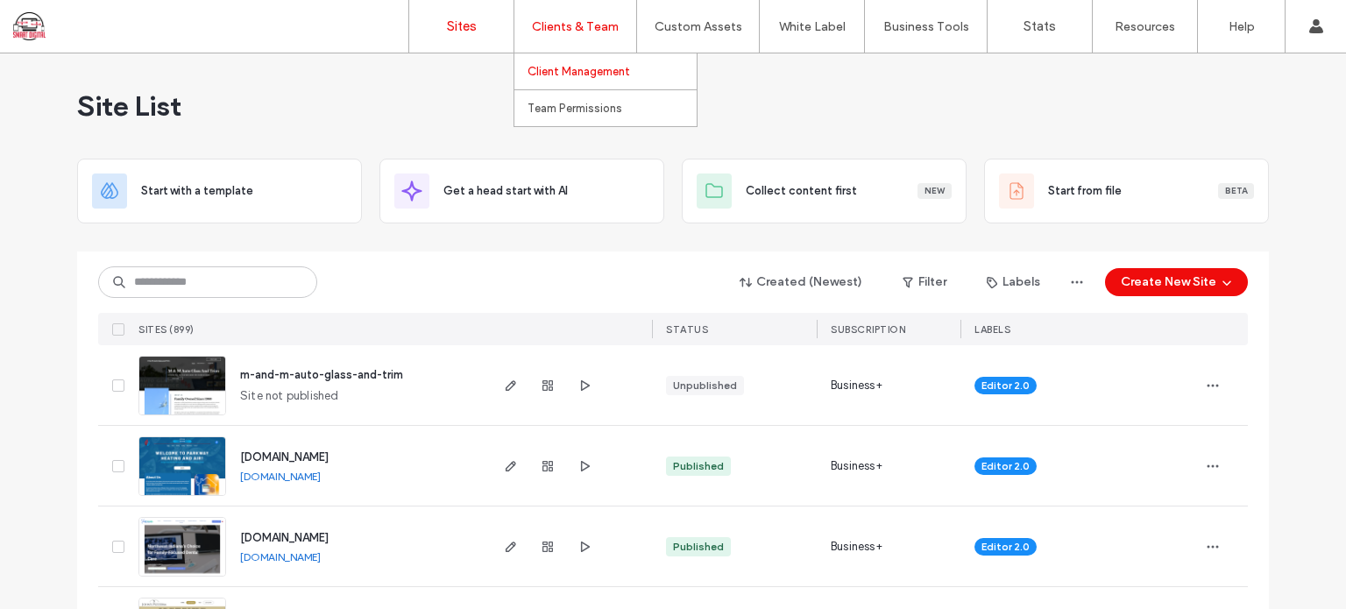
click at [569, 69] on label "Client Management" at bounding box center [579, 71] width 103 height 13
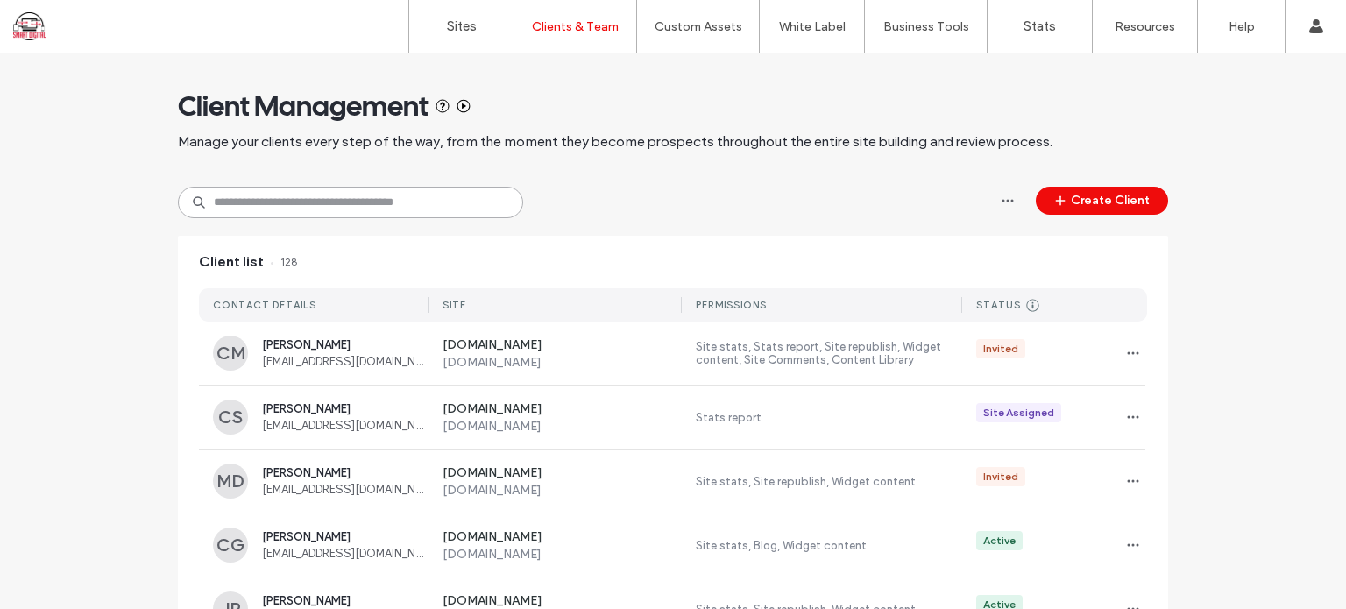
click at [403, 195] on input at bounding box center [350, 203] width 345 height 32
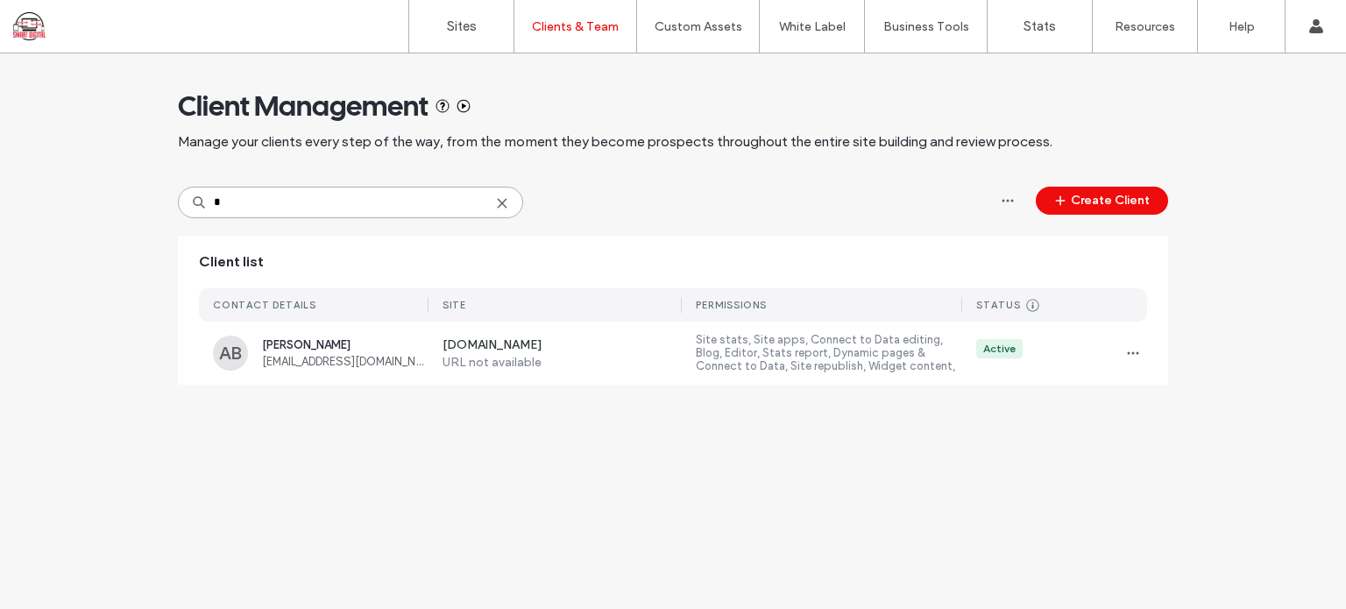
type input "*"
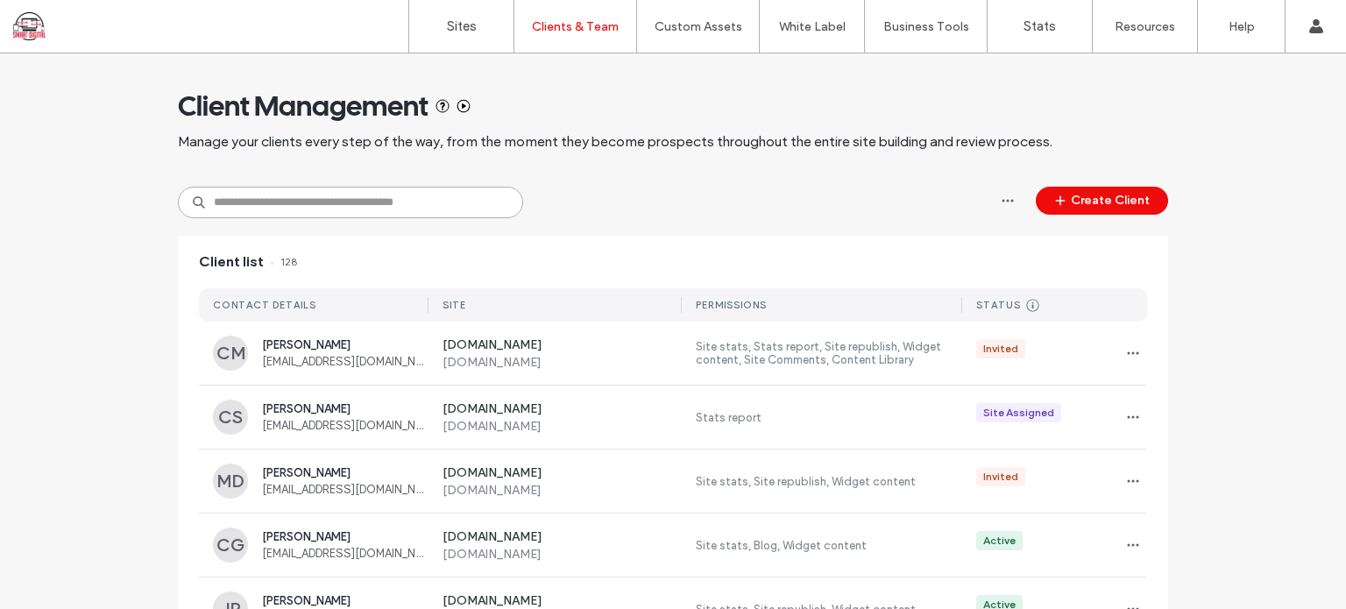
click at [249, 203] on input at bounding box center [350, 203] width 345 height 32
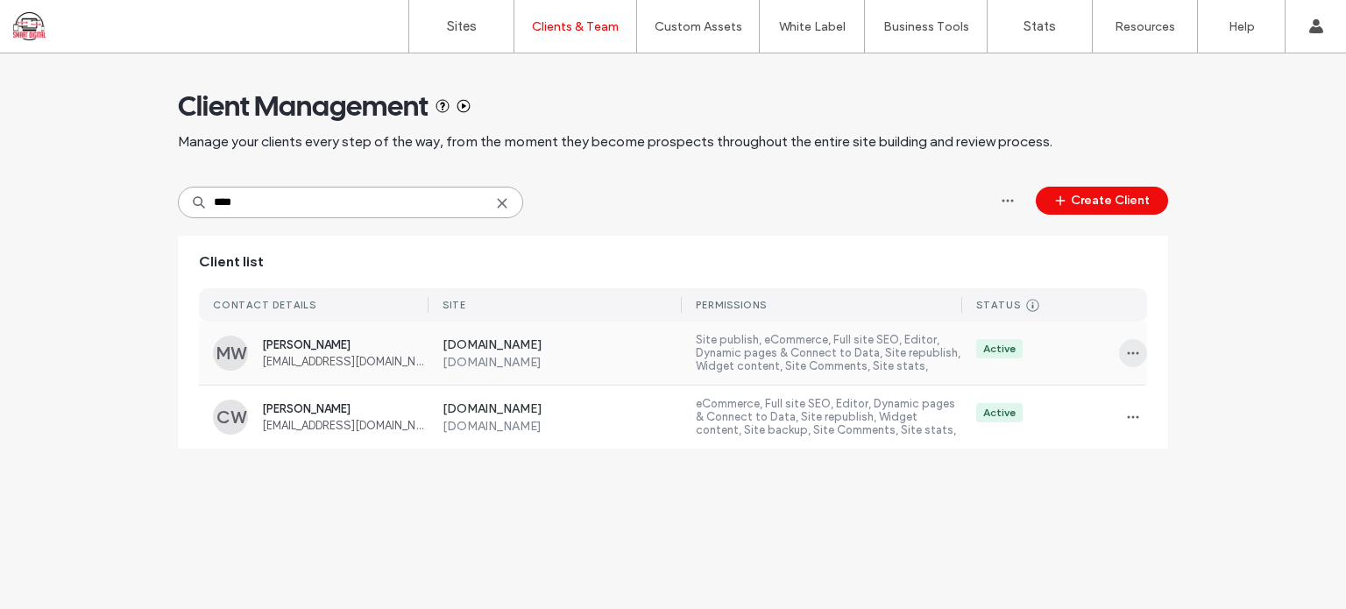
type input "****"
click at [1130, 355] on icon "button" at bounding box center [1133, 353] width 14 height 14
click at [1197, 430] on span "Manage Access" at bounding box center [1190, 432] width 82 height 18
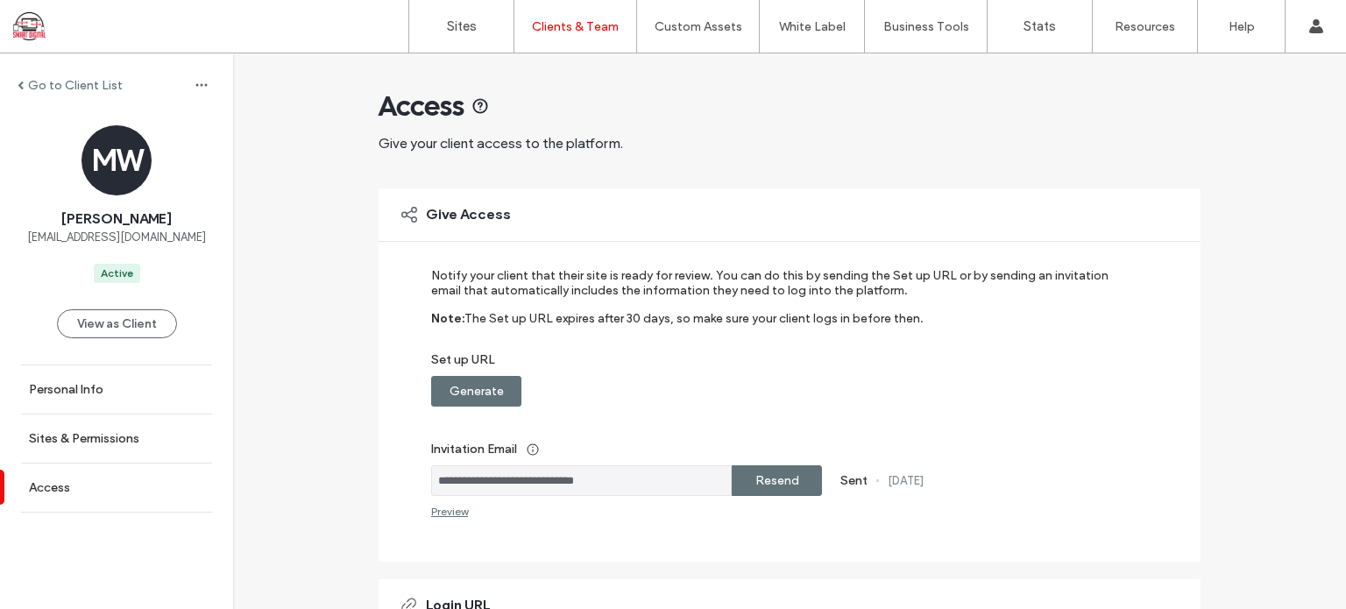
scroll to position [88, 0]
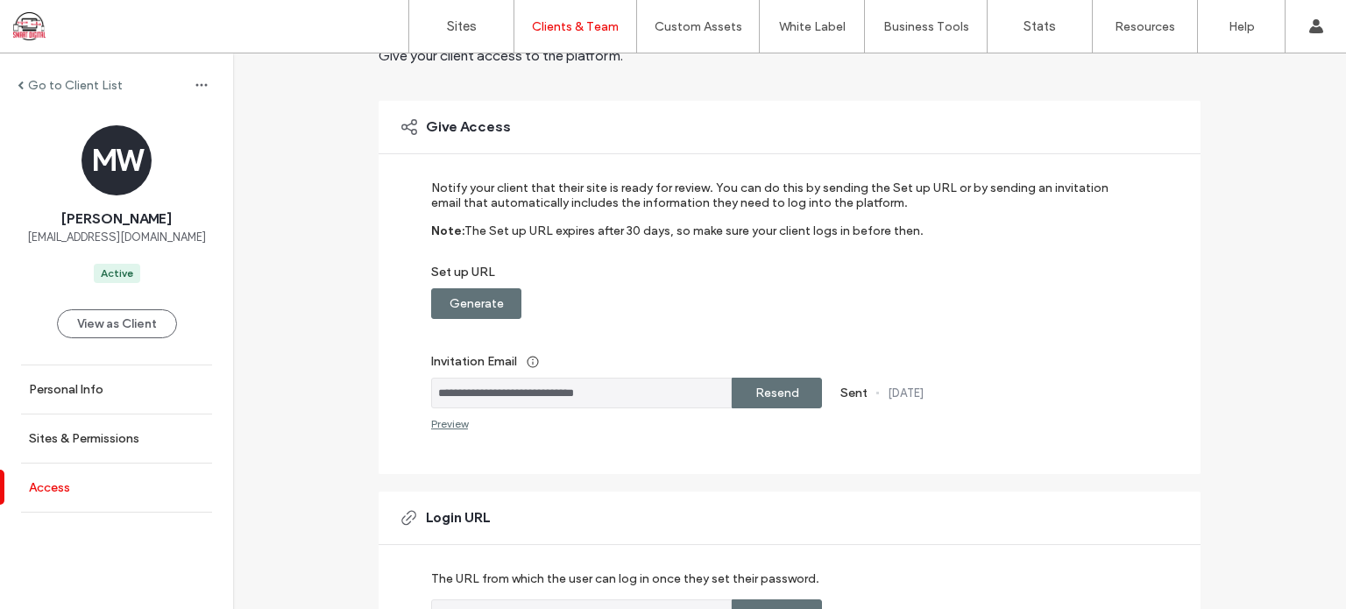
click at [67, 486] on label "Access" at bounding box center [49, 487] width 41 height 15
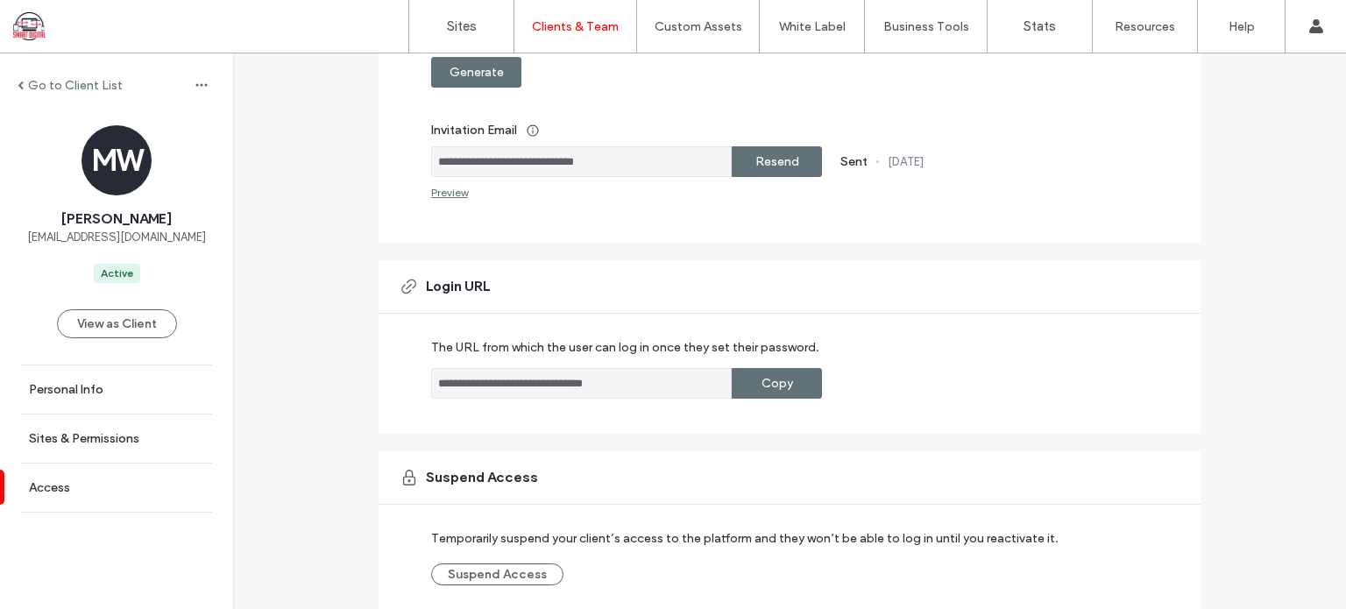
scroll to position [351, 0]
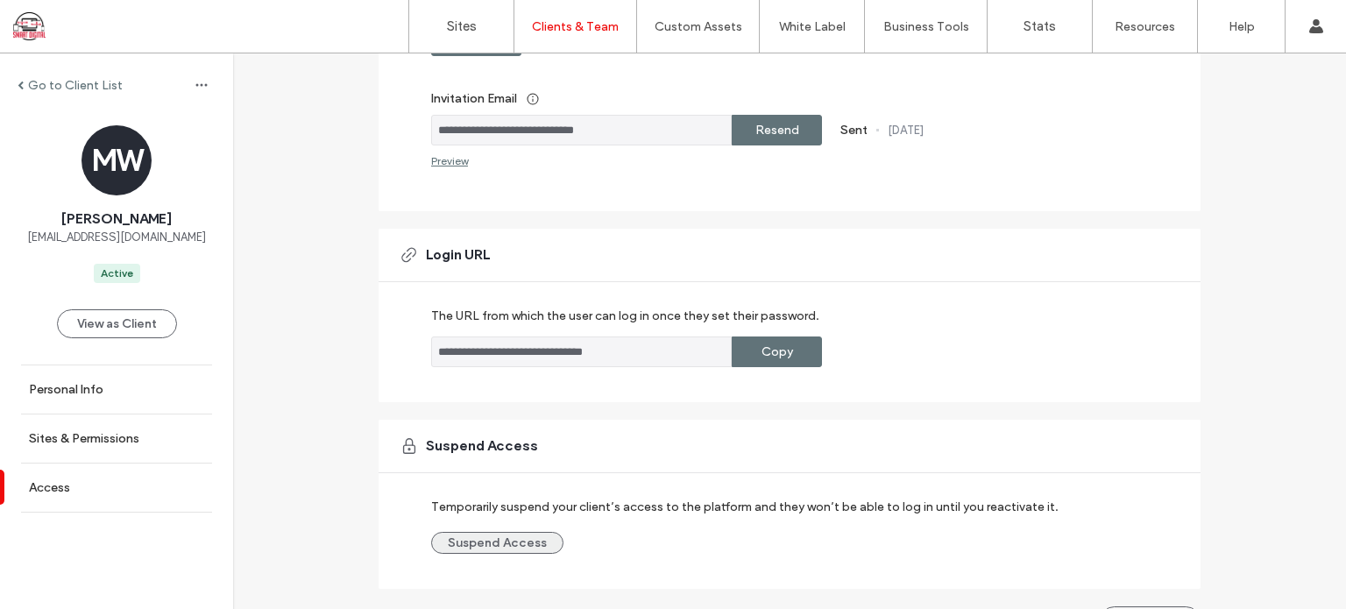
click at [480, 542] on button "Suspend Access" at bounding box center [497, 543] width 132 height 22
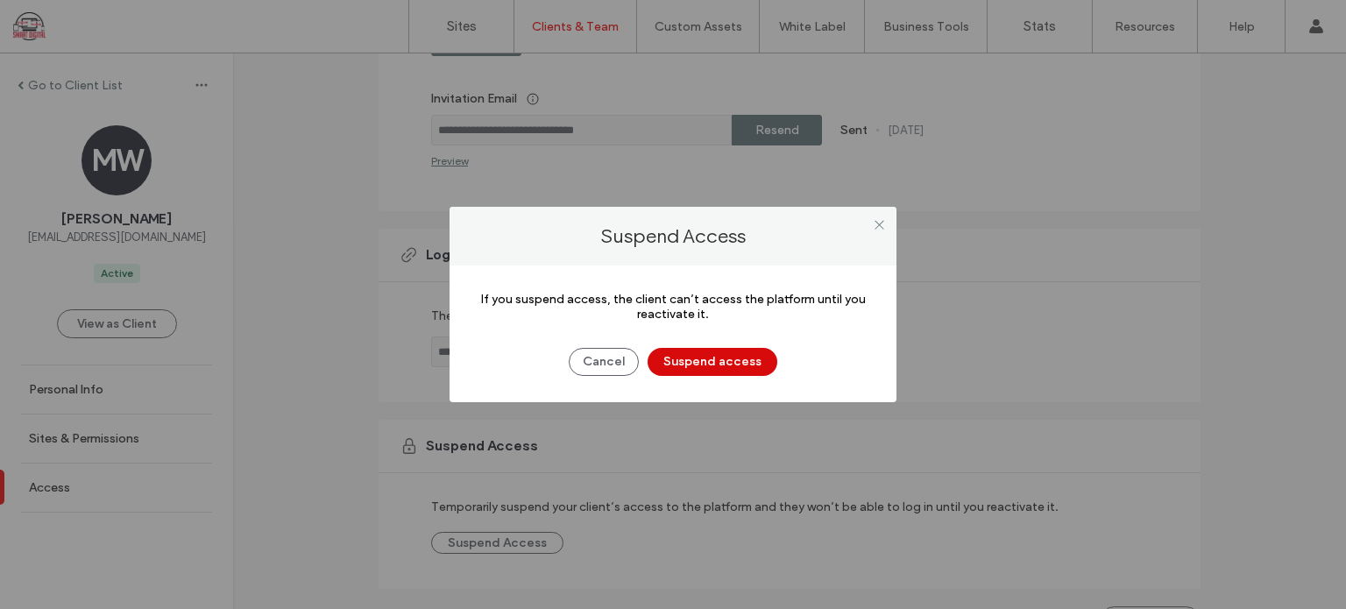
click at [690, 355] on button "Suspend access" at bounding box center [713, 362] width 130 height 28
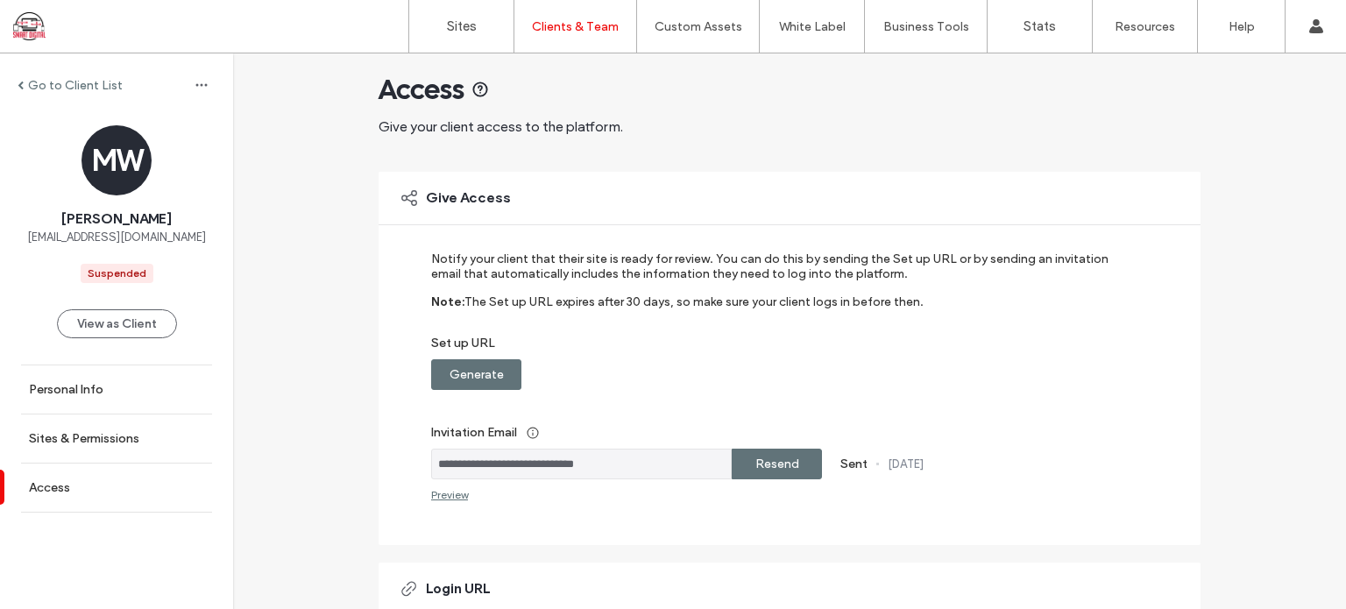
scroll to position [0, 0]
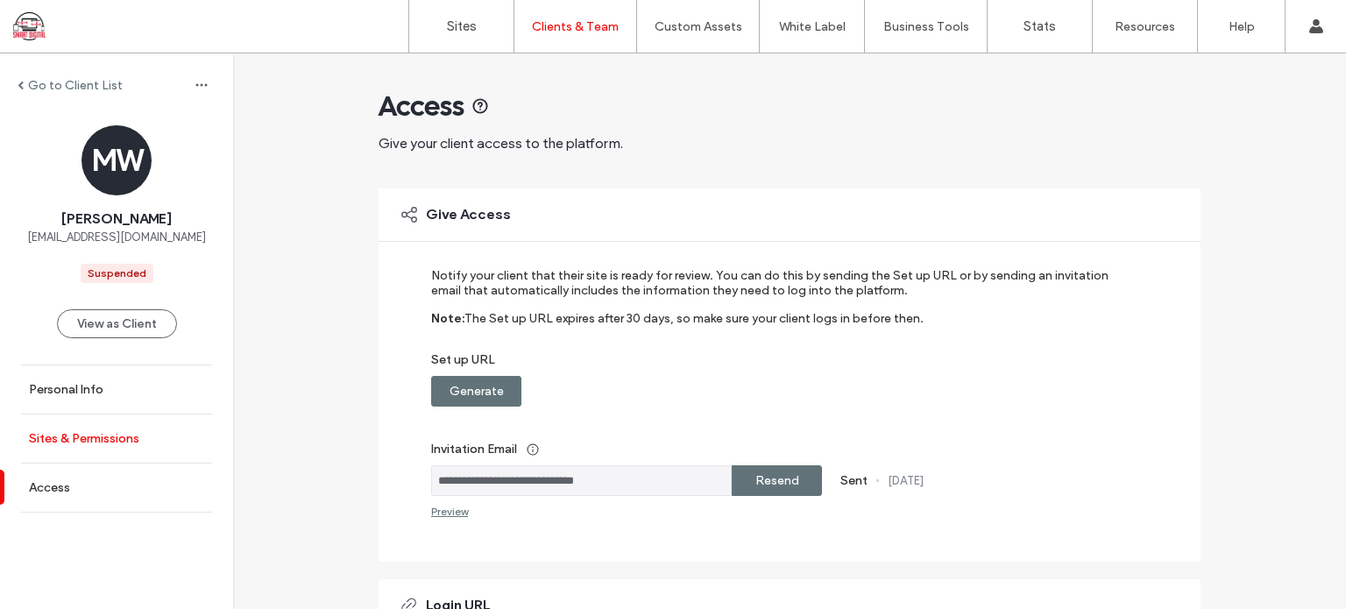
click at [110, 437] on label "Sites & Permissions" at bounding box center [84, 438] width 110 height 15
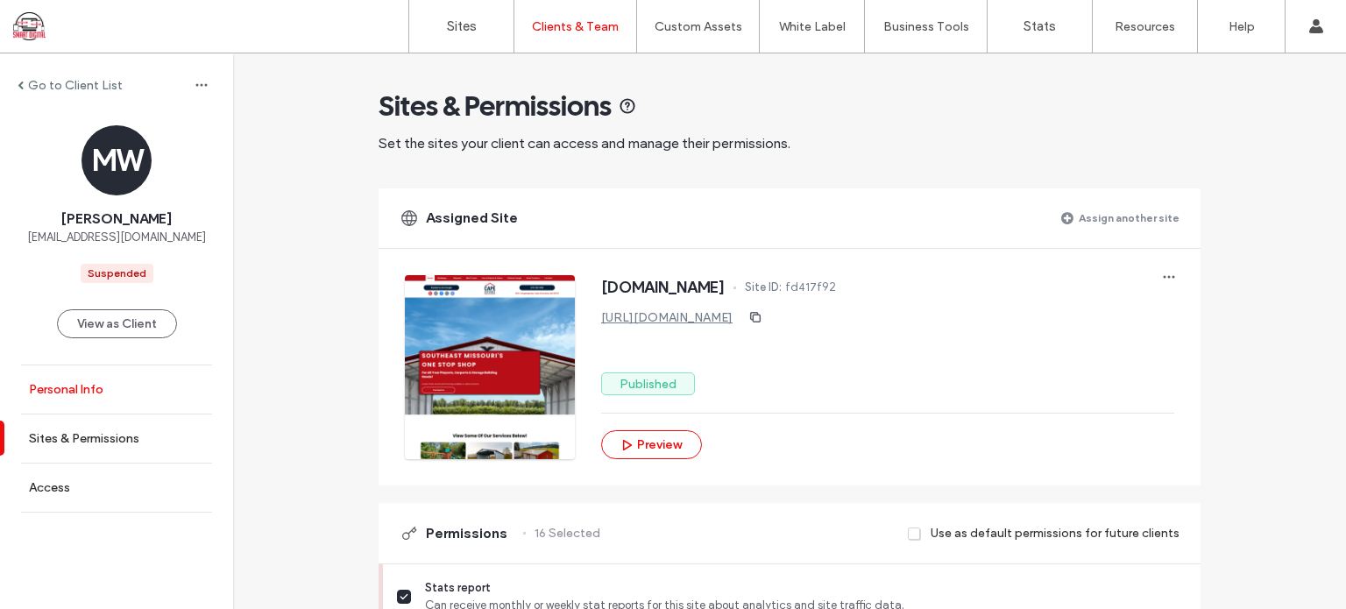
click at [73, 392] on label "Personal Info" at bounding box center [66, 389] width 74 height 15
